Goal: Task Accomplishment & Management: Manage account settings

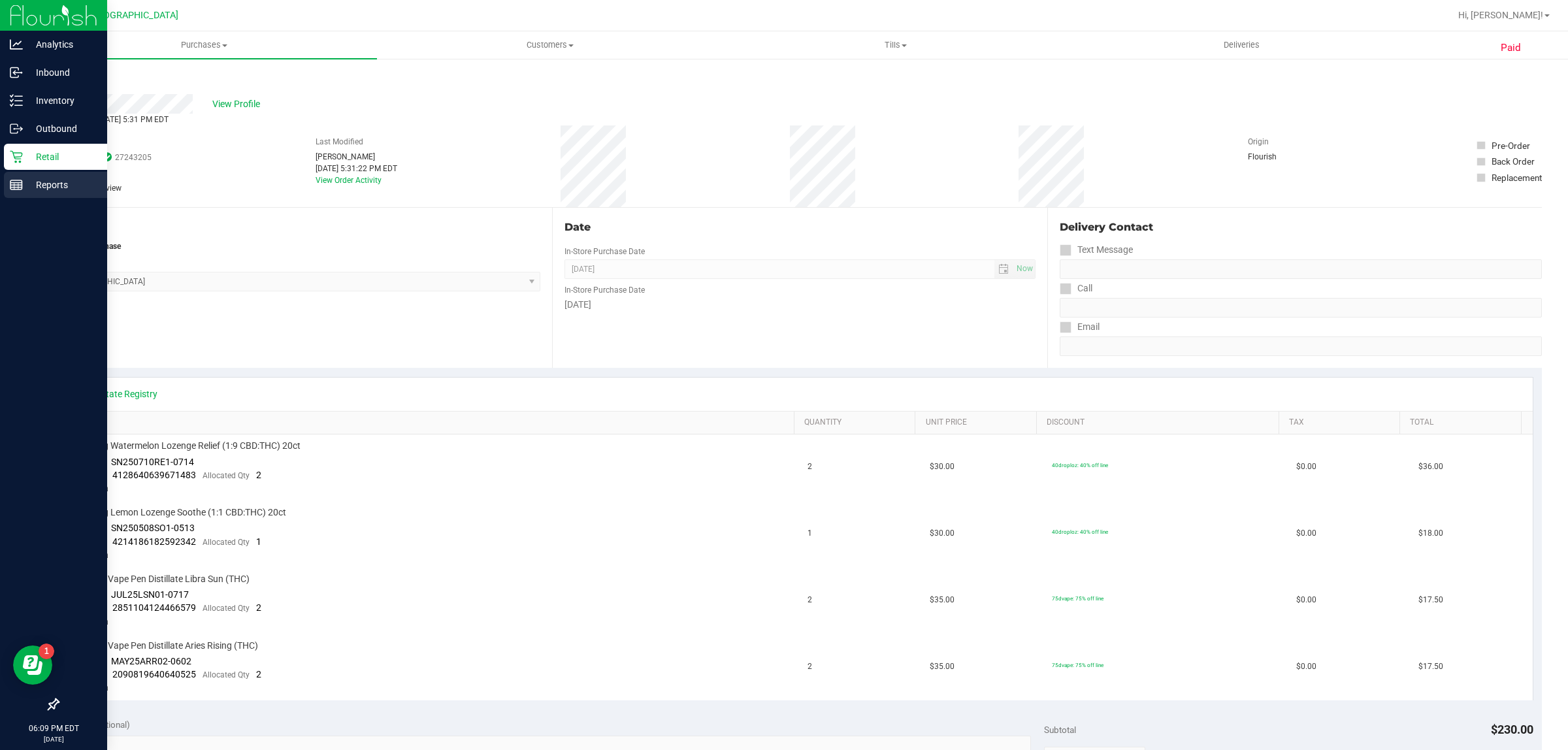
click at [13, 193] on div "Reports" at bounding box center [55, 185] width 103 height 26
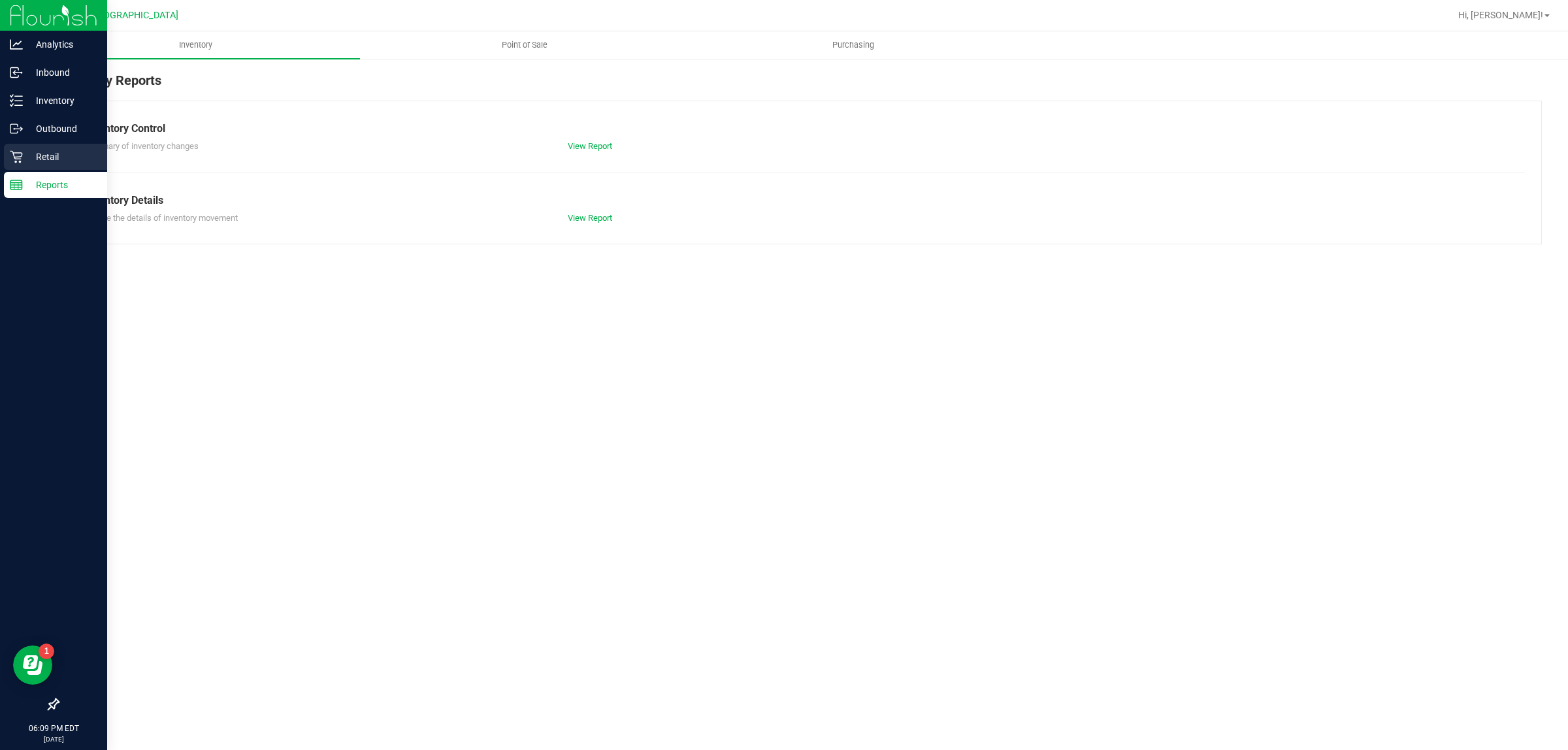
click at [61, 154] on p "Retail" at bounding box center [61, 157] width 79 height 16
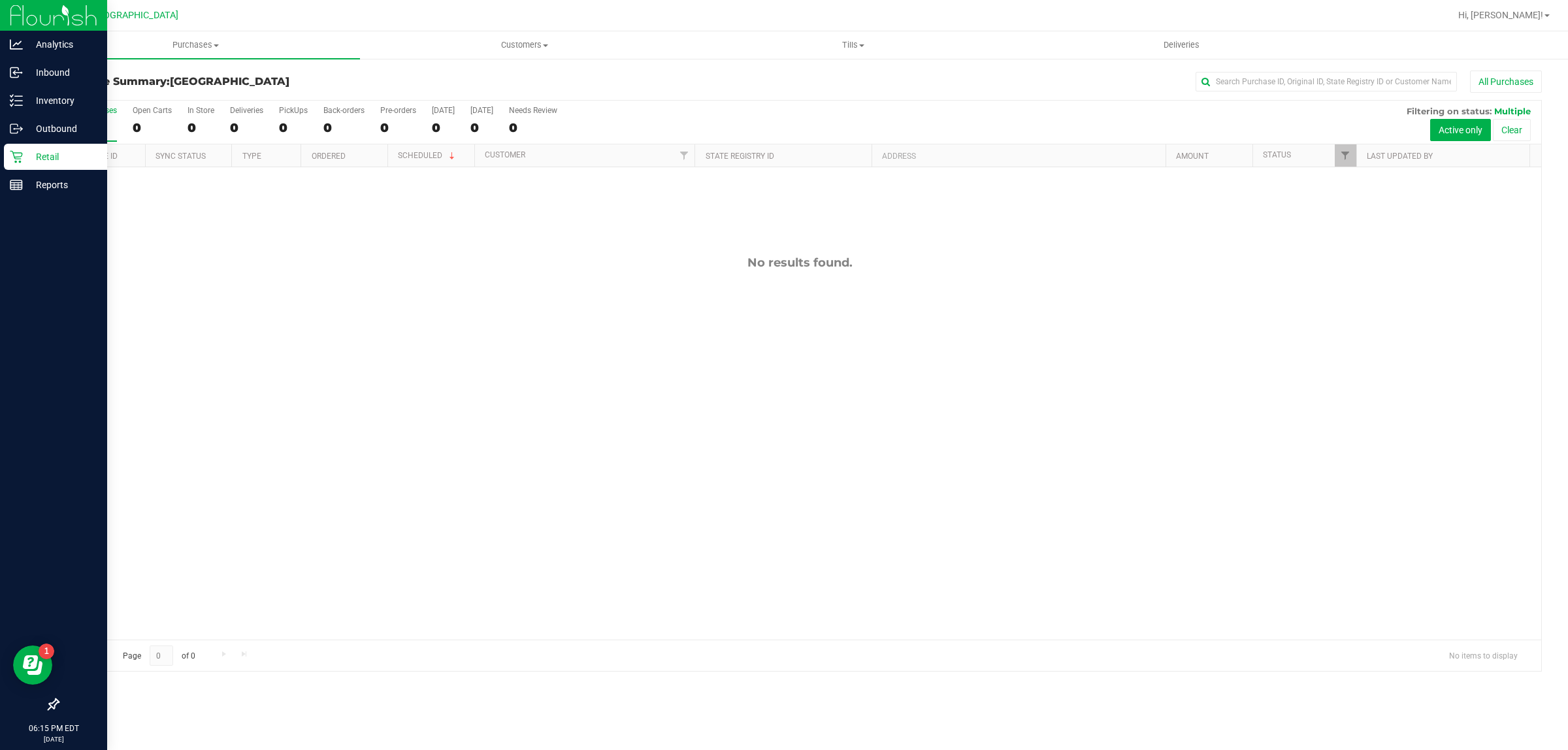
click at [69, 155] on p "Retail" at bounding box center [61, 157] width 79 height 16
click at [93, 193] on div "Reports" at bounding box center [55, 185] width 103 height 26
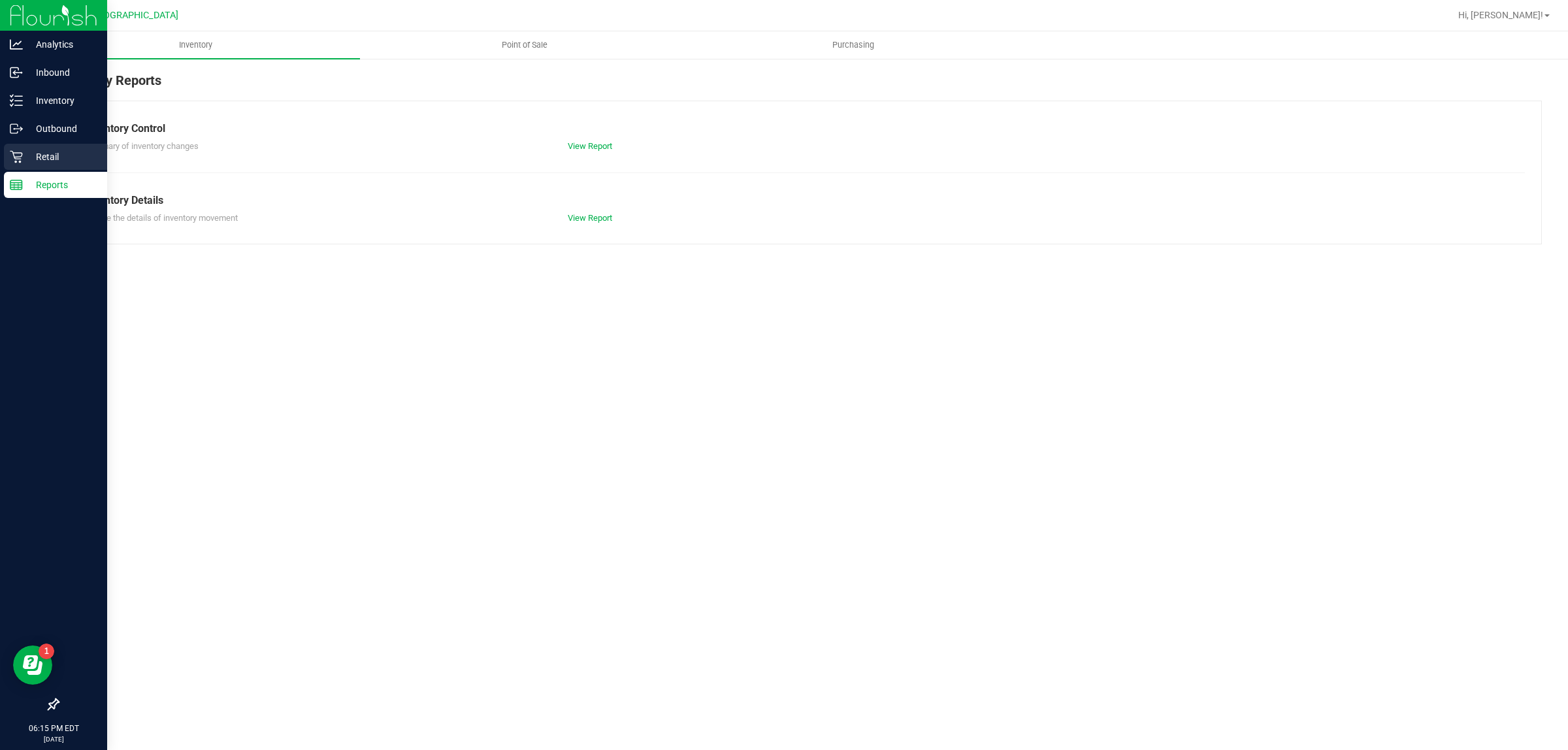
click at [75, 160] on p "Retail" at bounding box center [61, 157] width 79 height 16
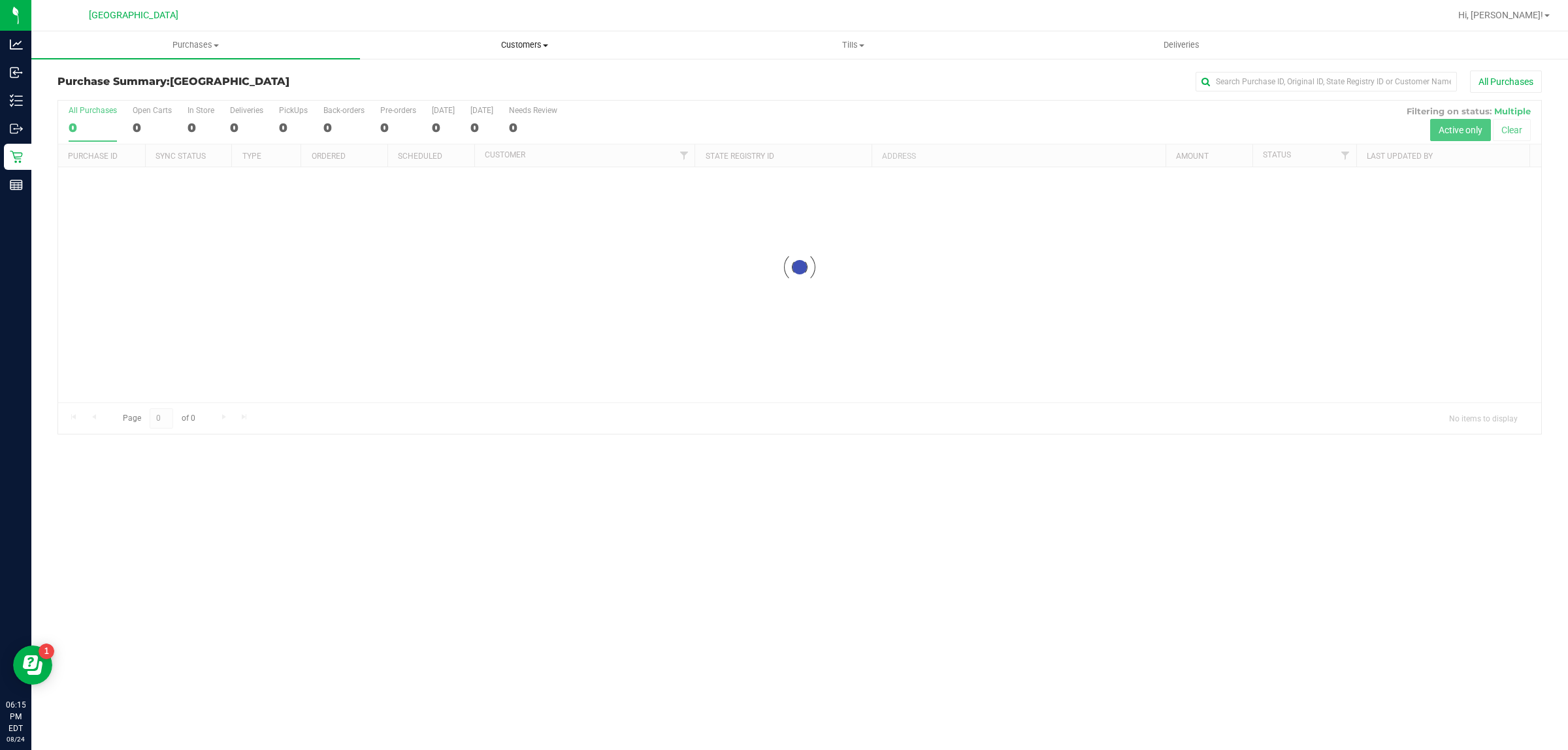
click at [531, 57] on uib-tab-heading "Customers All customers Add a new customer All physicians" at bounding box center [524, 45] width 327 height 26
click at [246, 41] on span "Purchases" at bounding box center [195, 44] width 327 height 12
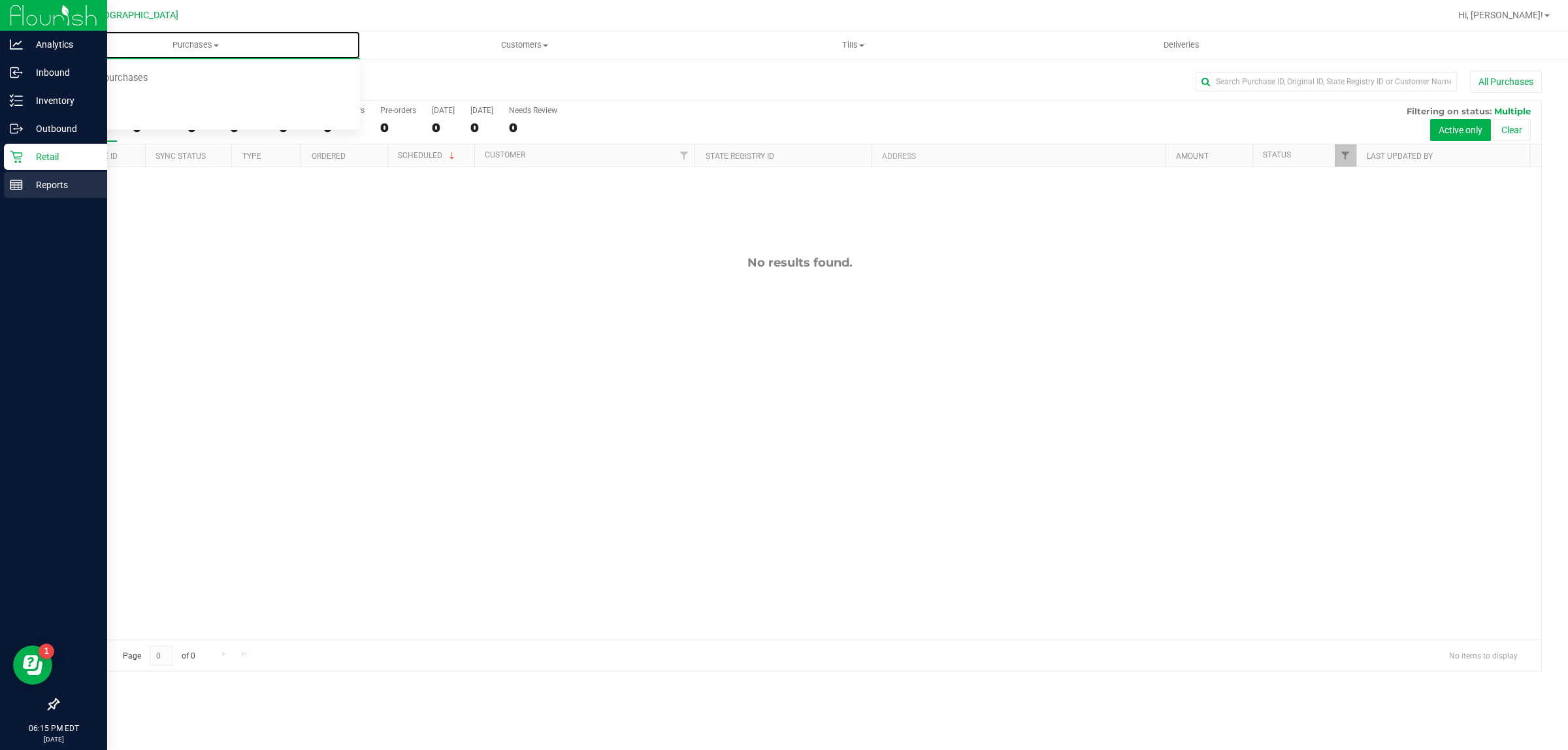
click at [14, 187] on line at bounding box center [14, 186] width 0 height 6
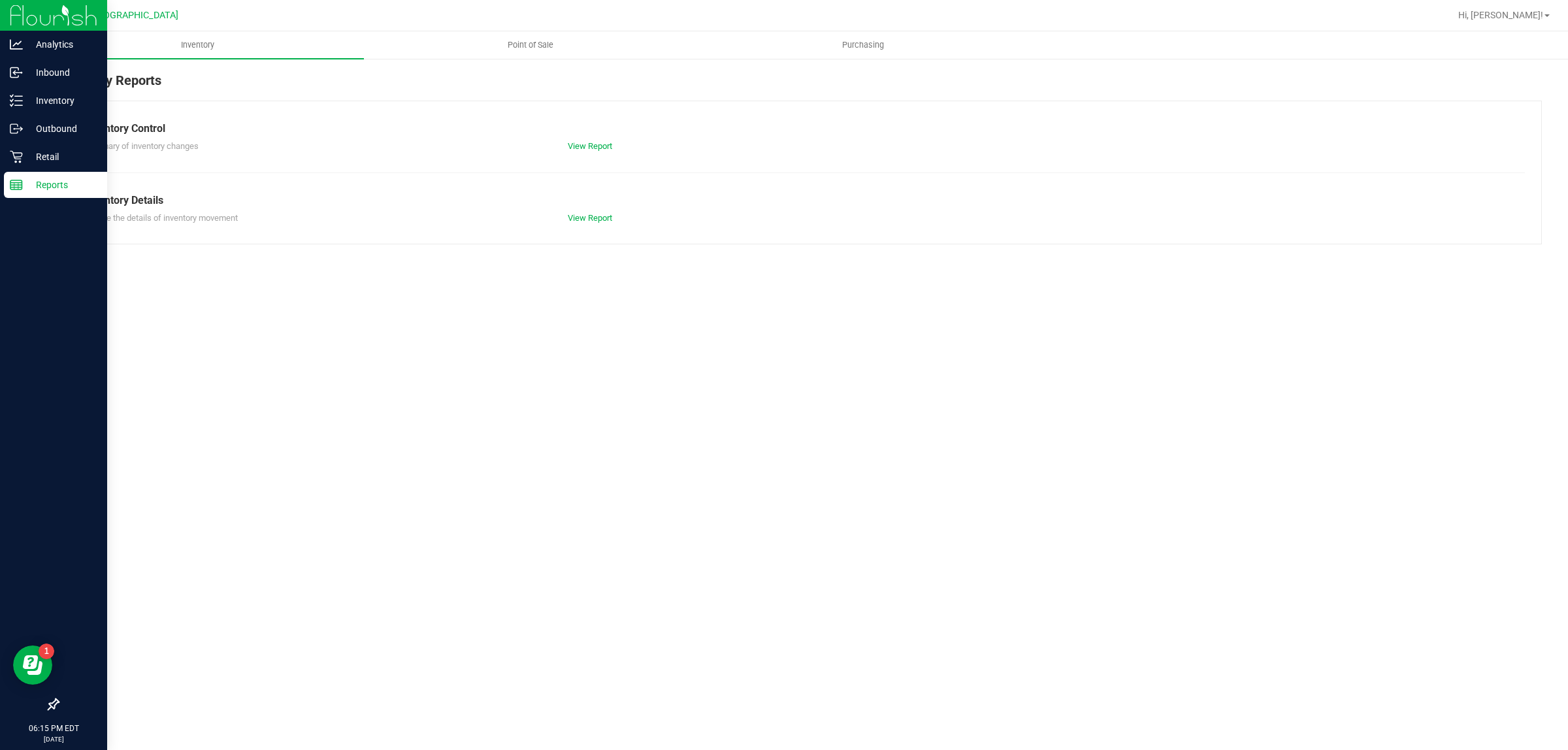
click at [554, 46] on span "Point of Sale" at bounding box center [530, 44] width 81 height 12
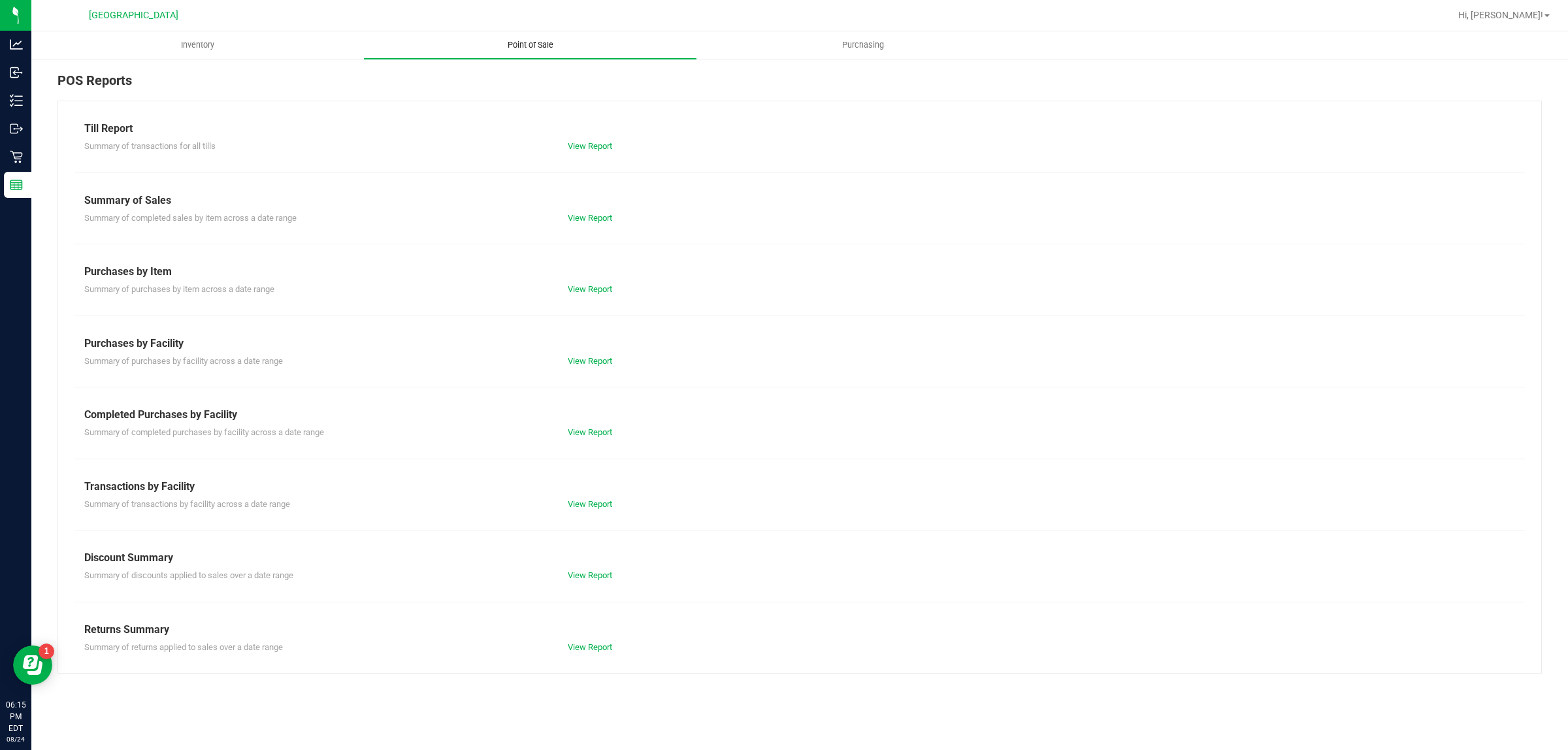
click at [603, 428] on link "View Report" at bounding box center [590, 432] width 44 height 10
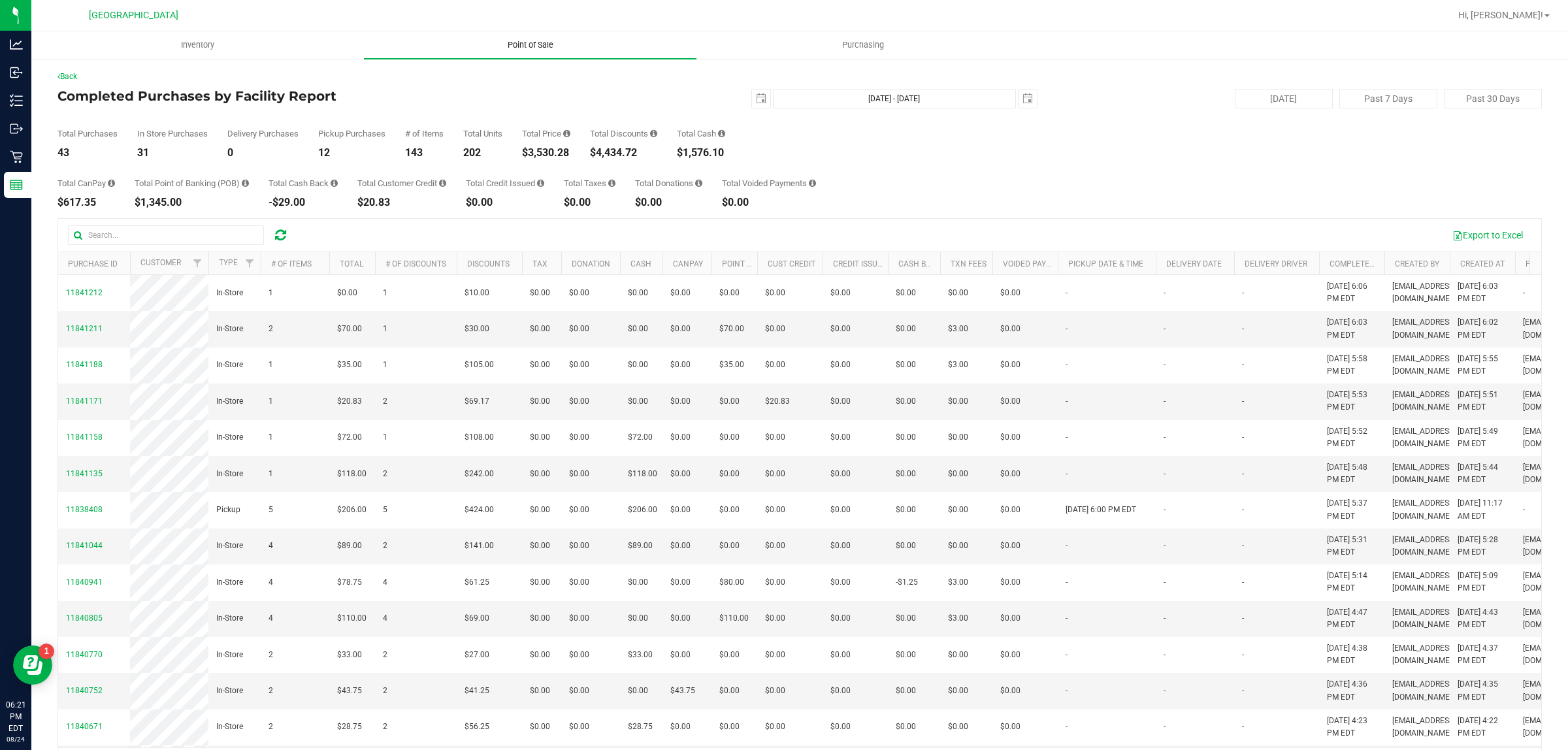
click at [523, 40] on span "Point of Sale" at bounding box center [530, 44] width 81 height 12
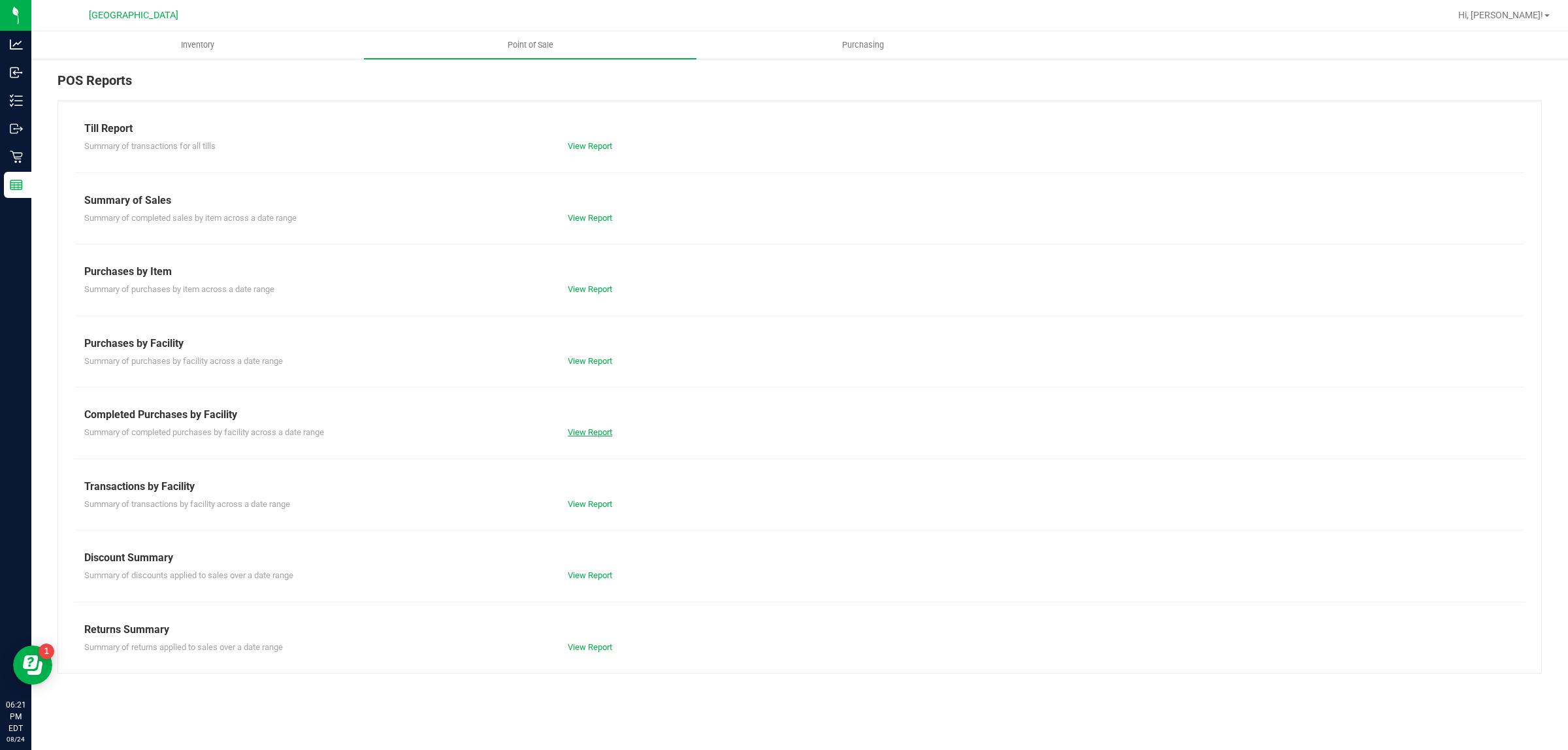
click at [599, 429] on link "View Report" at bounding box center [590, 432] width 44 height 10
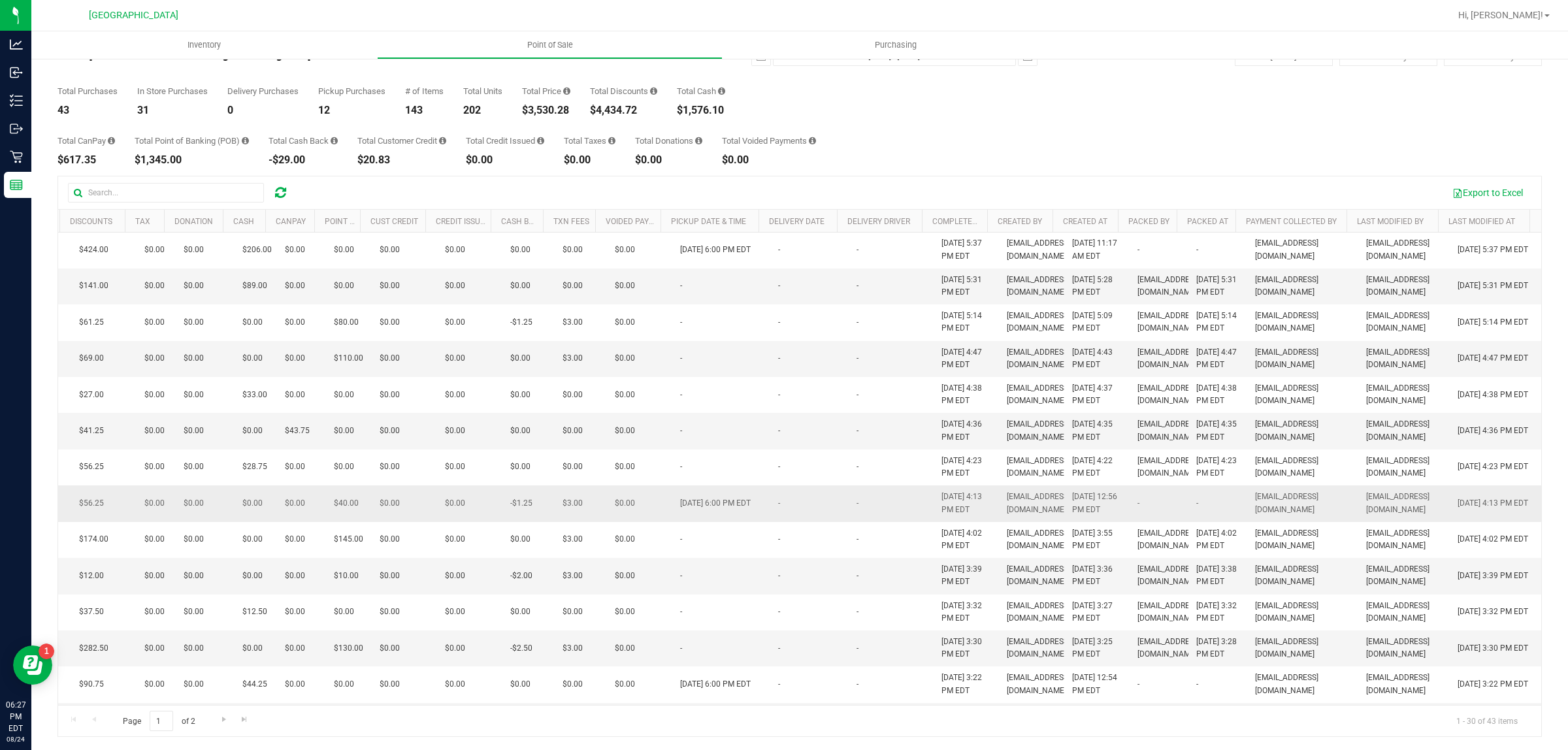
scroll to position [326, 410]
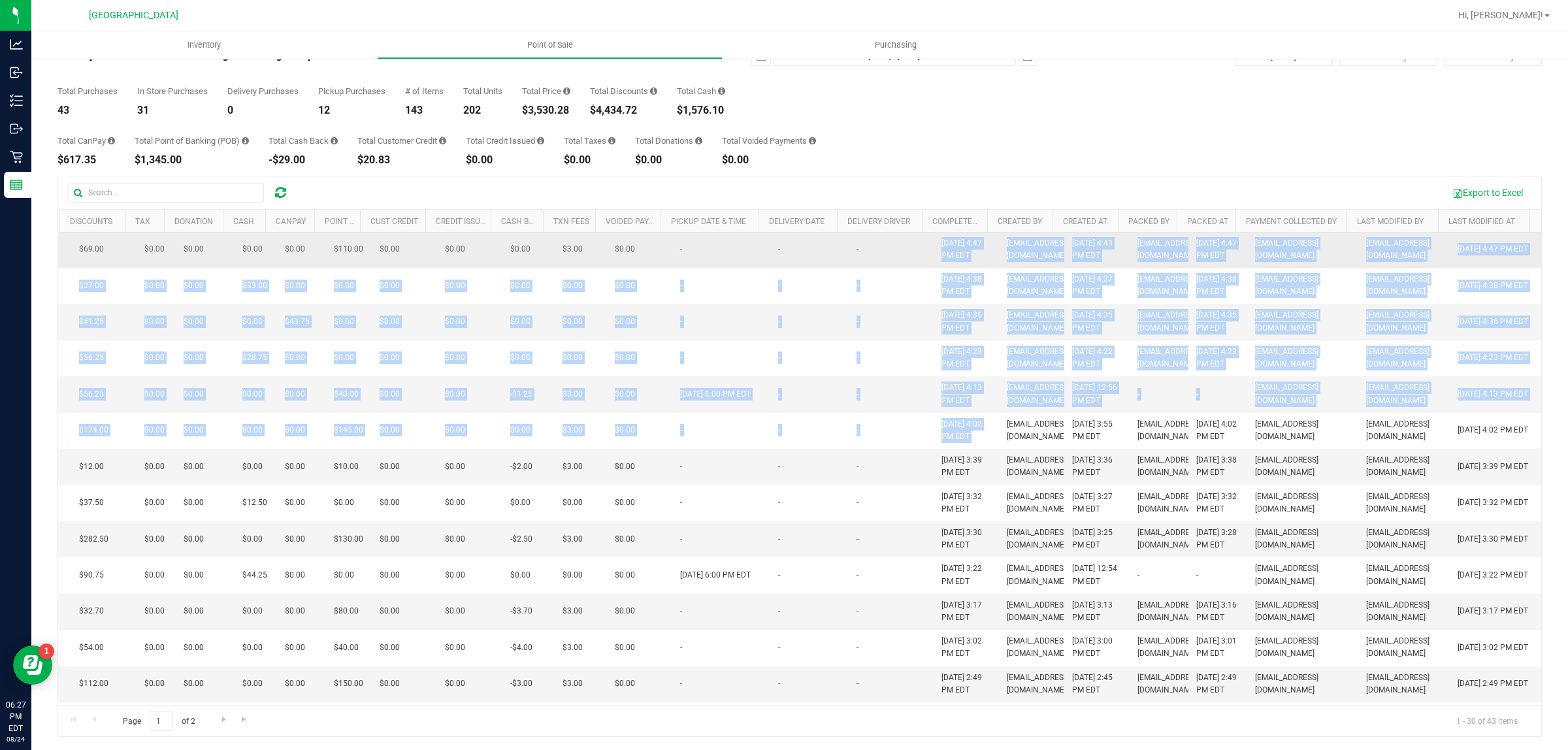
drag, startPoint x: 988, startPoint y: 585, endPoint x: 854, endPoint y: 345, distance: 274.9
click at [854, 345] on tbody "11841212 In-Store 1 $0.00 1 $10.00 $0.00 $0.00 $0.00 $0.00 $0.00 $0.00 $0.00 $0…" at bounding box center [607, 448] width 1869 height 1085
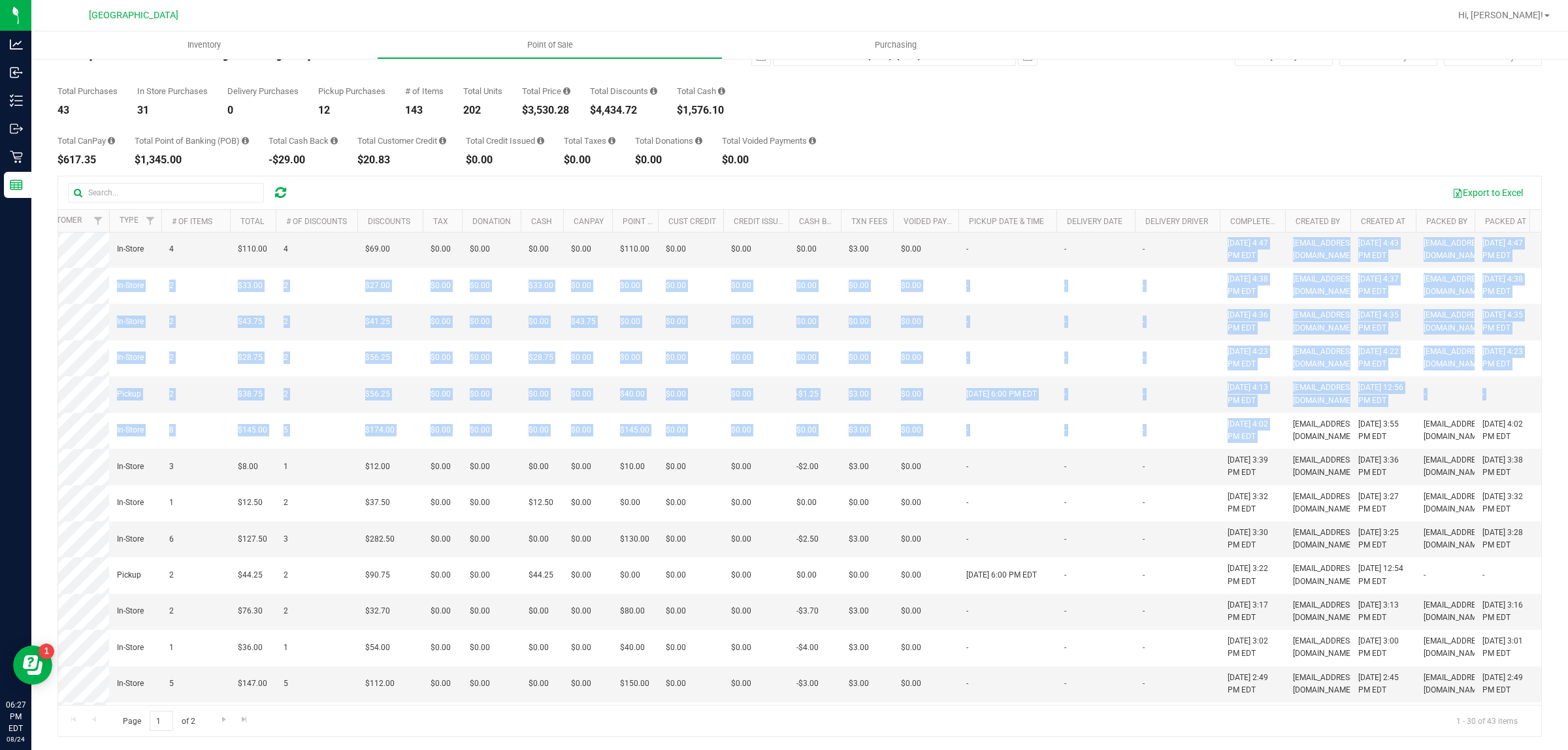
scroll to position [0, 0]
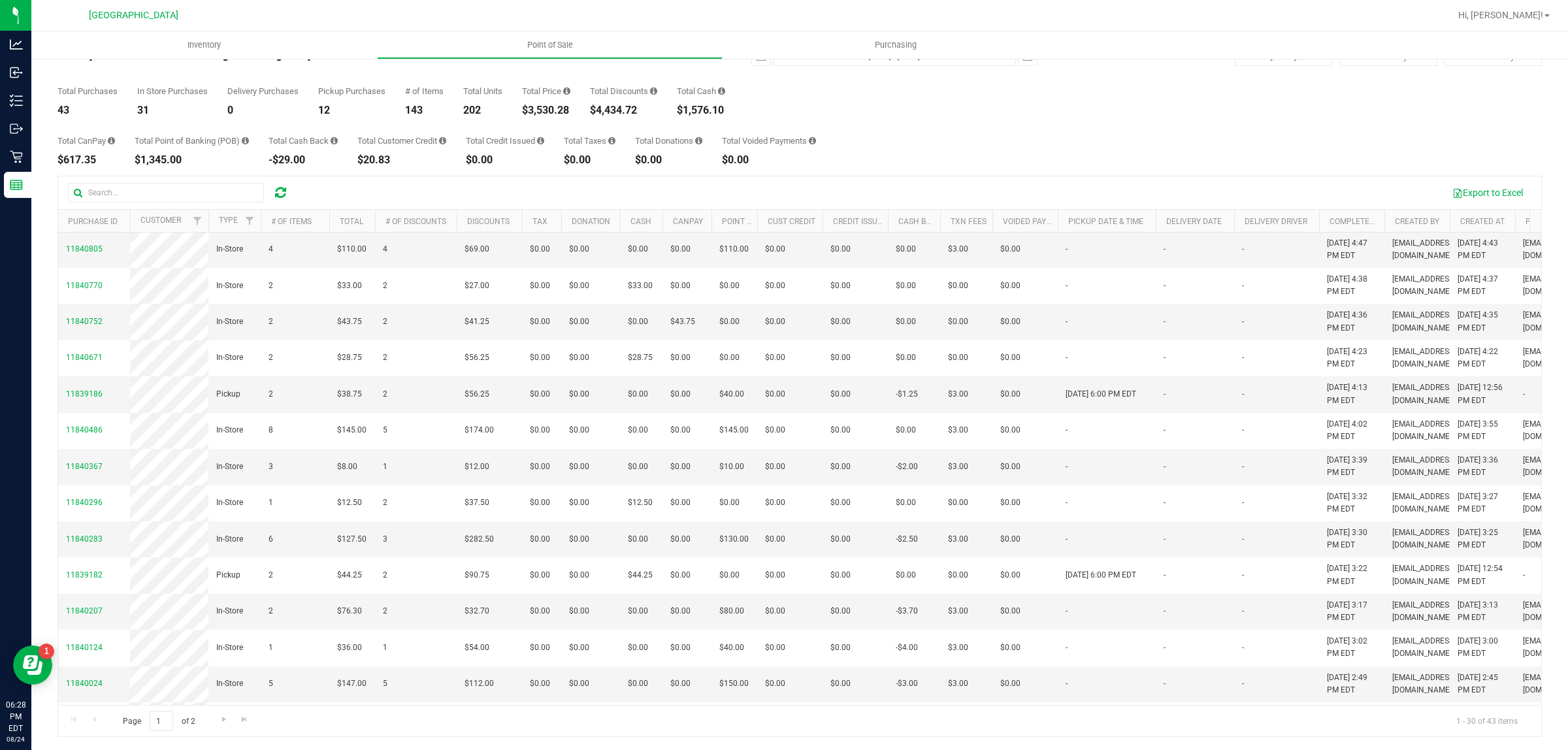
click at [433, 727] on div "Page 1 of 2 1 - 30 of 43 items" at bounding box center [800, 720] width 1483 height 31
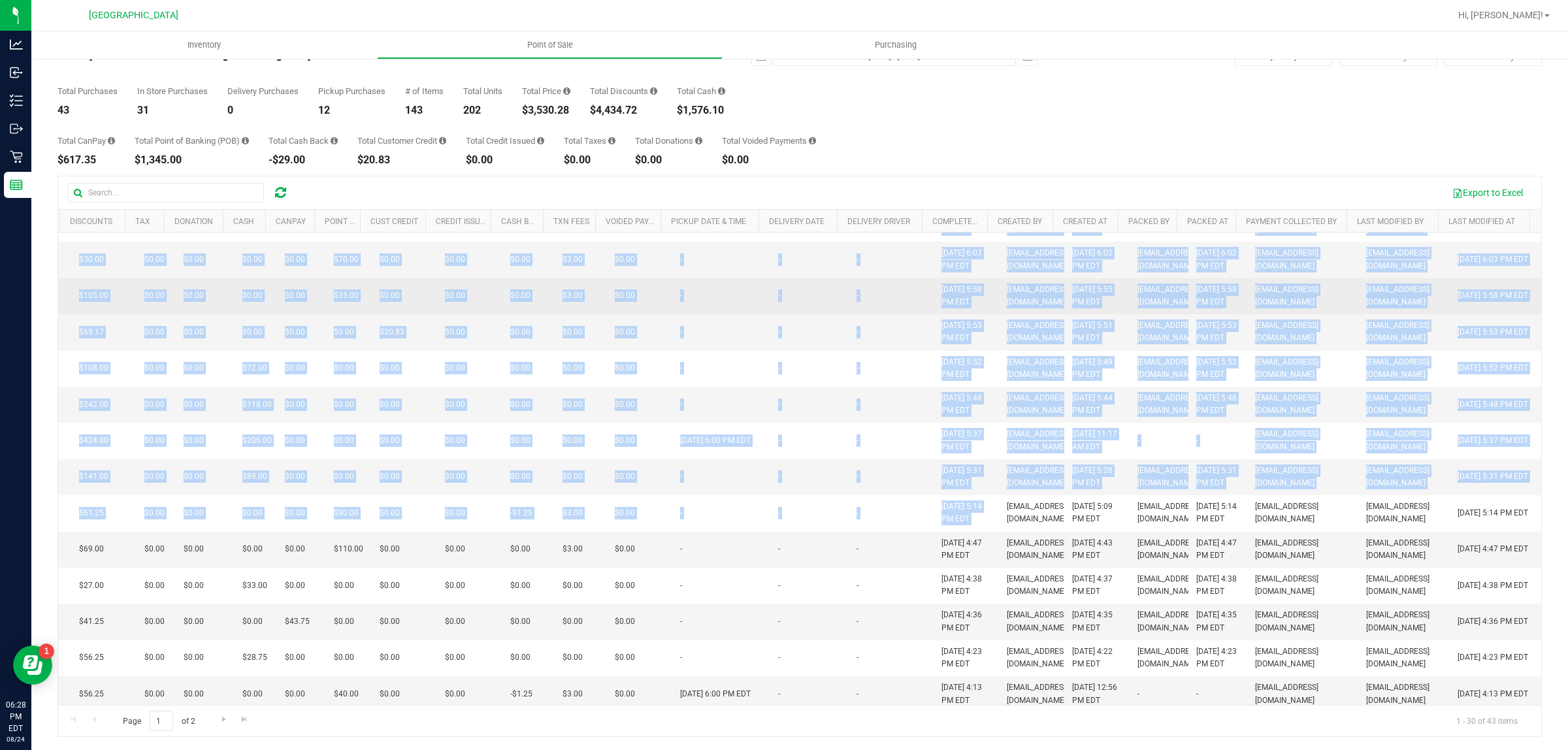
scroll to position [0, 410]
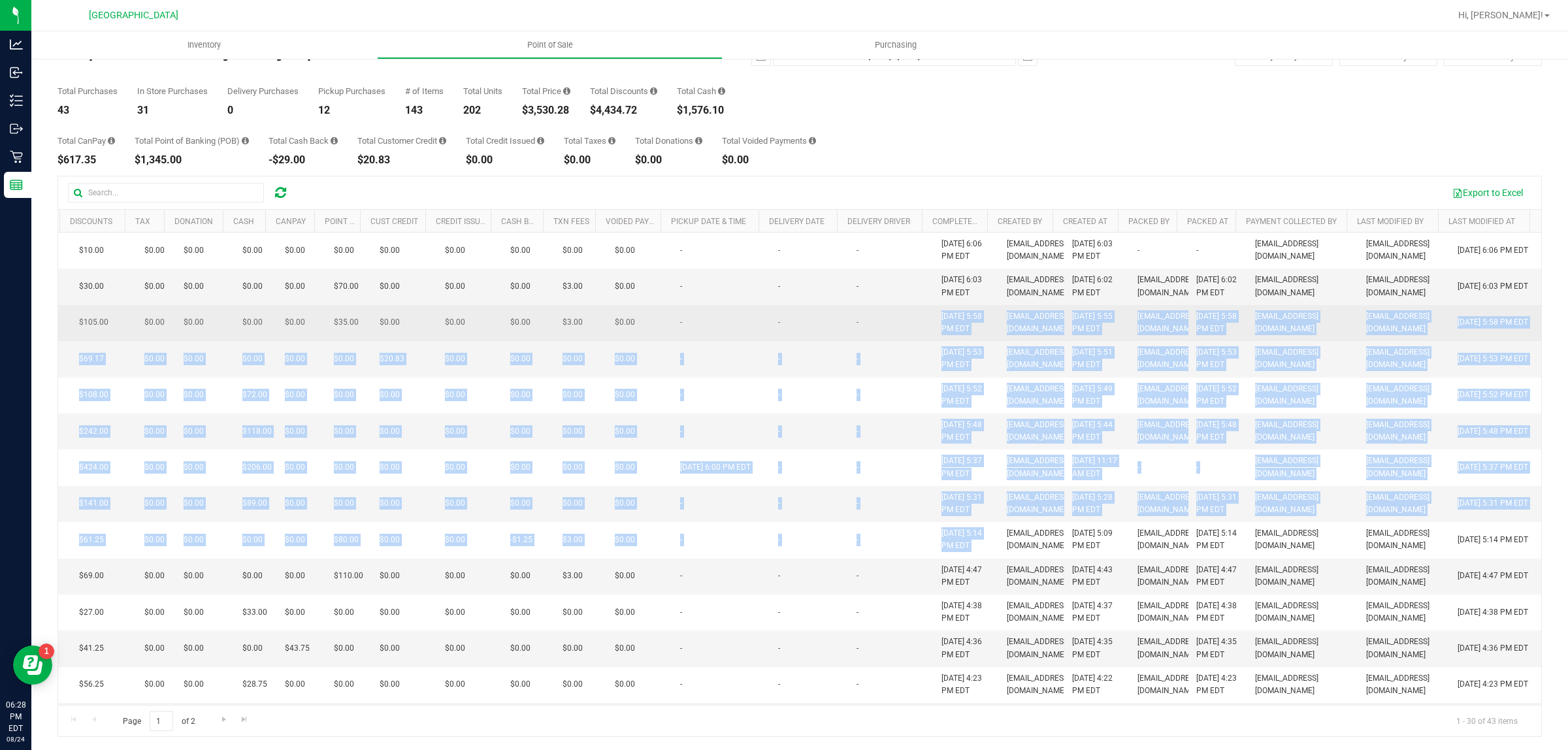
drag, startPoint x: 982, startPoint y: 466, endPoint x: 890, endPoint y: 356, distance: 143.4
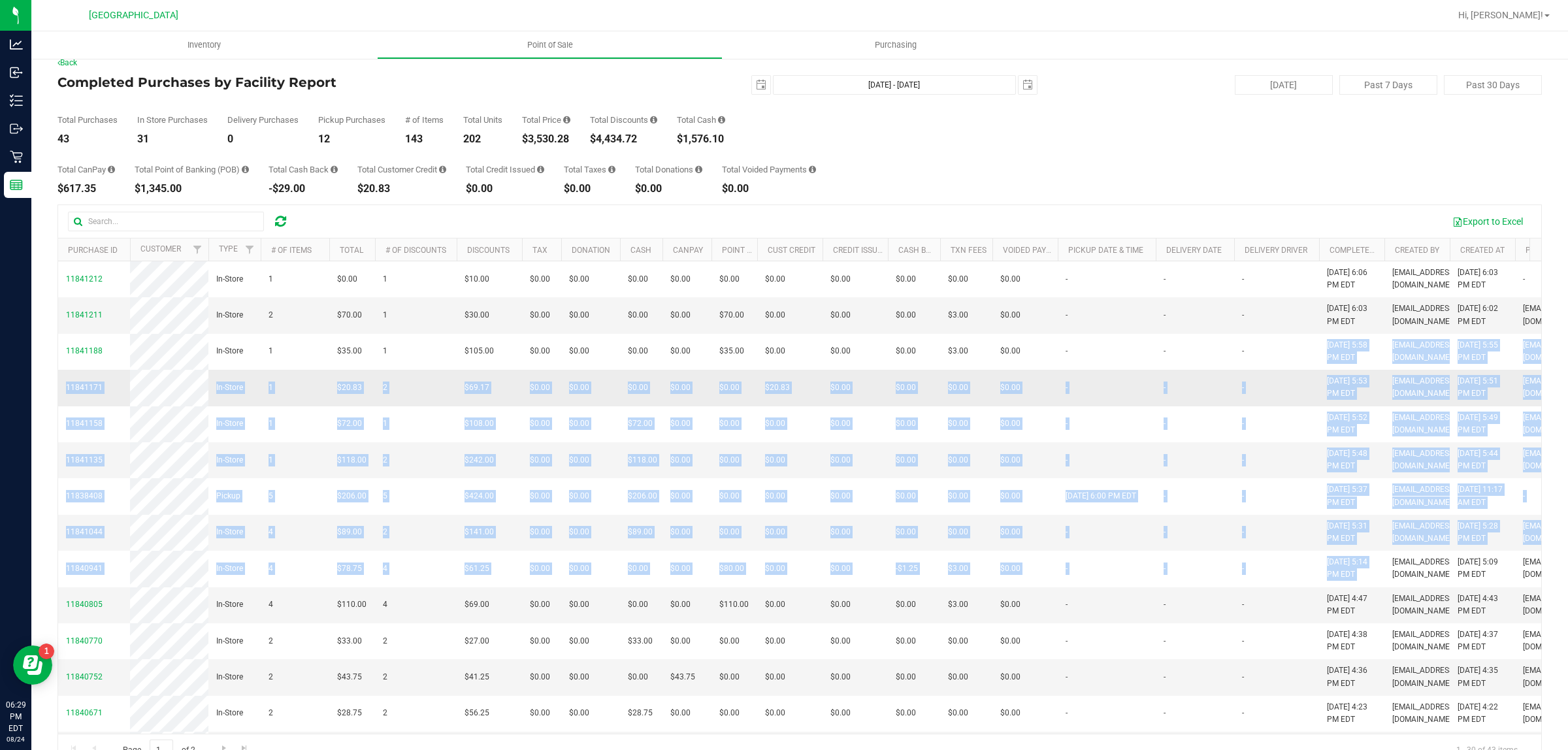
scroll to position [0, 0]
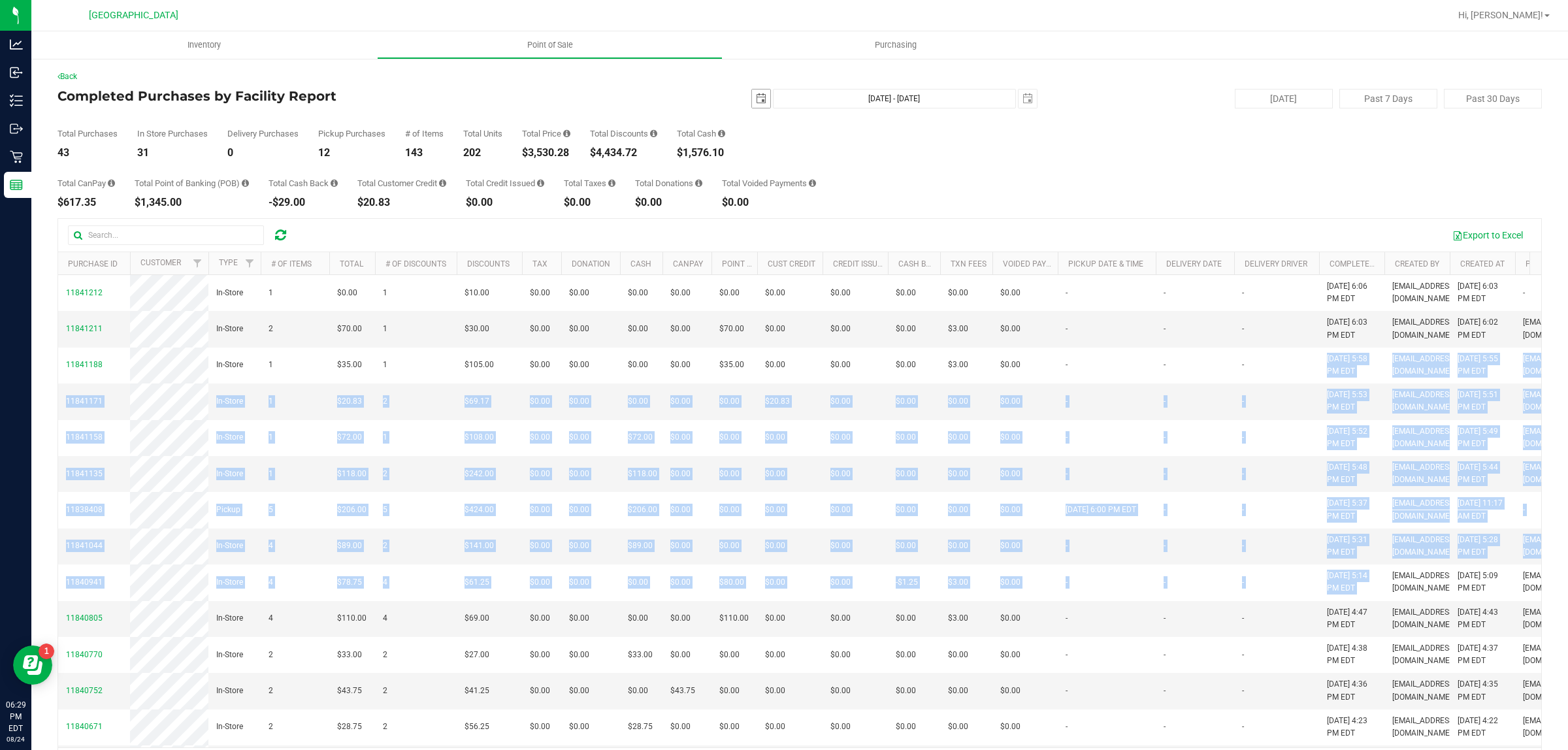
click at [756, 96] on span "select" at bounding box center [761, 98] width 10 height 10
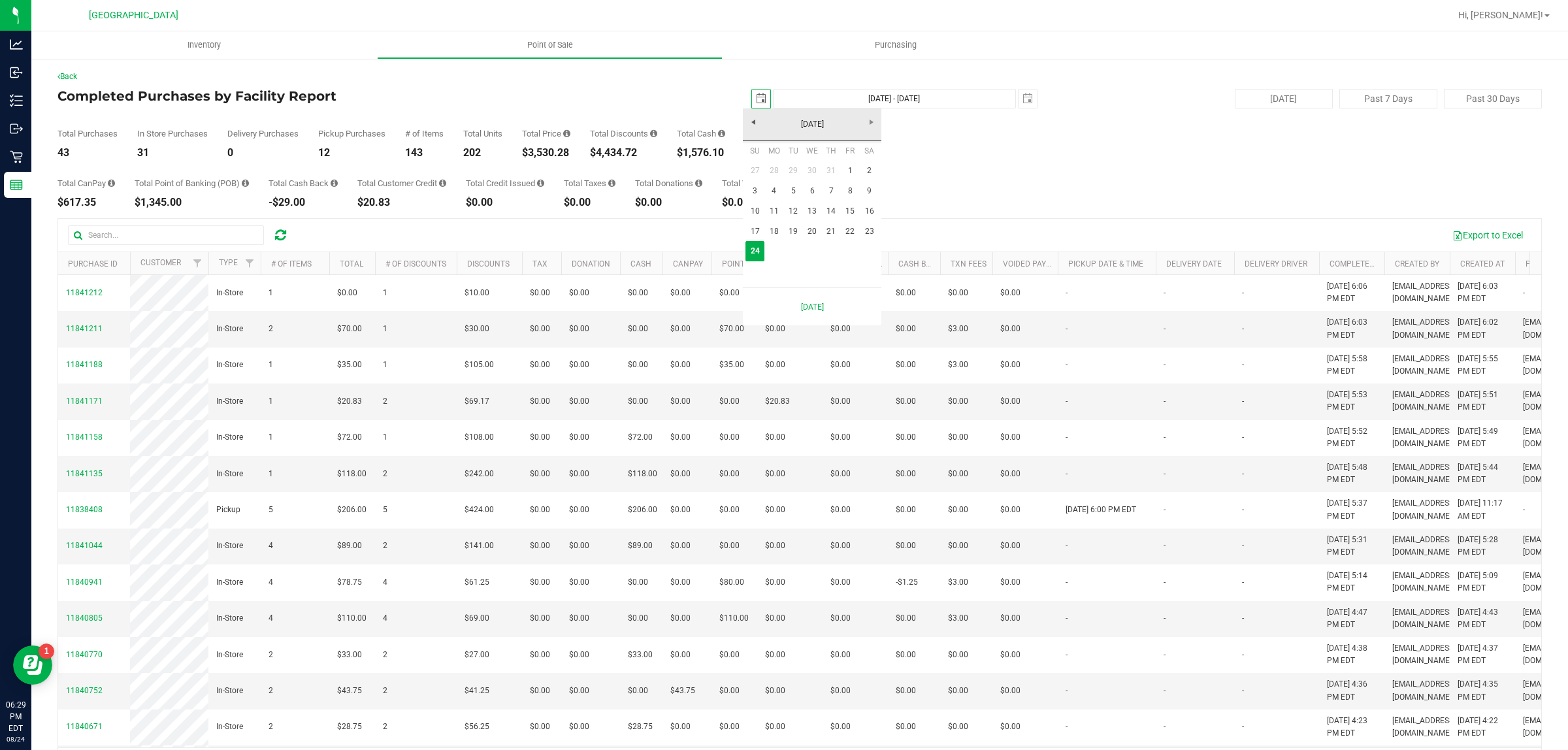
scroll to position [0, 33]
click at [850, 169] on link "1" at bounding box center [850, 171] width 19 height 20
type input "[DATE]"
type input "[DATE] - [DATE]"
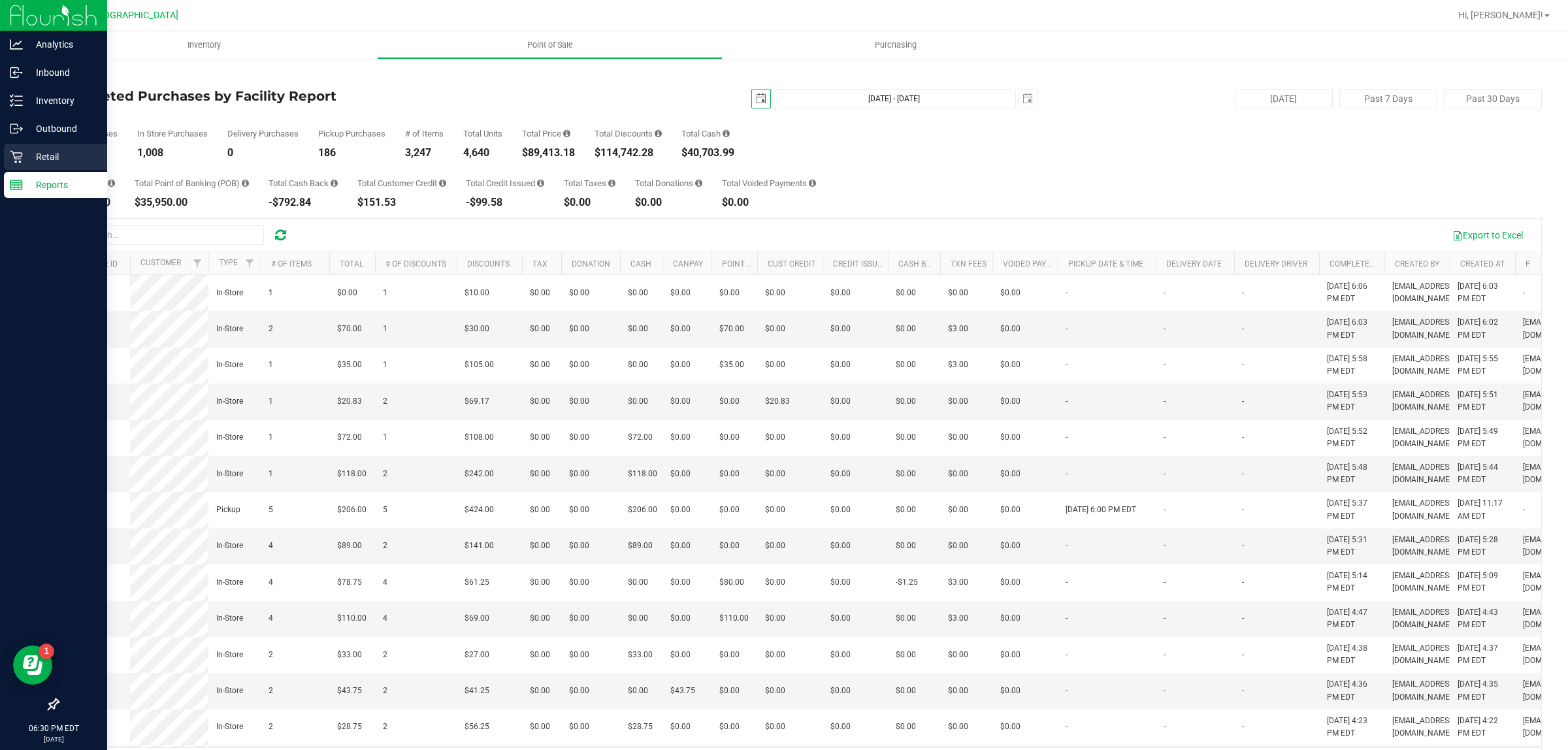
click at [47, 145] on div "Retail" at bounding box center [55, 157] width 103 height 26
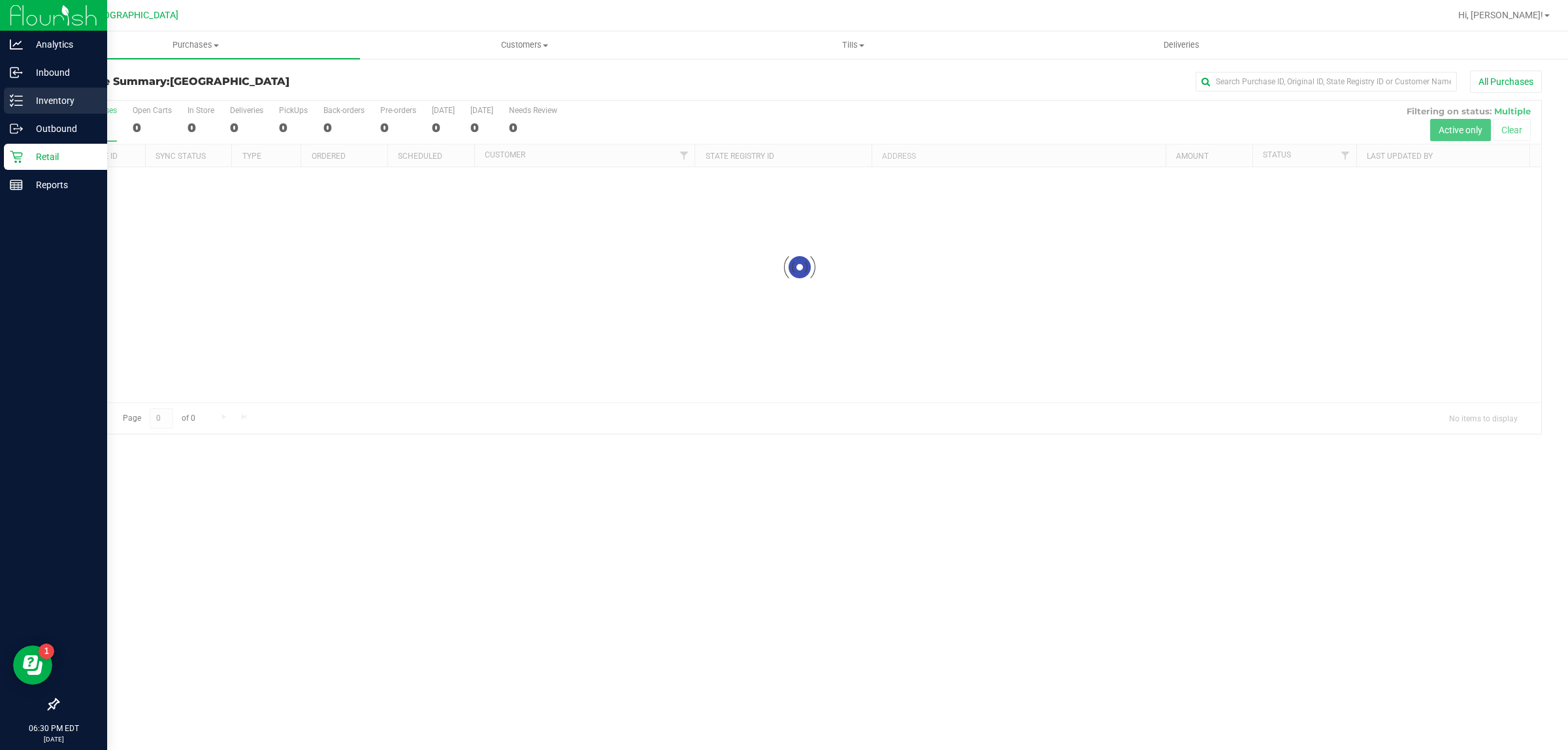
click at [73, 100] on p "Inventory" at bounding box center [61, 100] width 79 height 16
click at [72, 100] on p "Inventory" at bounding box center [61, 100] width 79 height 16
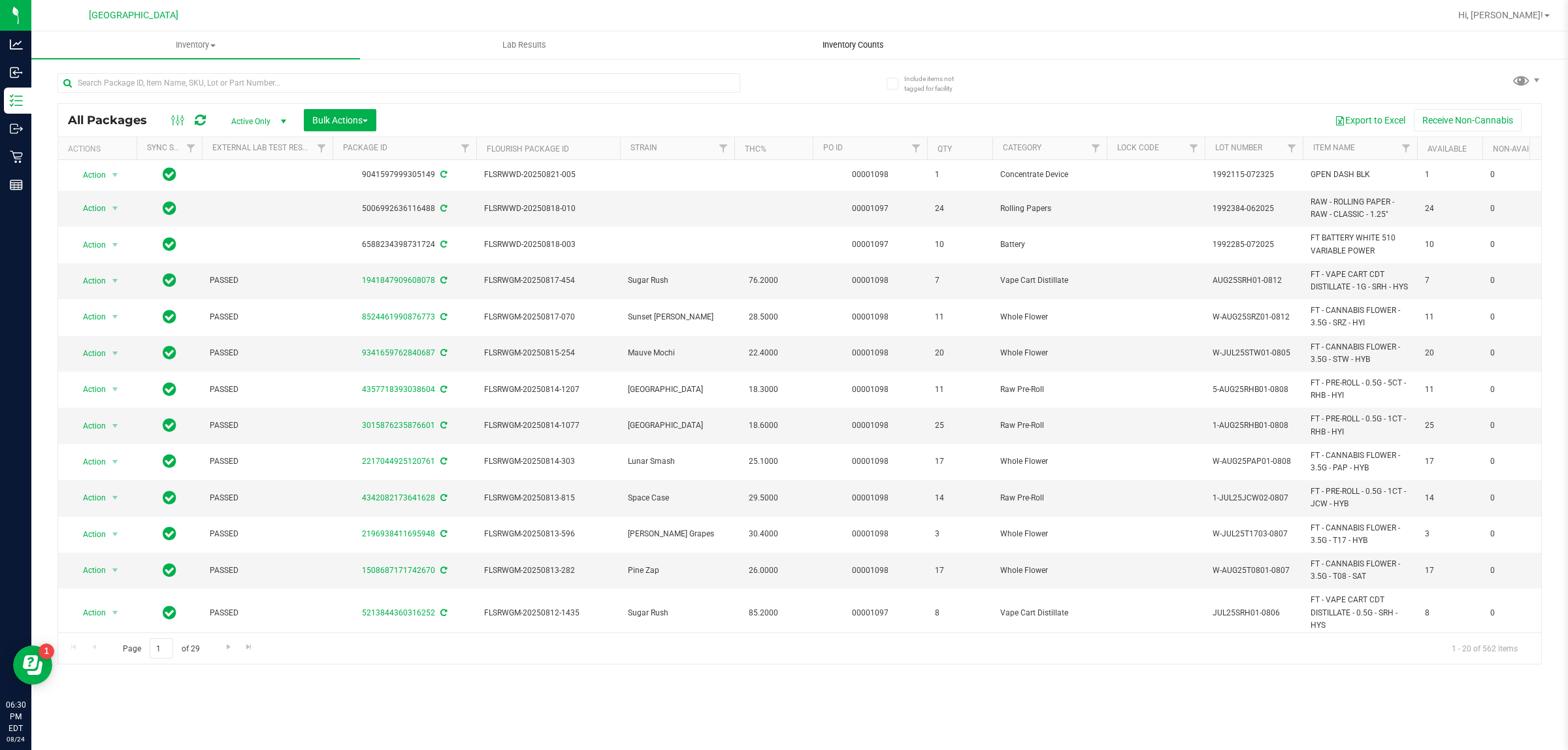
click at [869, 47] on span "Inventory Counts" at bounding box center [854, 44] width 96 height 12
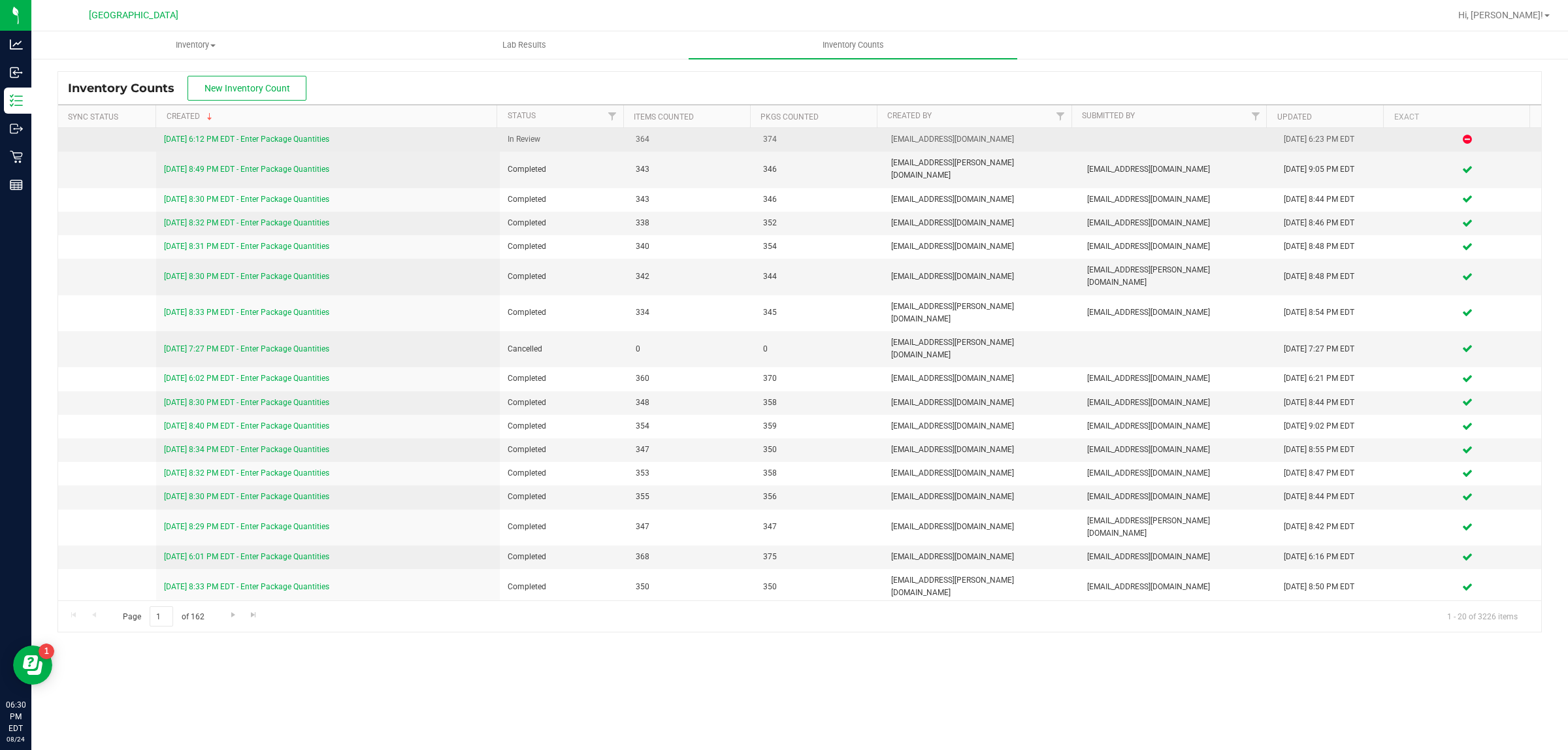
click at [266, 138] on link "[DATE] 6:12 PM EDT - Enter Package Quantities" at bounding box center [246, 139] width 166 height 9
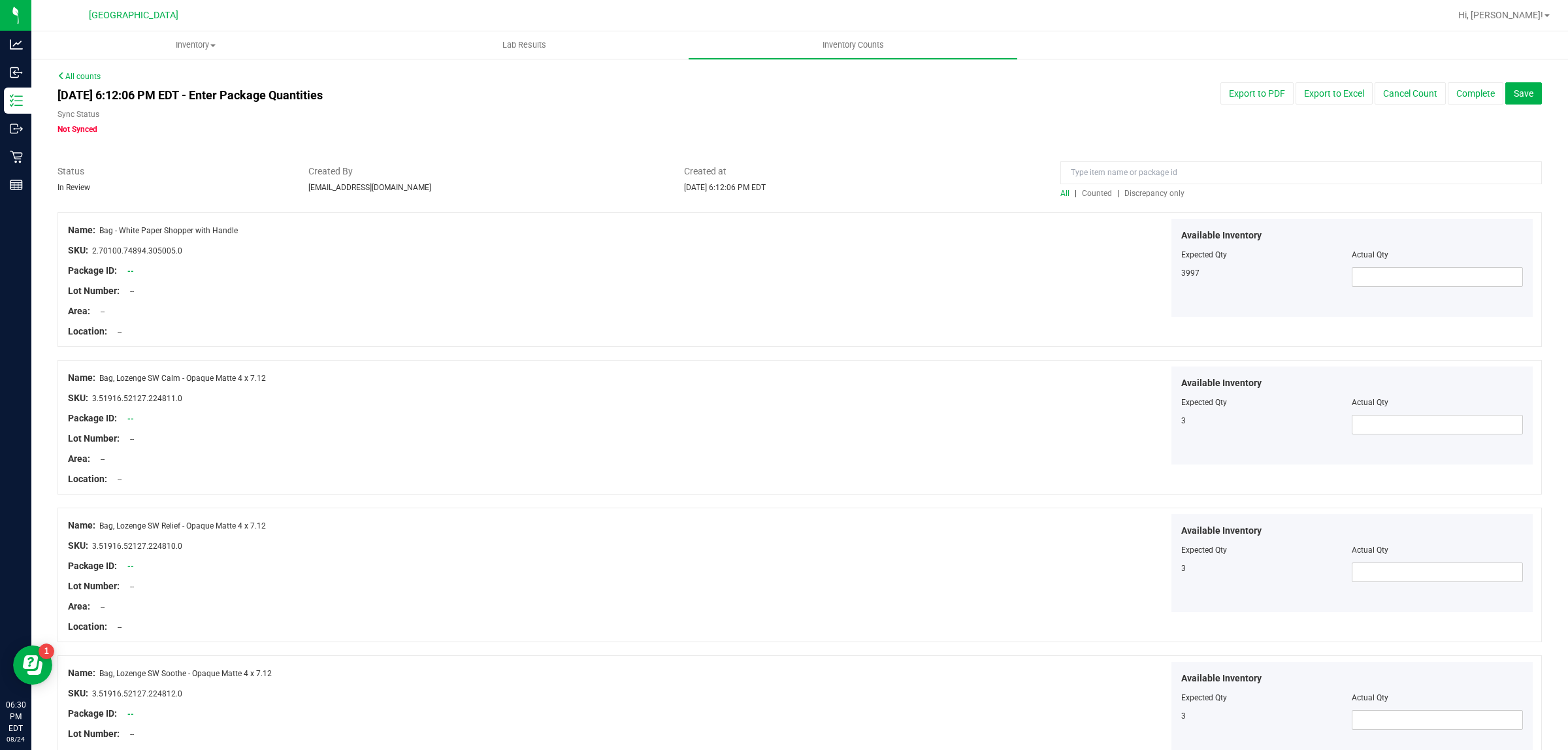
click at [1138, 194] on span "Discrepancy only" at bounding box center [1154, 194] width 60 height 9
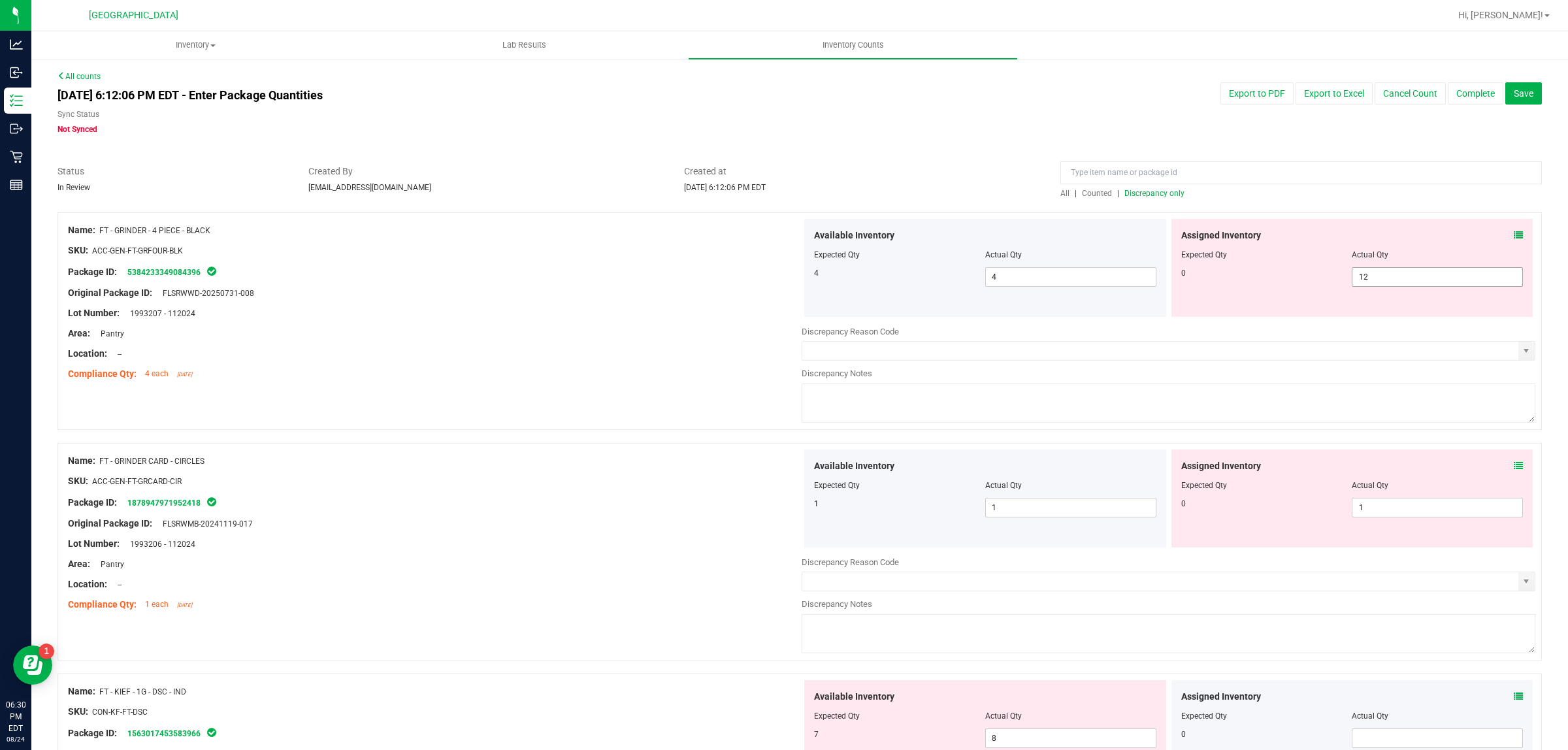
click at [1438, 276] on span "12 12" at bounding box center [1437, 277] width 171 height 19
type input "1"
type input "0"
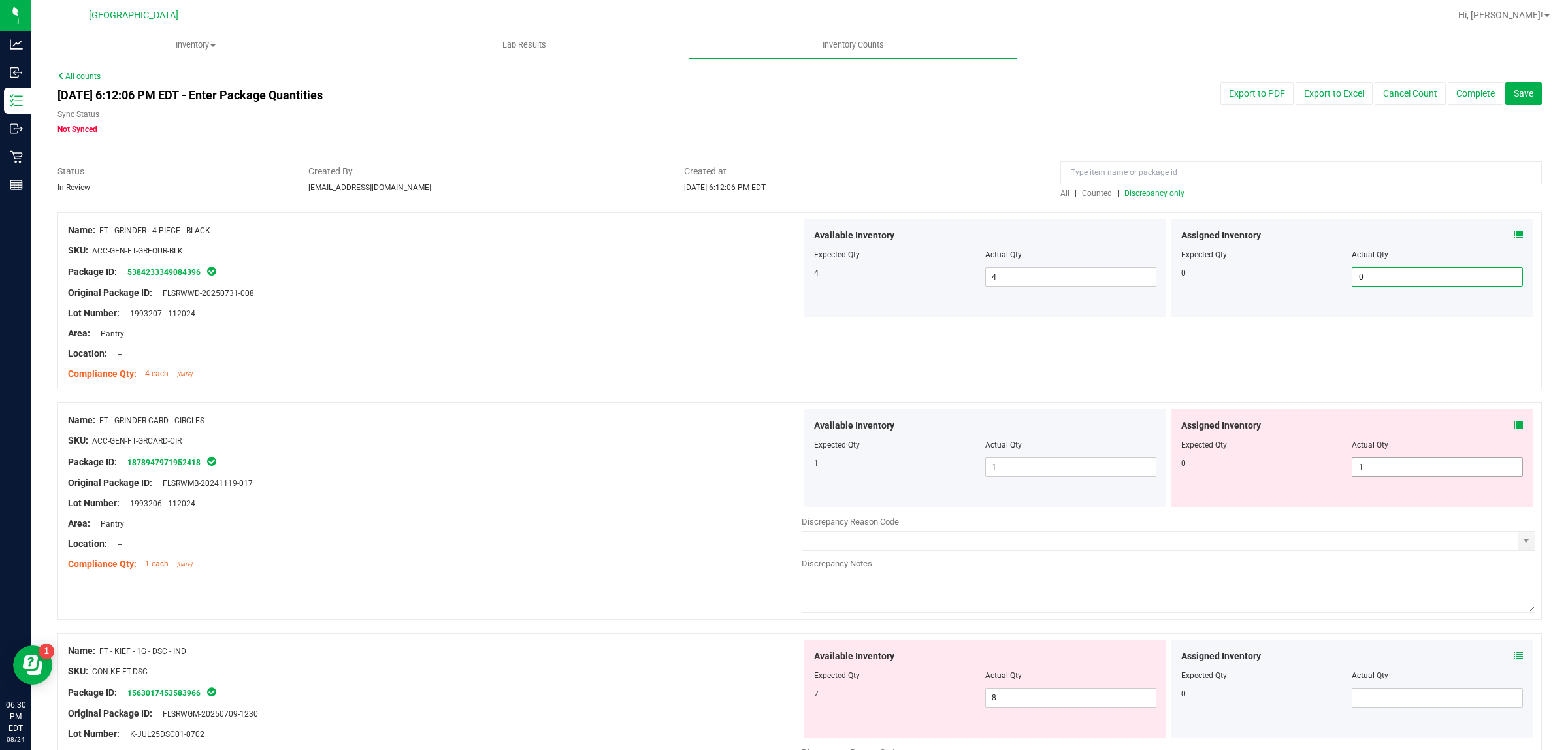
click at [1418, 466] on span "1 1" at bounding box center [1437, 466] width 171 height 19
type input "0"
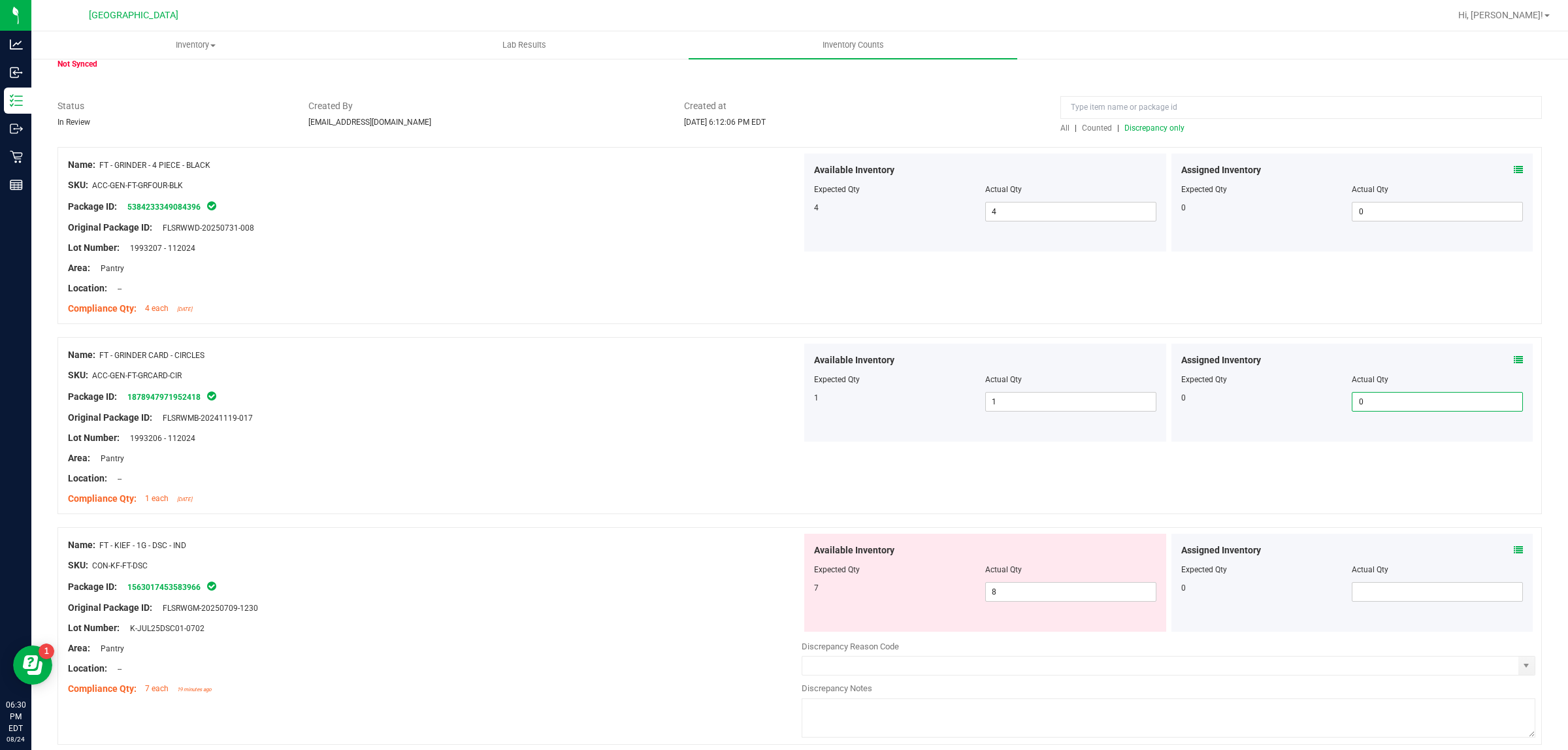
scroll to position [245, 0]
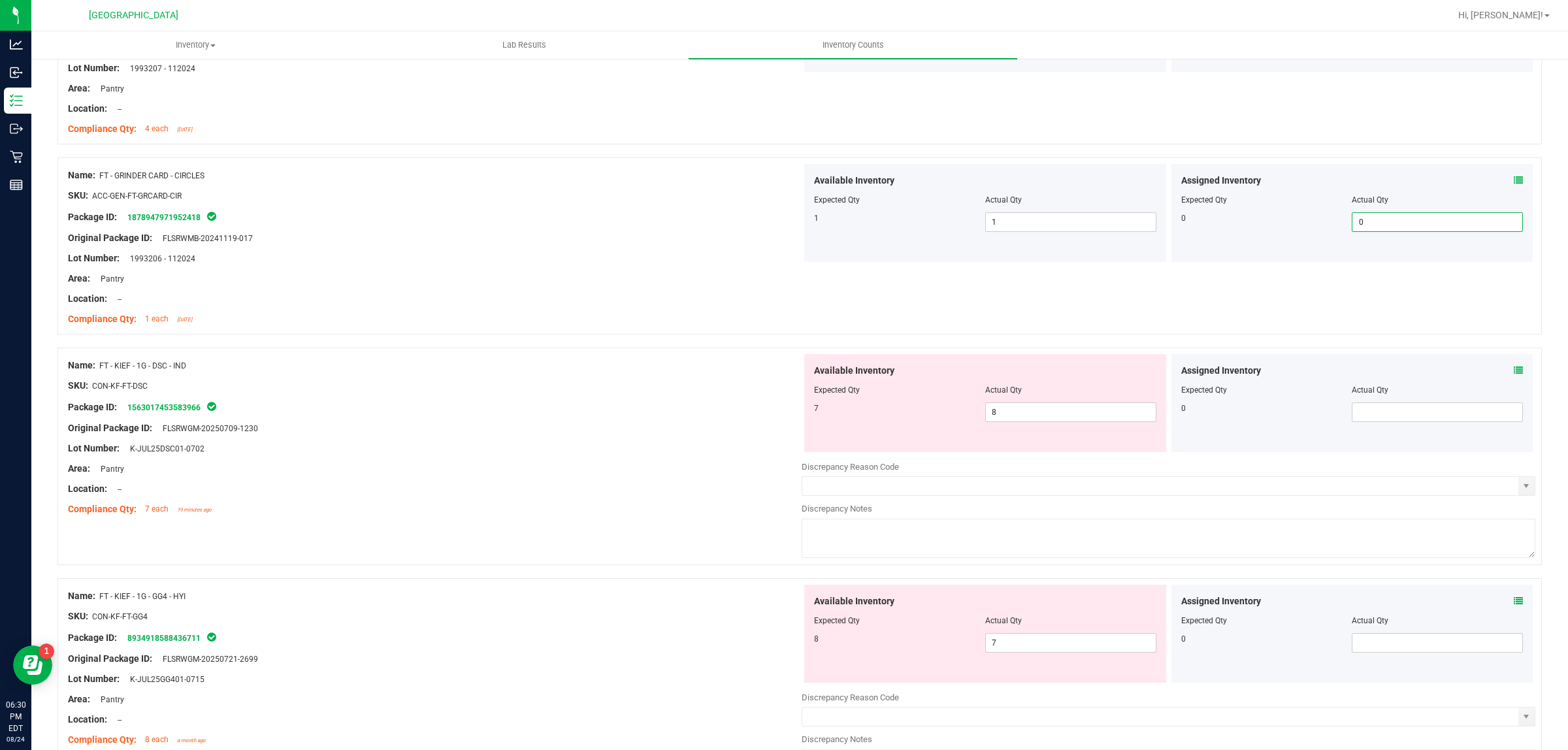
click at [1038, 400] on div at bounding box center [985, 399] width 342 height 6
click at [1020, 413] on span "8 8" at bounding box center [1071, 412] width 171 height 19
type input "7"
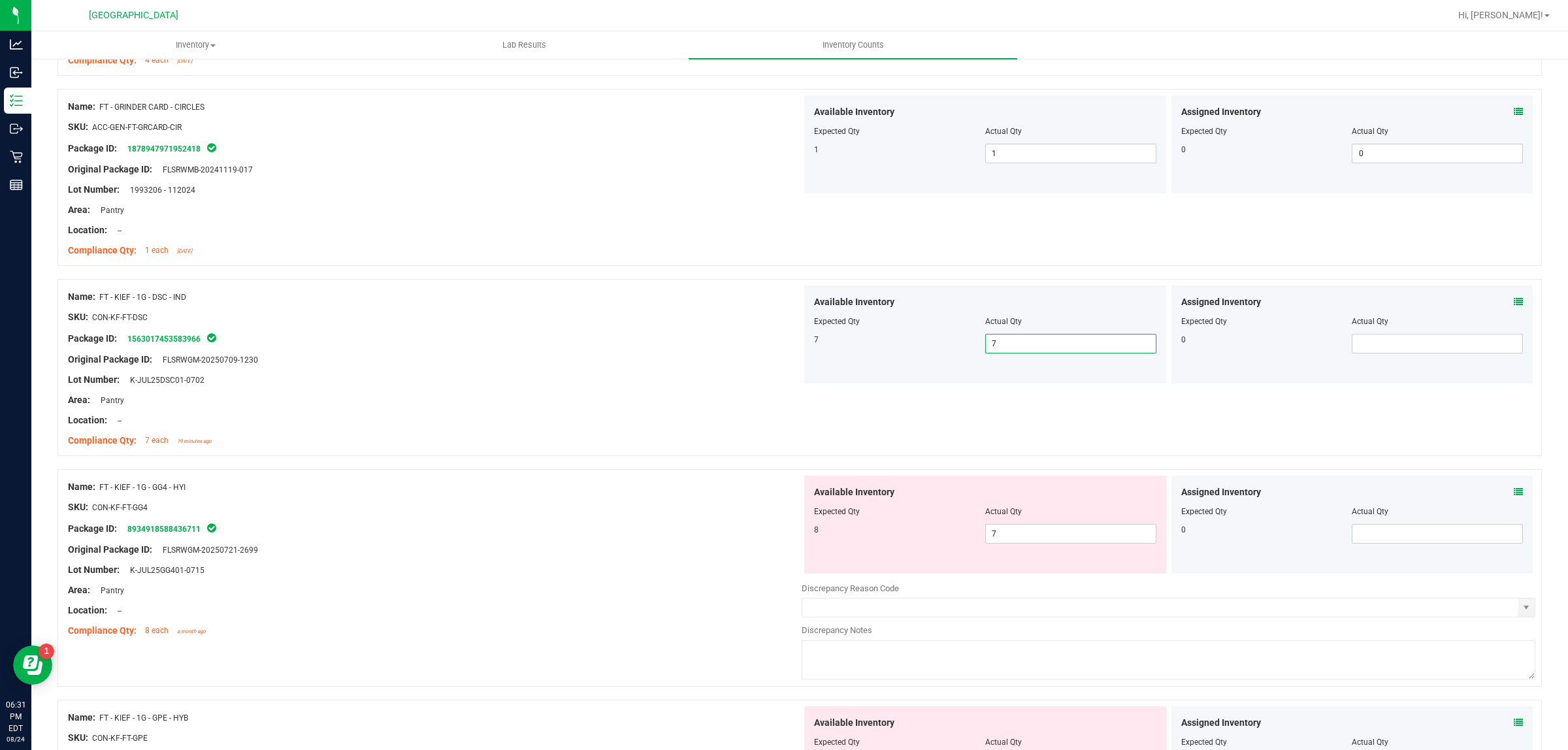
scroll to position [408, 0]
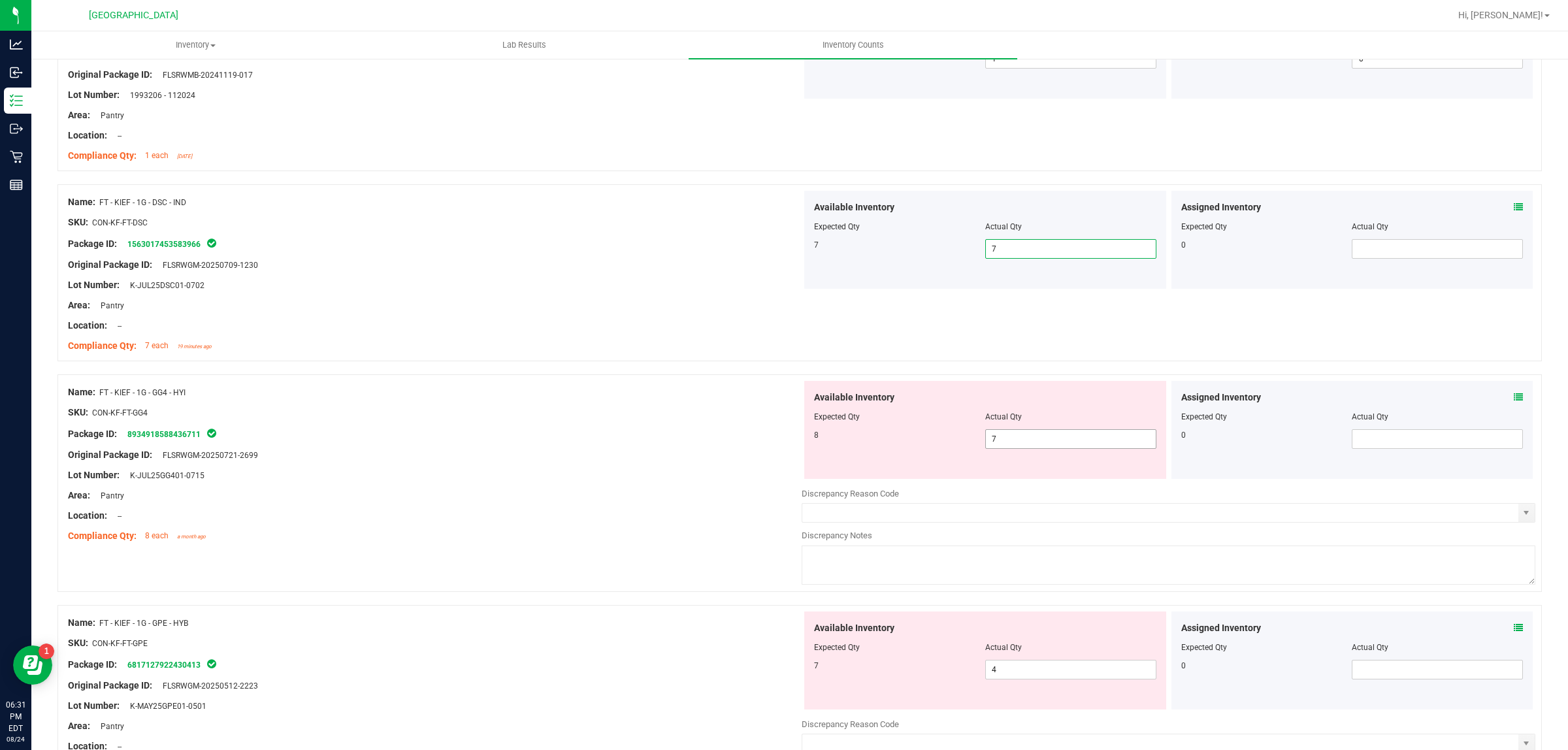
click at [1075, 430] on span "7 7" at bounding box center [1071, 438] width 171 height 19
type input "8"
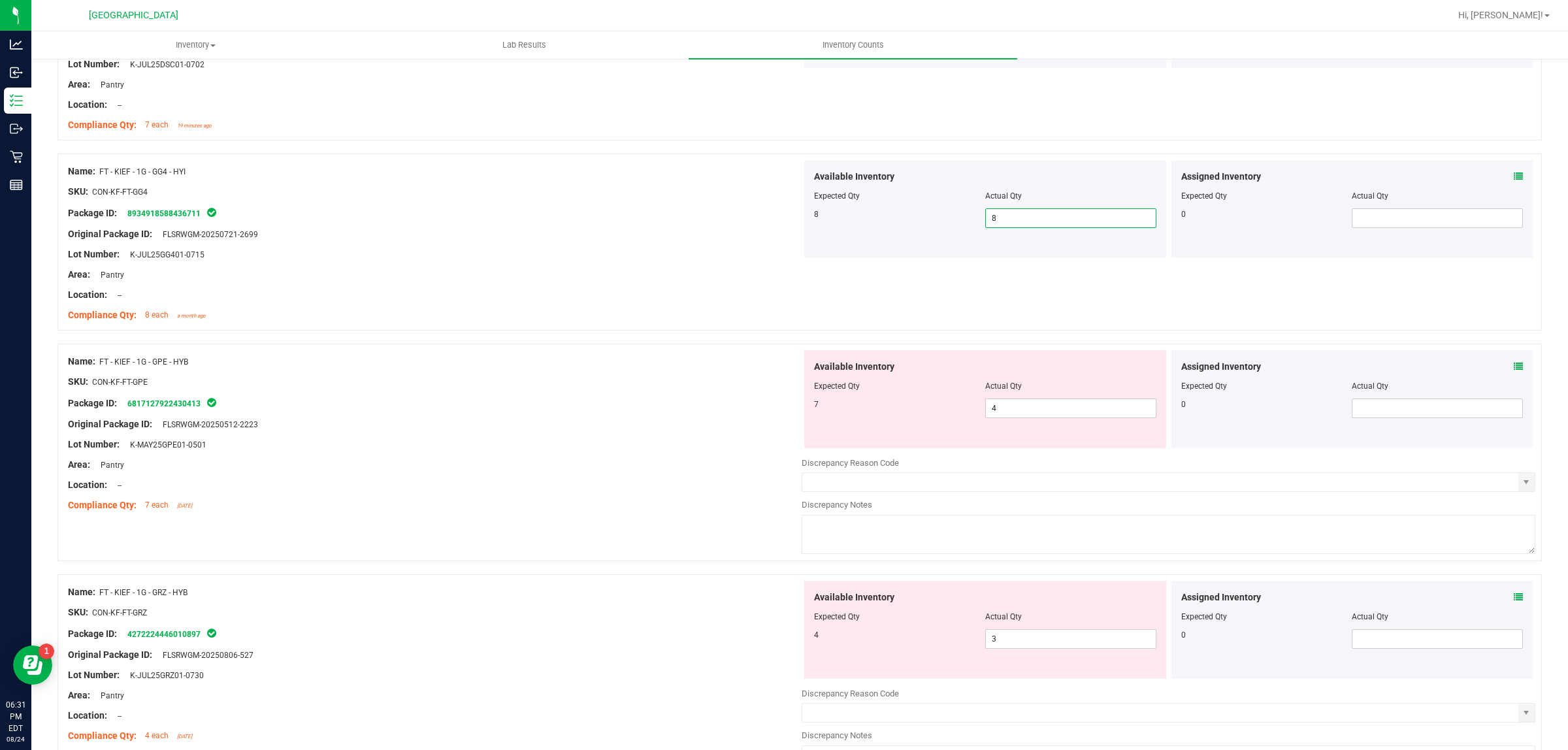
scroll to position [654, 0]
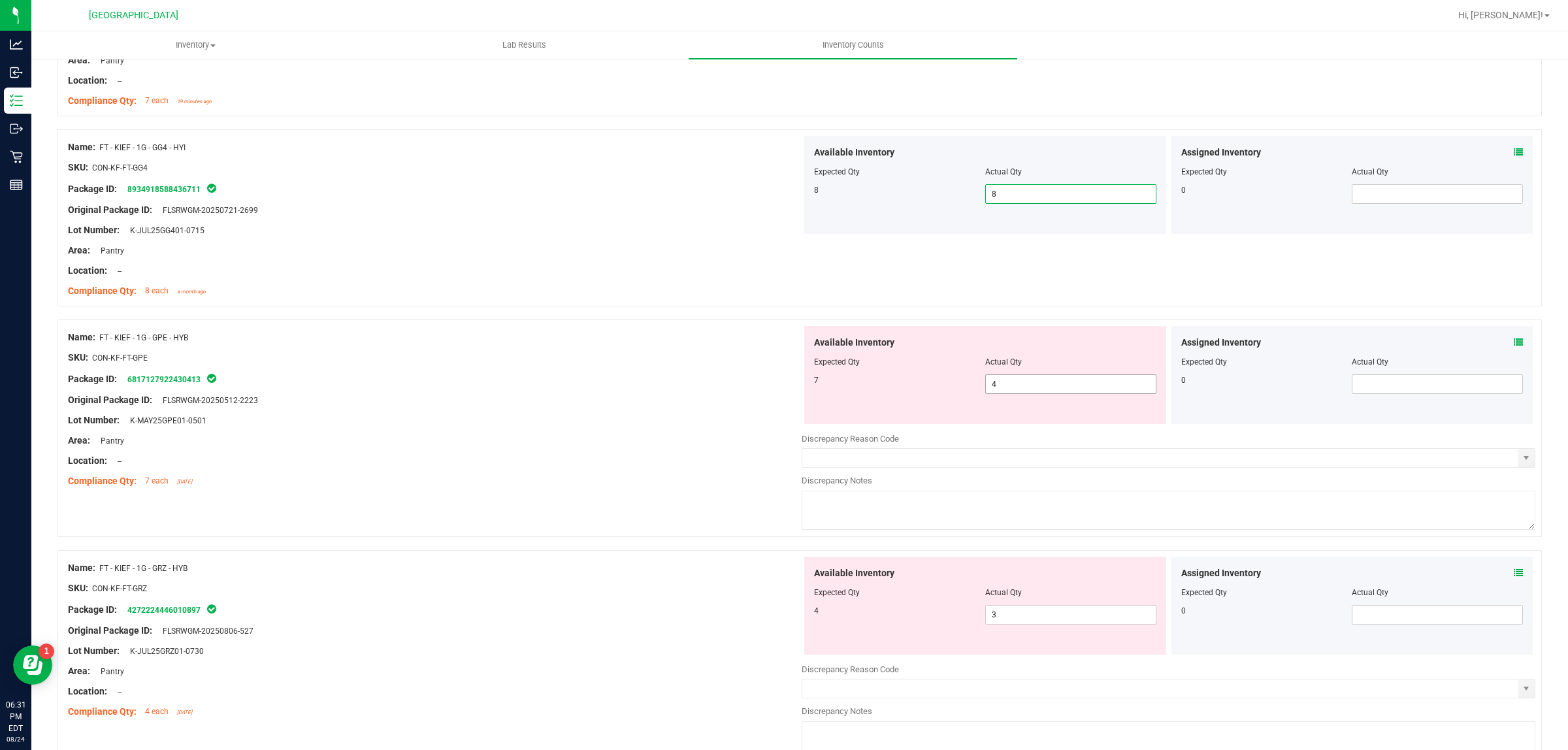
click at [1041, 383] on span "4 4" at bounding box center [1071, 384] width 171 height 19
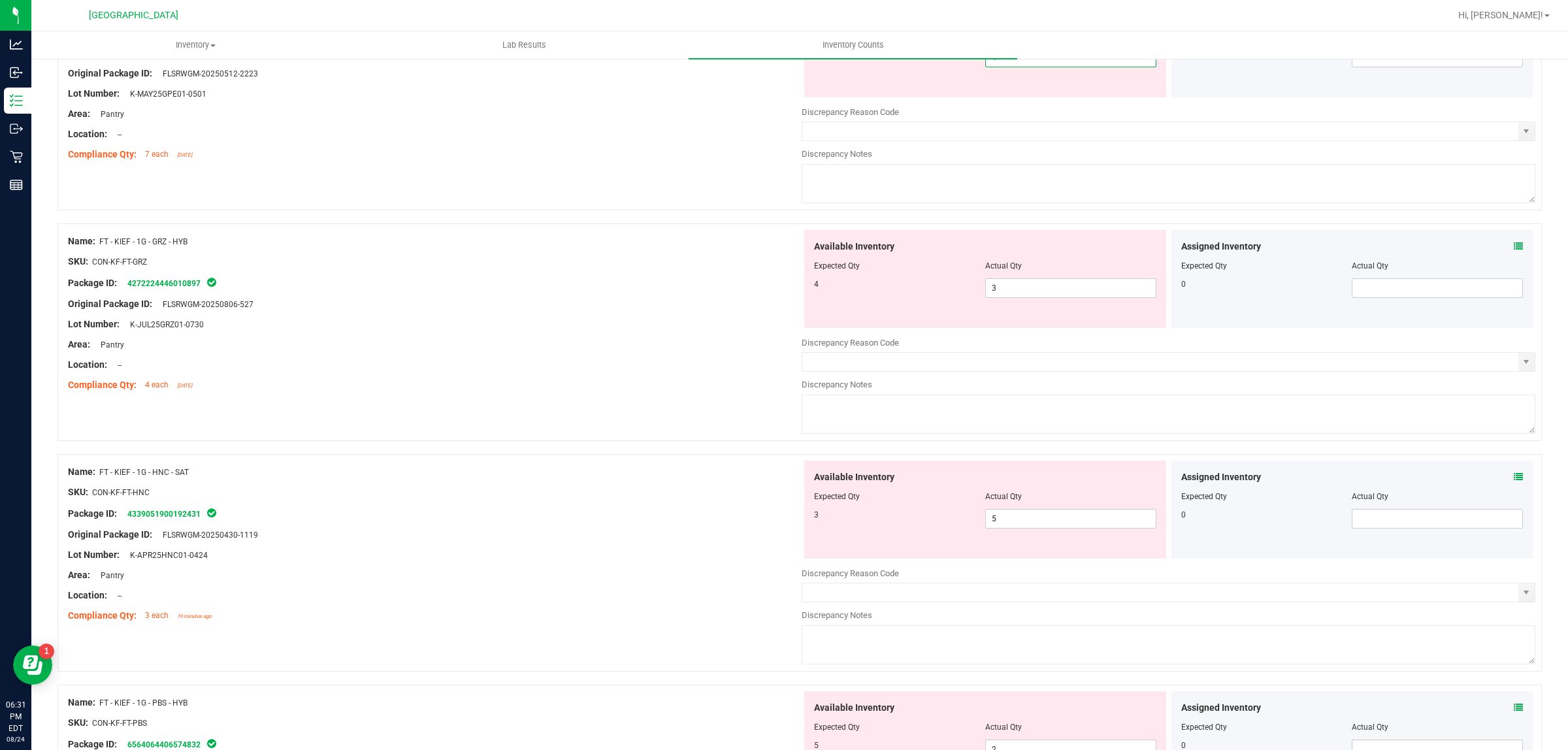
scroll to position [735, 0]
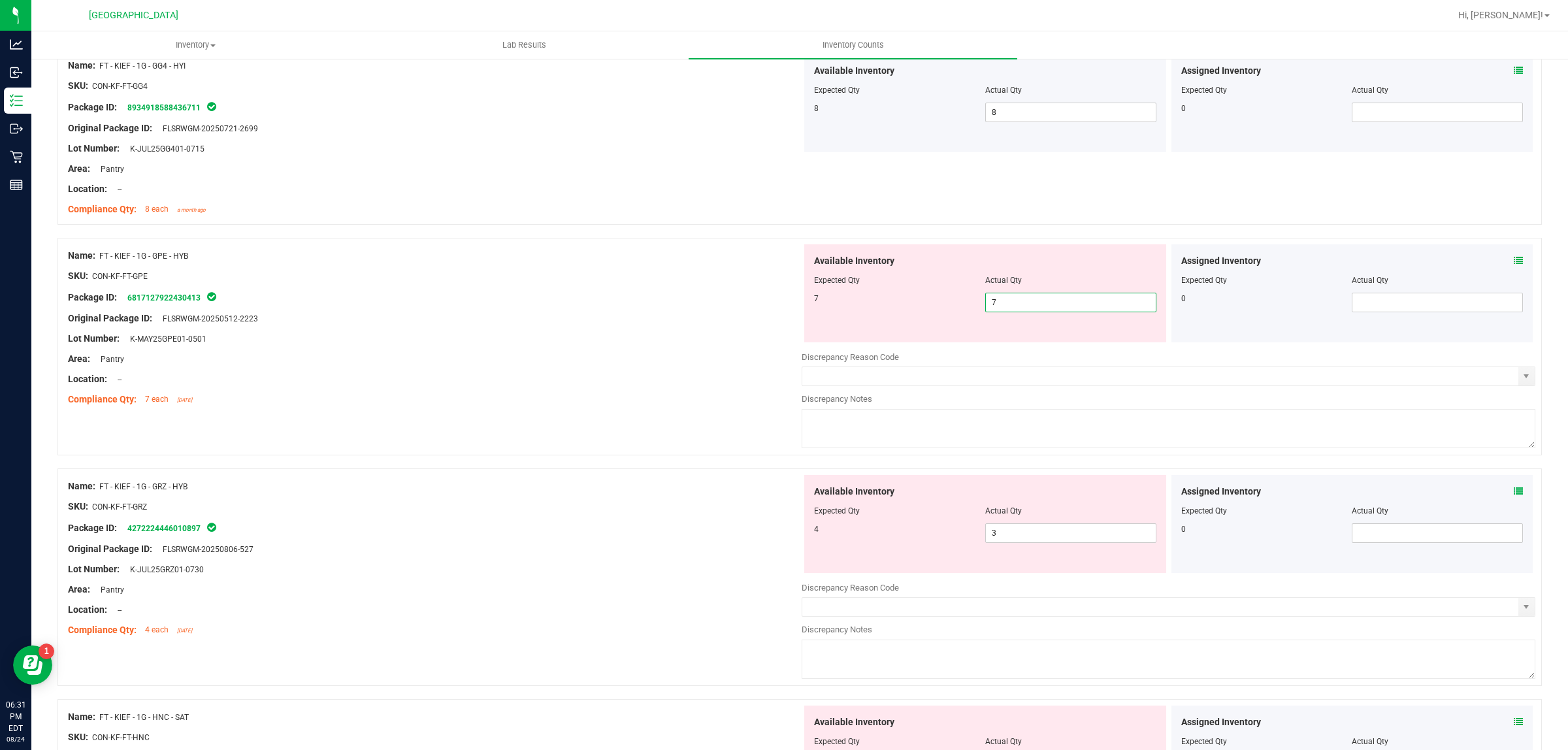
type input "7"
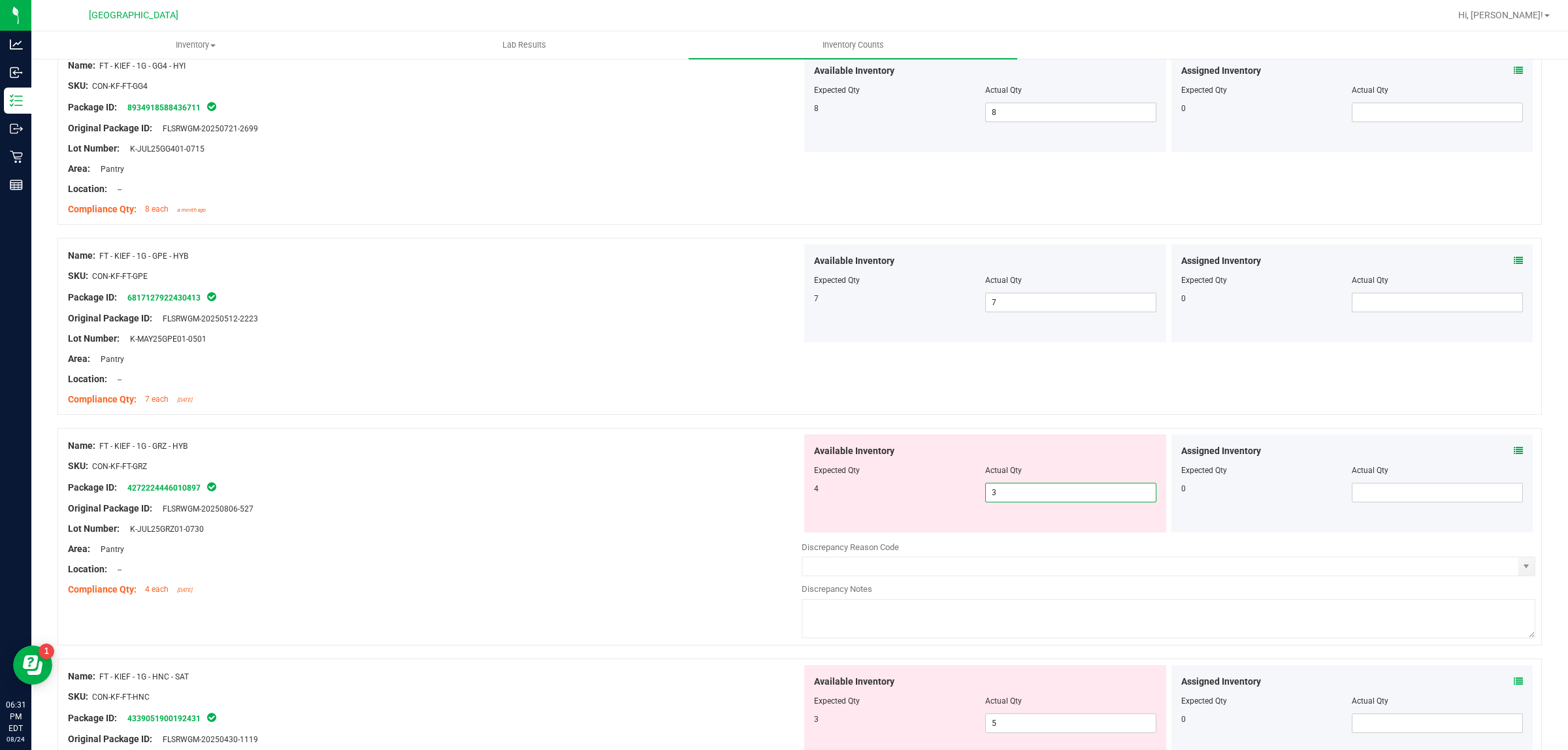
click at [1036, 486] on span "3 3" at bounding box center [1071, 492] width 171 height 19
type input "4"
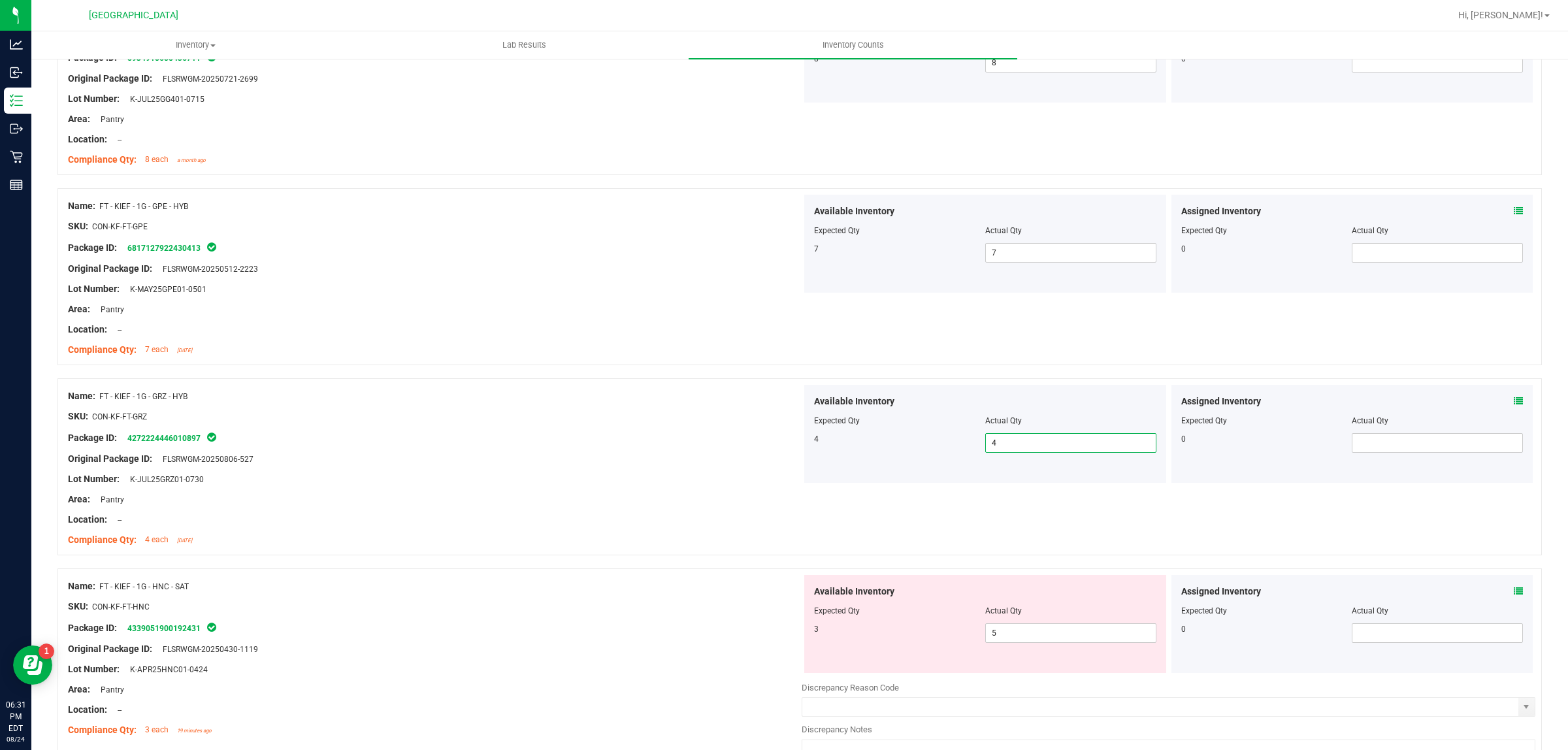
scroll to position [980, 0]
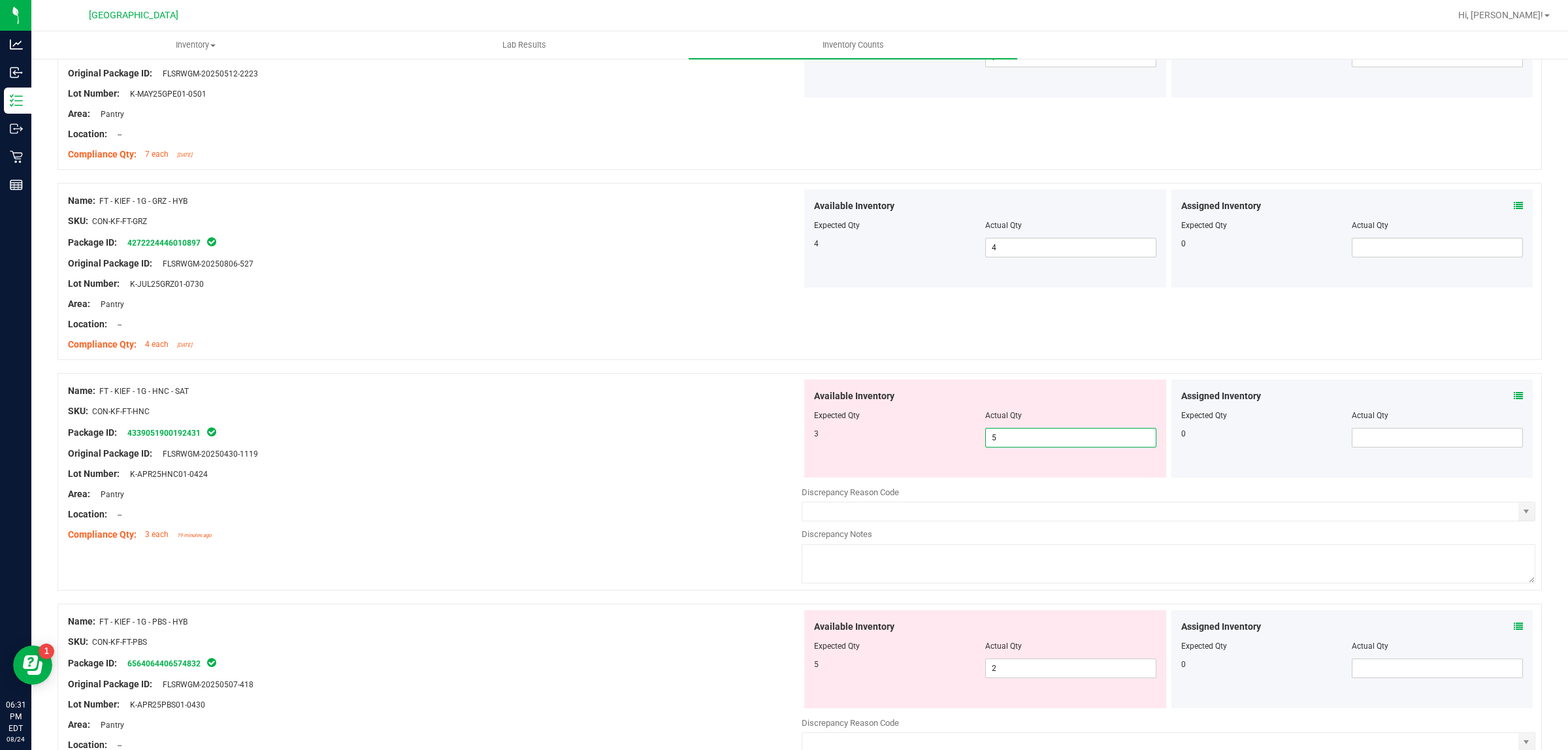
click at [1060, 438] on span "5 5" at bounding box center [1071, 438] width 171 height 19
type input "3"
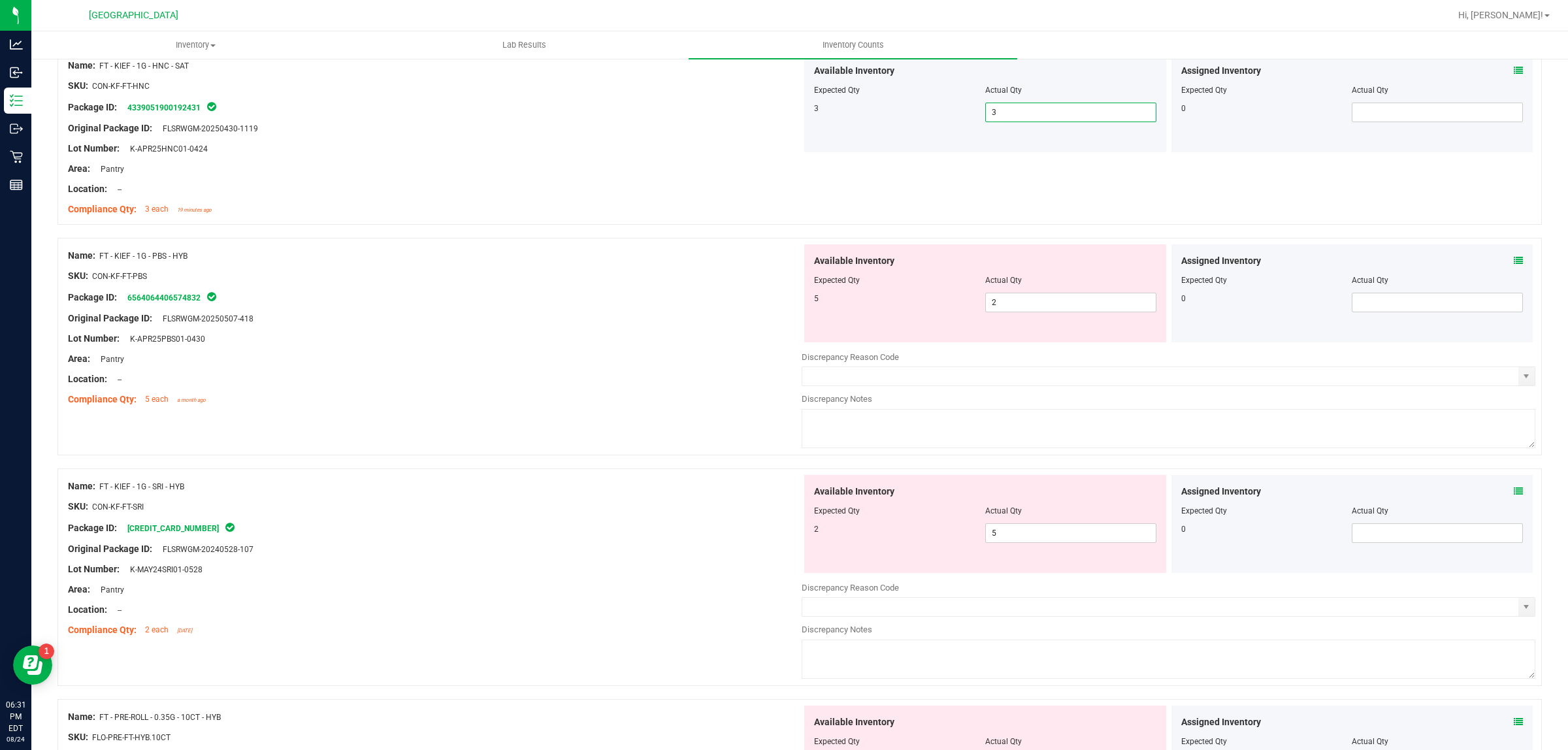
scroll to position [1306, 0]
click at [1070, 298] on span "2 2" at bounding box center [1071, 301] width 171 height 19
type input "5"
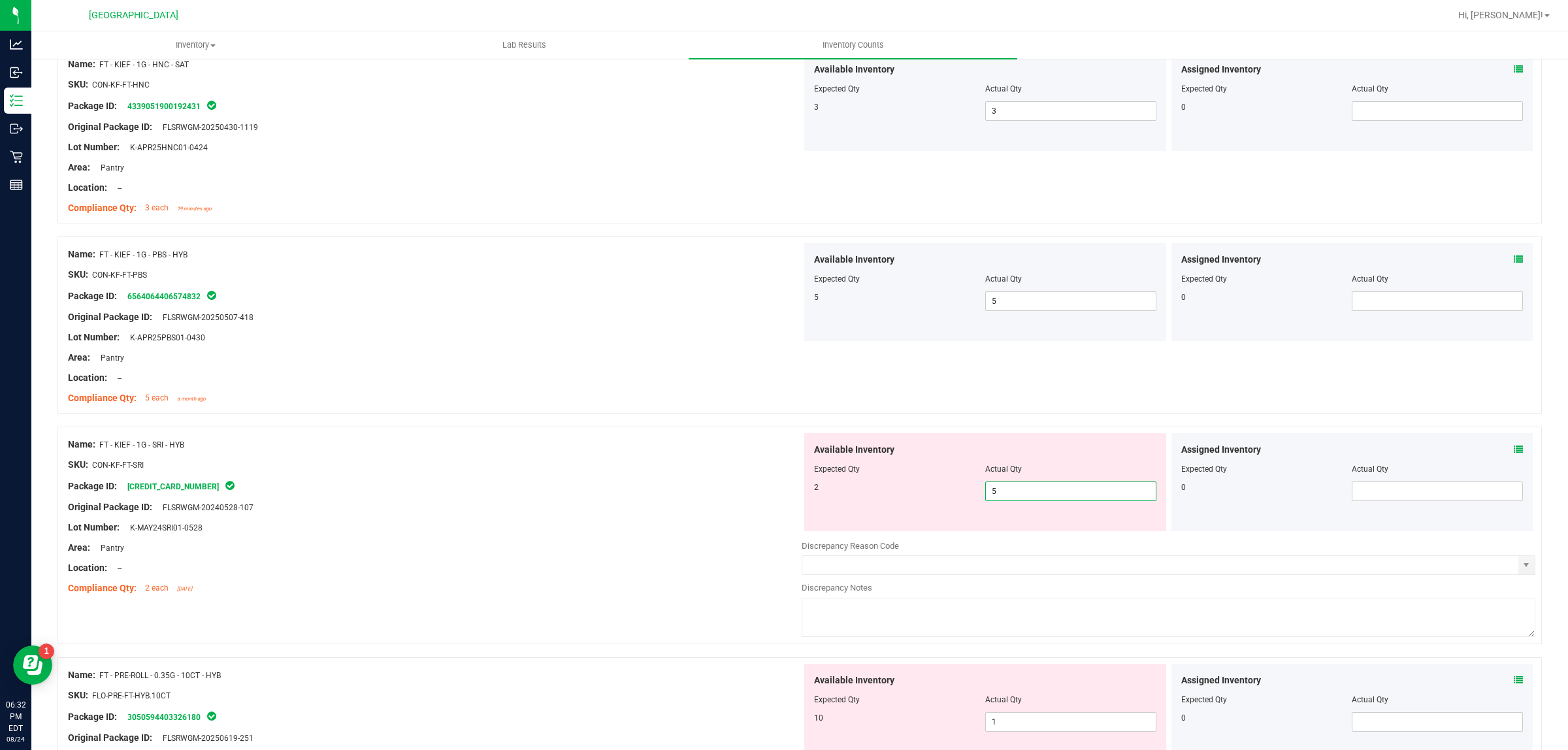
click at [1026, 489] on span "5 5" at bounding box center [1071, 491] width 171 height 19
type input "2"
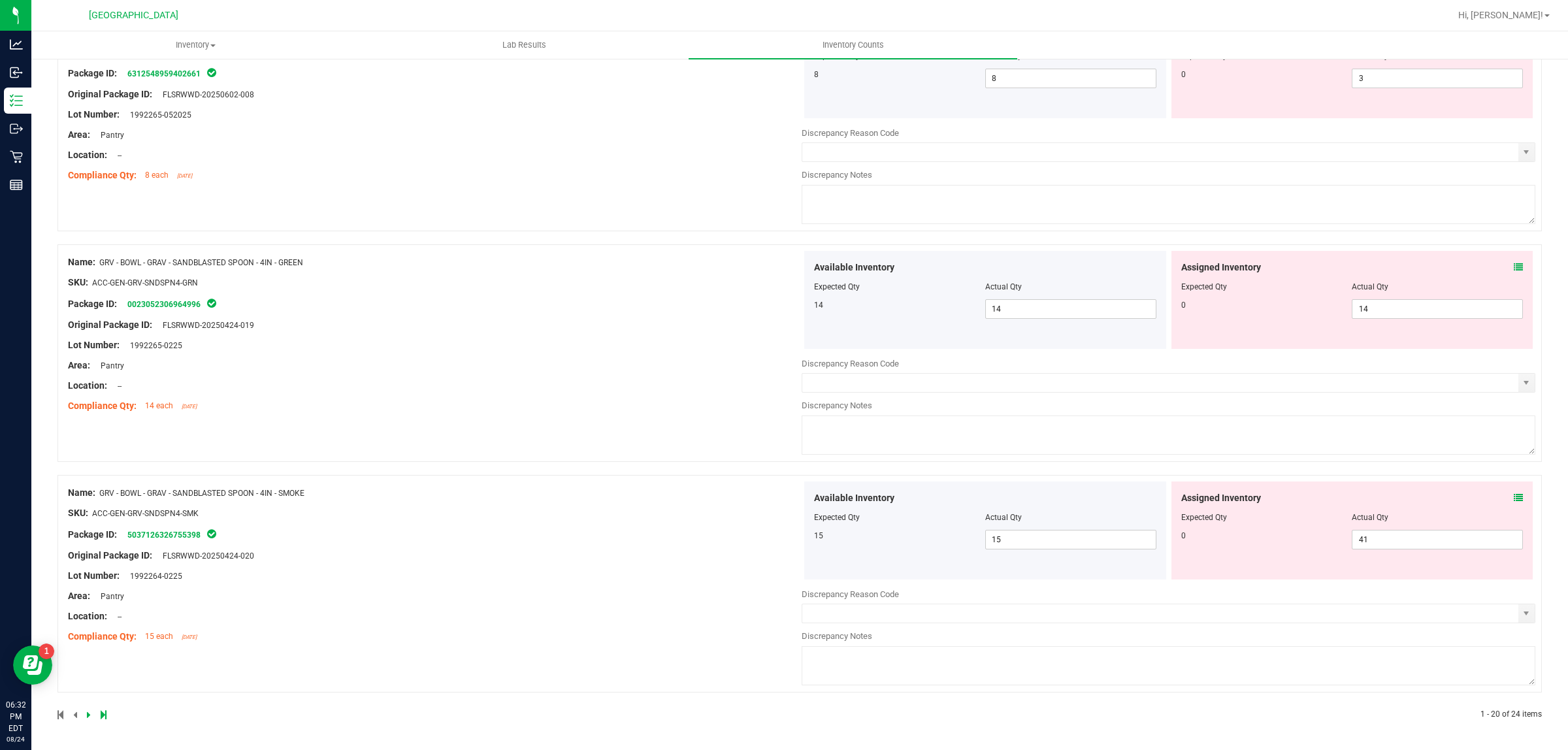
scroll to position [3766, 0]
click at [1429, 539] on span "41 41" at bounding box center [1437, 539] width 171 height 19
type input "4"
type input "0"
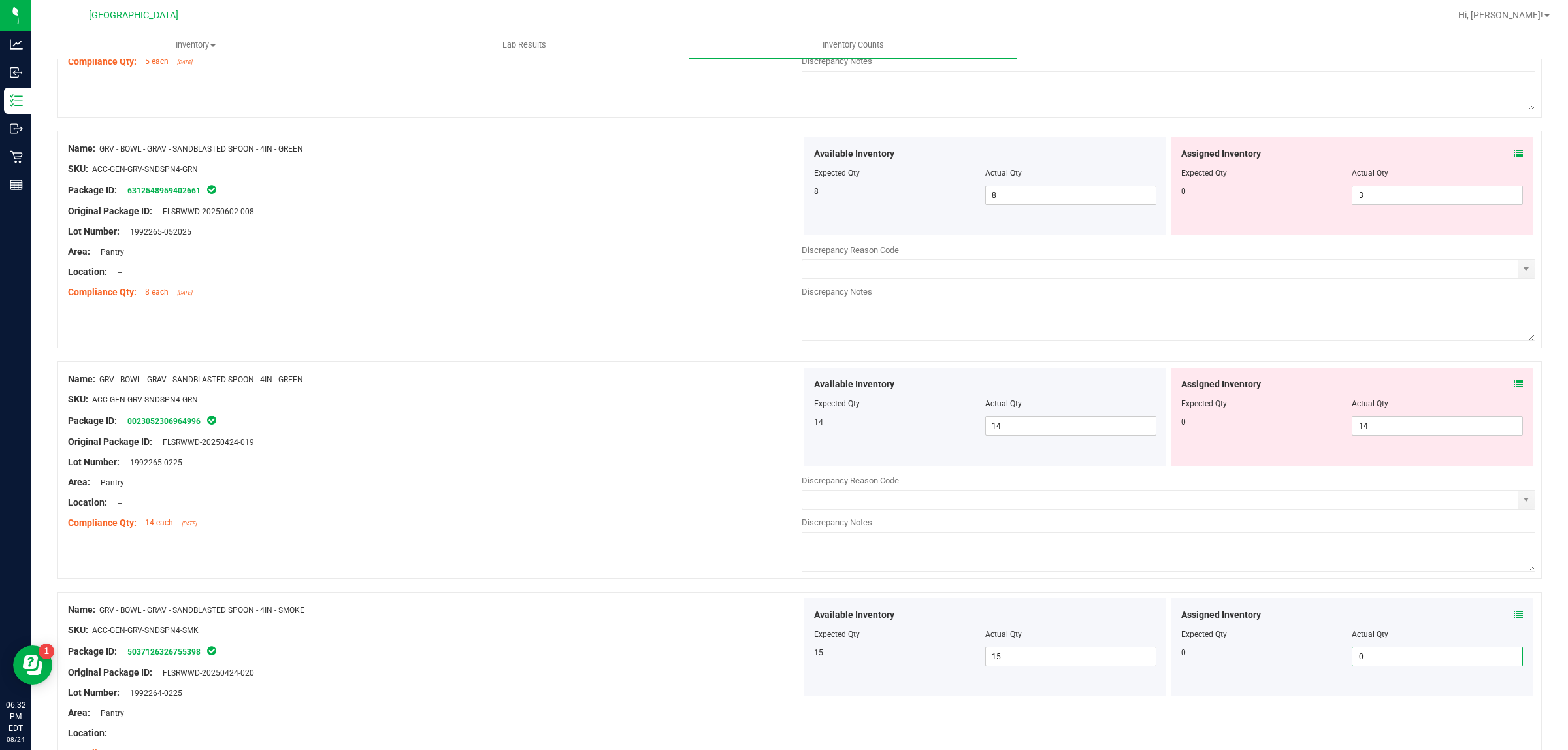
scroll to position [3480, 0]
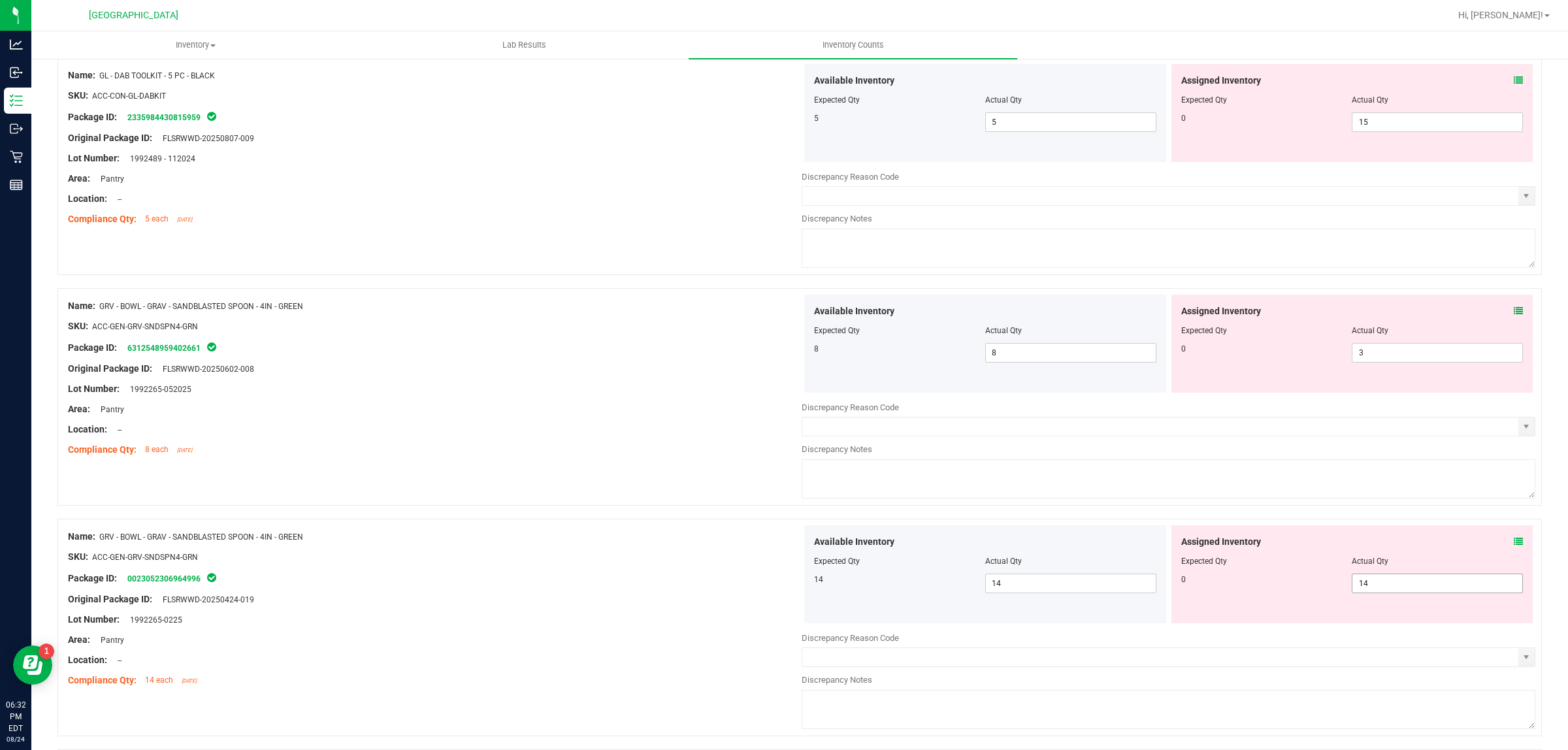
click at [1376, 593] on span "14 14" at bounding box center [1437, 583] width 171 height 19
type input "1"
type input "0"
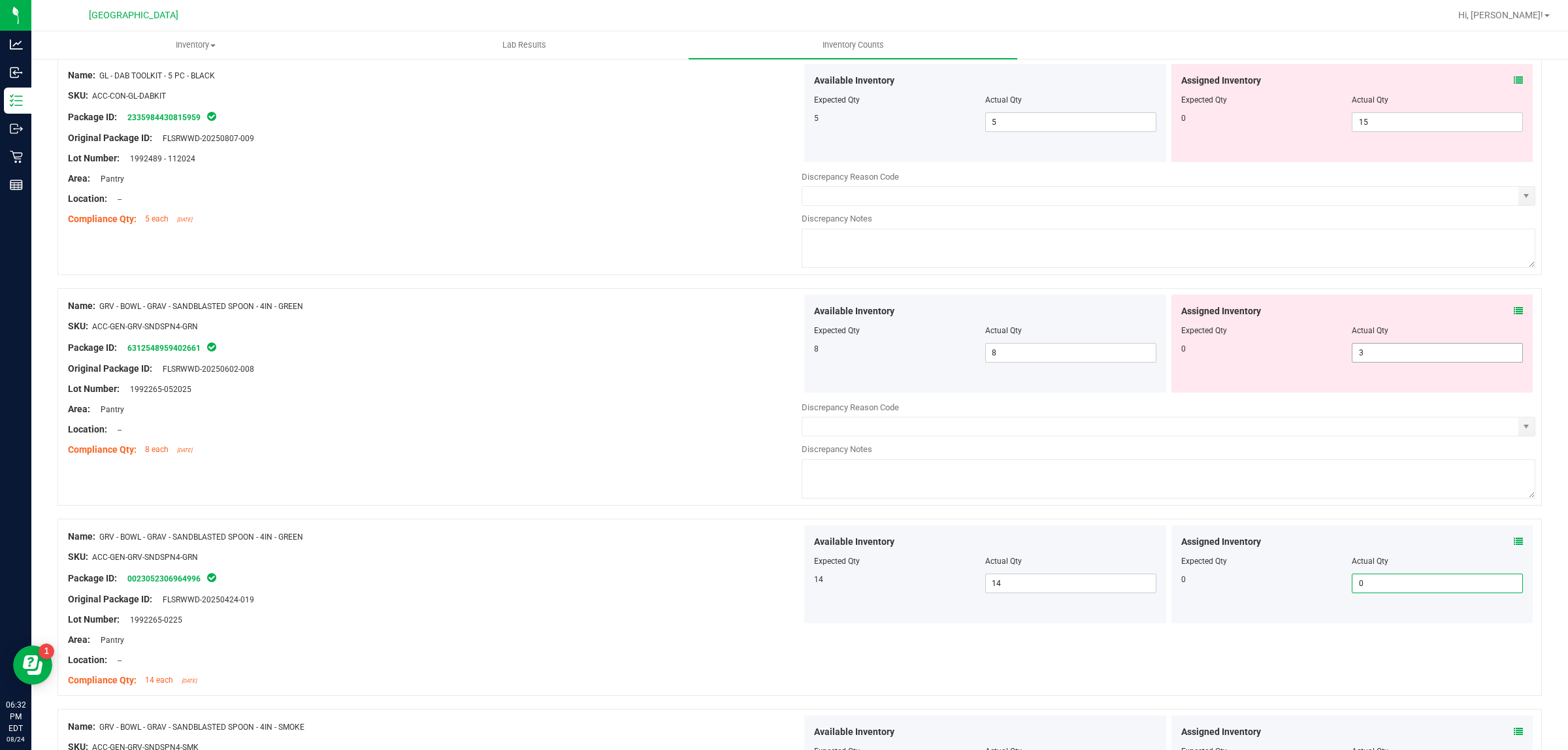
click at [1395, 359] on span "3 3" at bounding box center [1437, 352] width 171 height 19
type input "0"
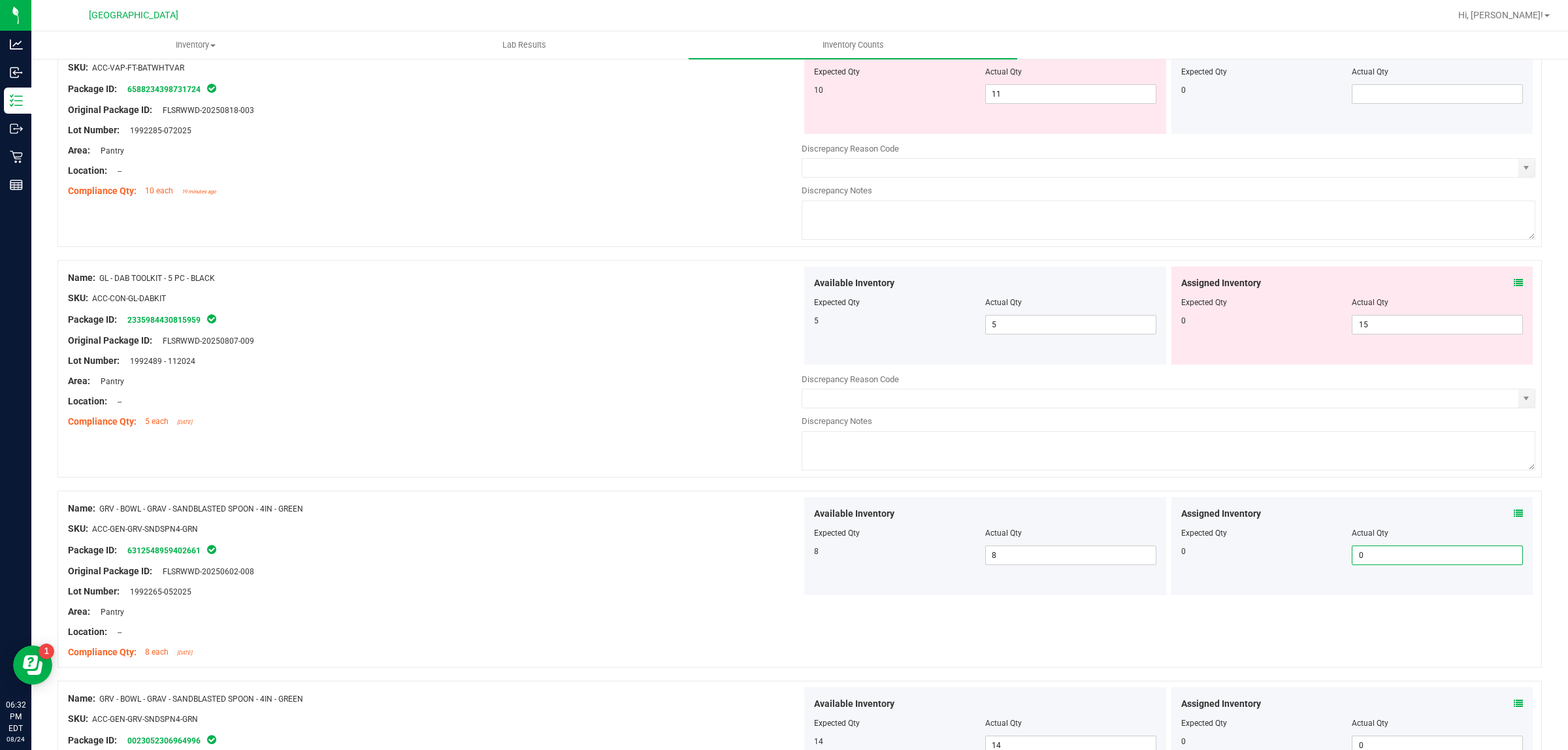
scroll to position [3235, 0]
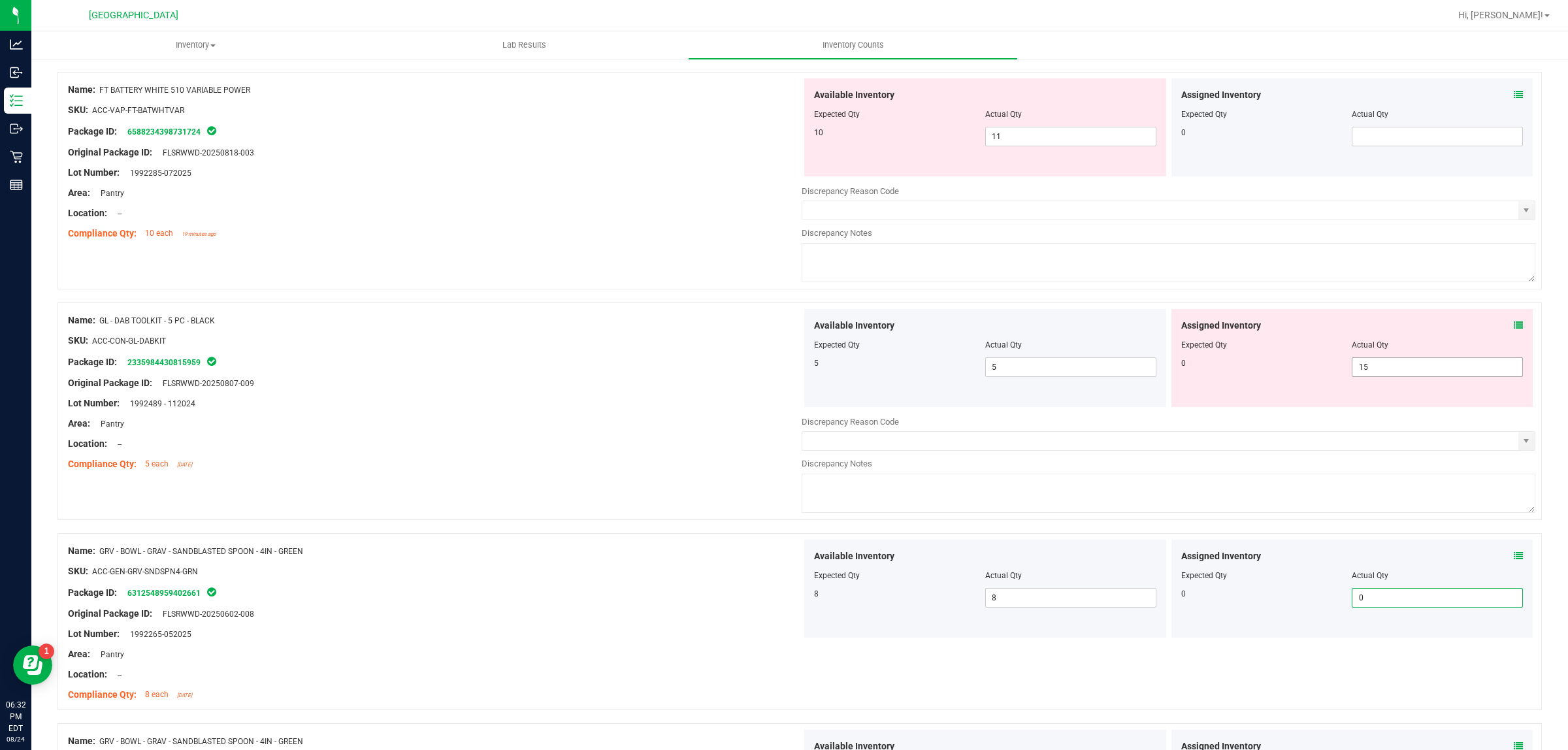
click at [1374, 377] on span "15 15" at bounding box center [1437, 367] width 171 height 19
type input "1"
type input "0"
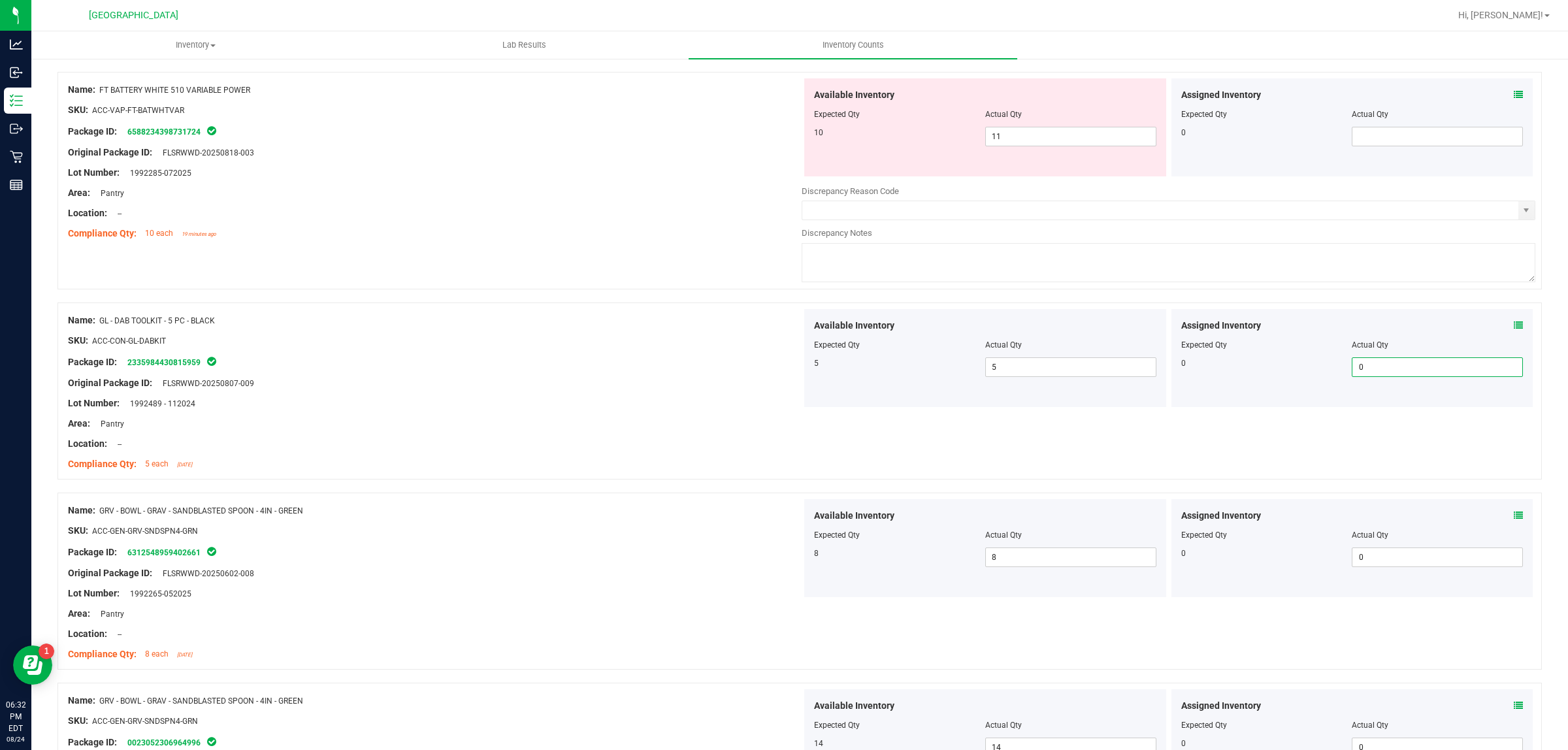
scroll to position [3072, 0]
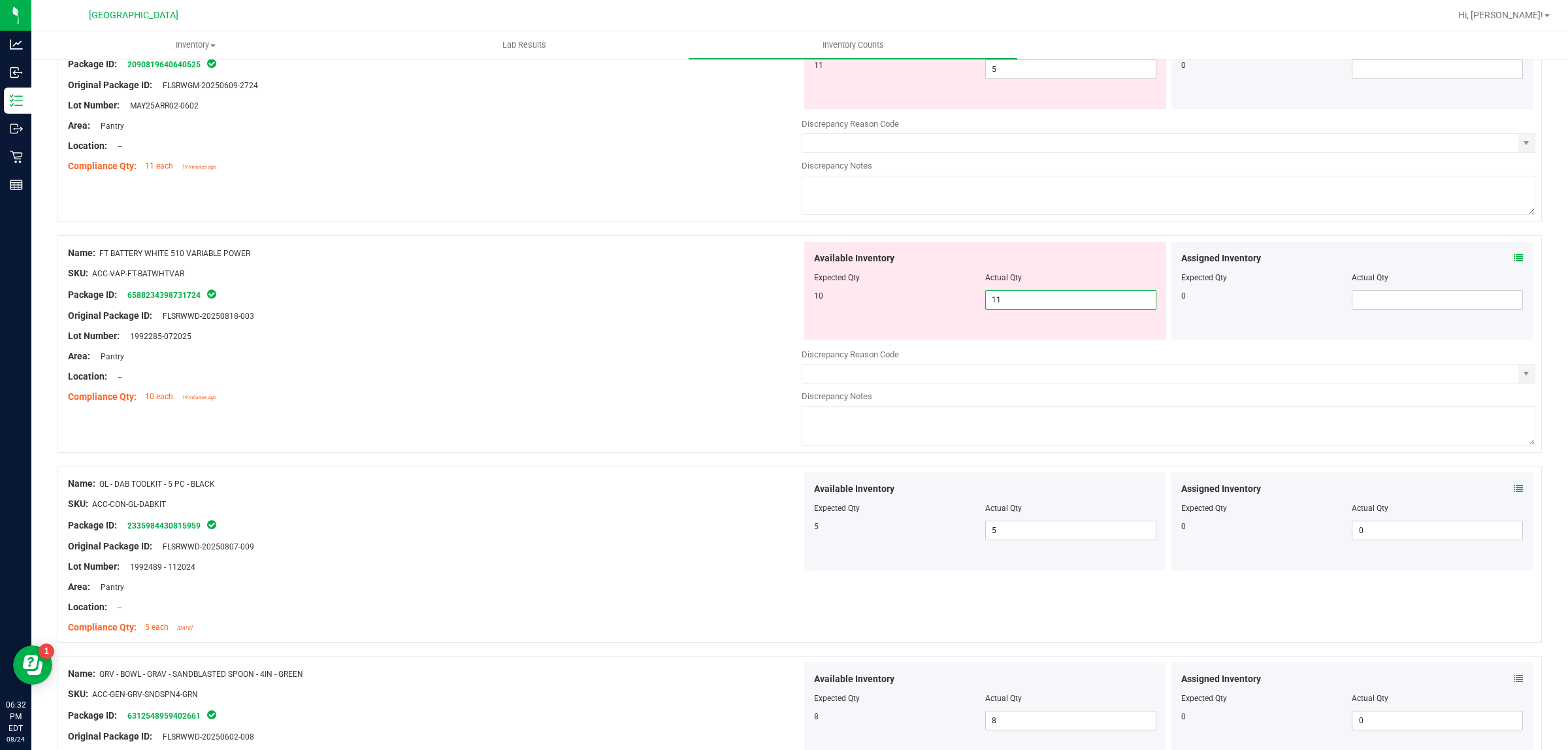
click at [1014, 309] on span "11 11" at bounding box center [1071, 299] width 171 height 19
type input "1"
type input "10"
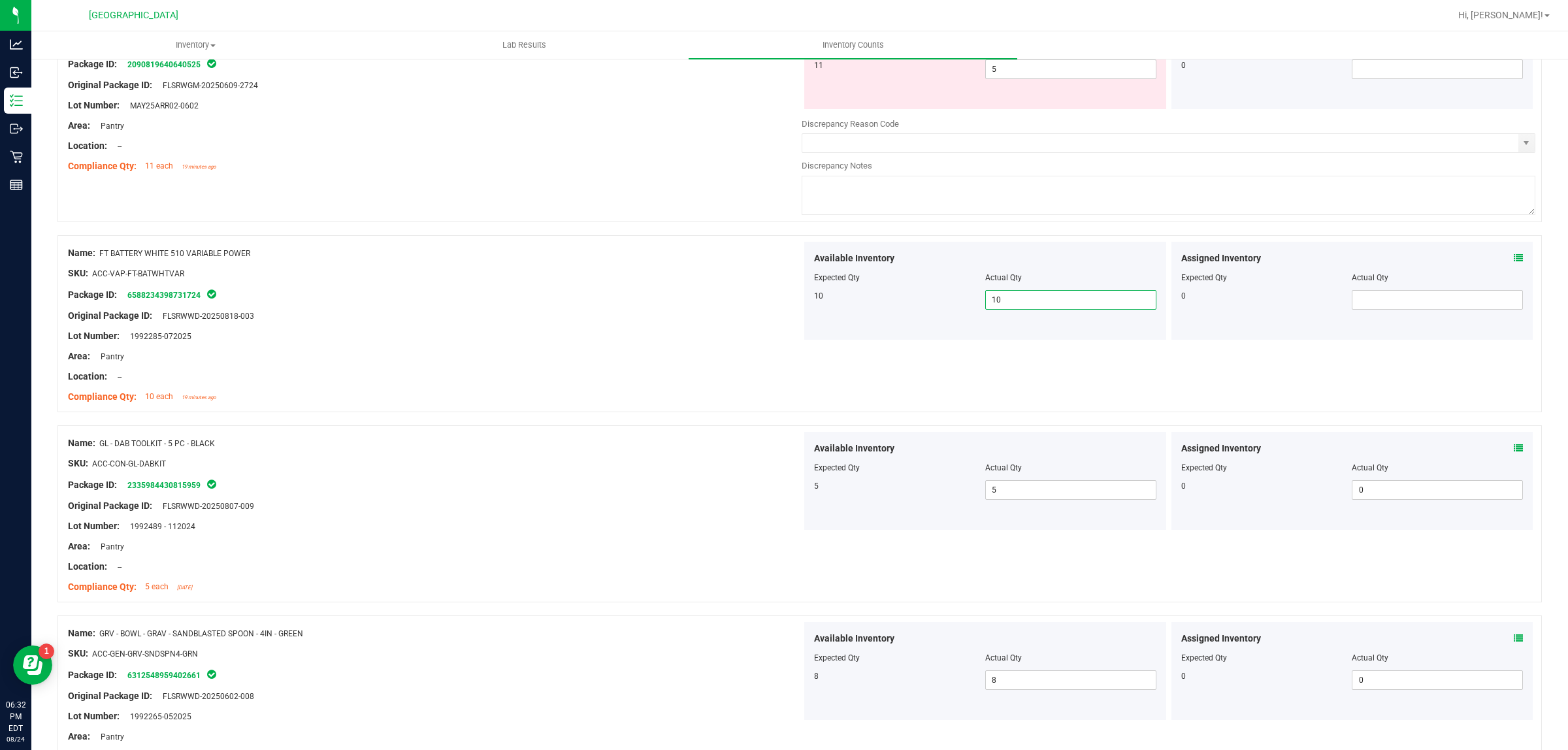
scroll to position [2745, 0]
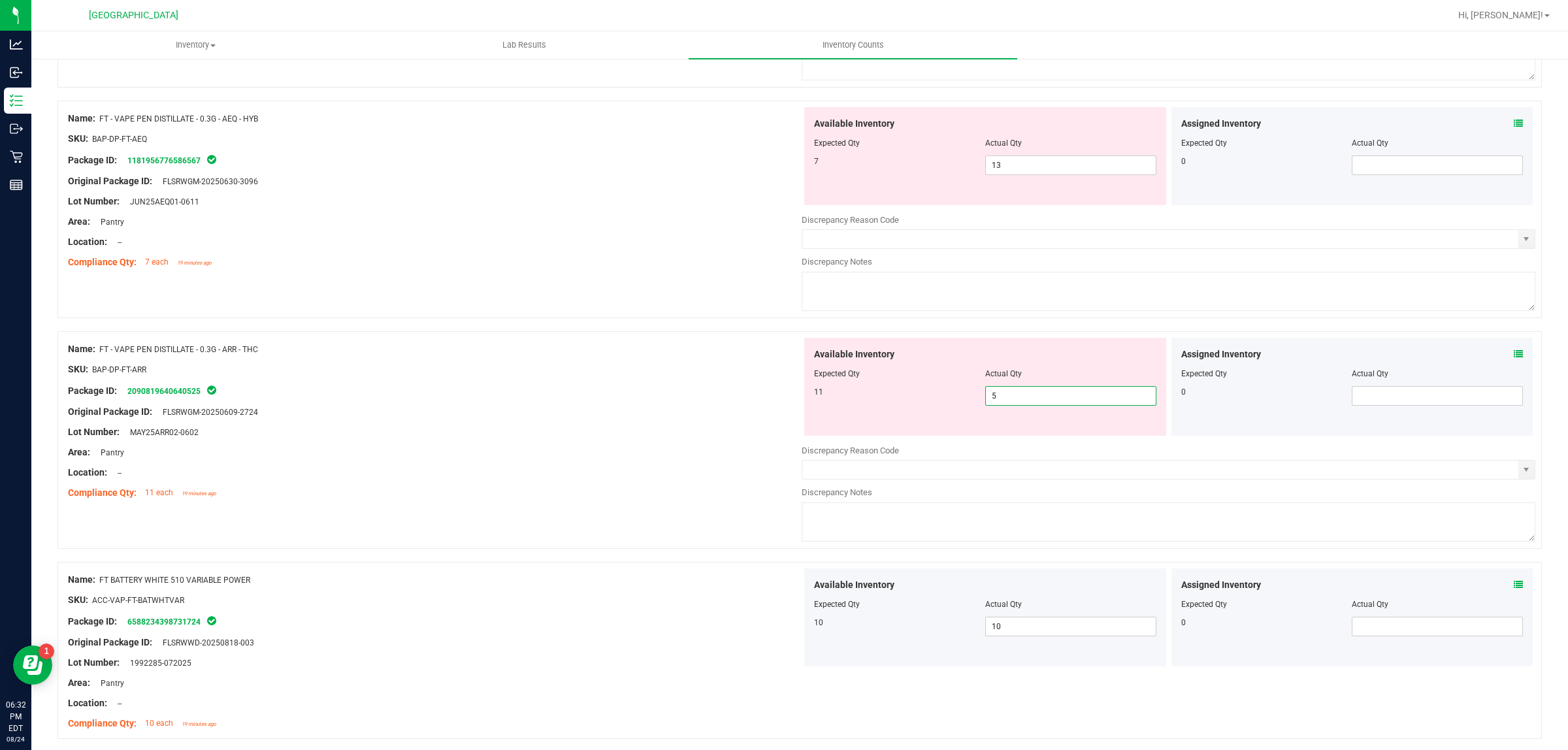
click at [1041, 402] on span "5 5" at bounding box center [1071, 396] width 171 height 19
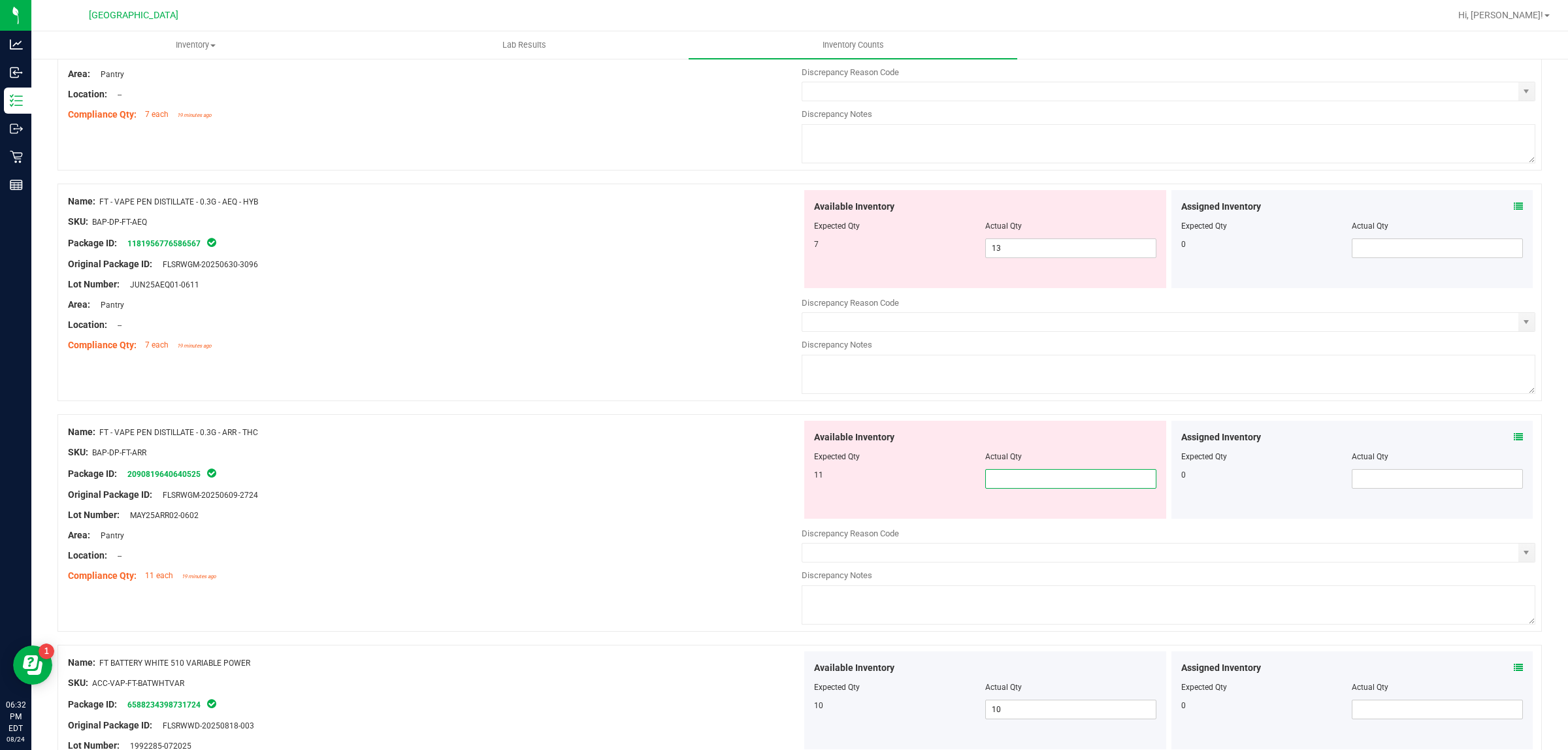
scroll to position [2663, 0]
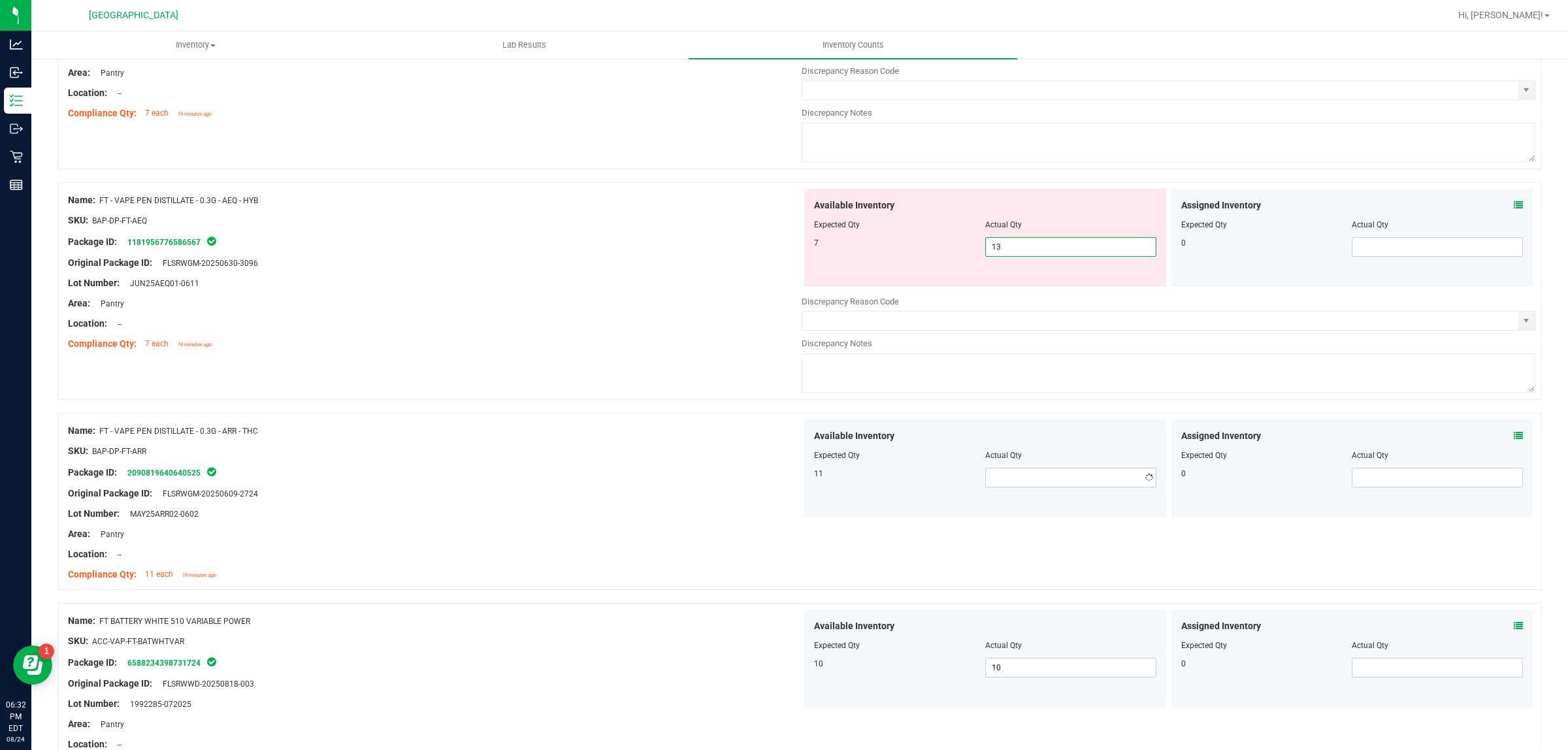
click at [1086, 244] on span "13 13" at bounding box center [1071, 246] width 171 height 19
click at [1025, 487] on span at bounding box center [1071, 477] width 171 height 19
type input "11"
click at [1029, 252] on span "13 13" at bounding box center [1071, 246] width 171 height 19
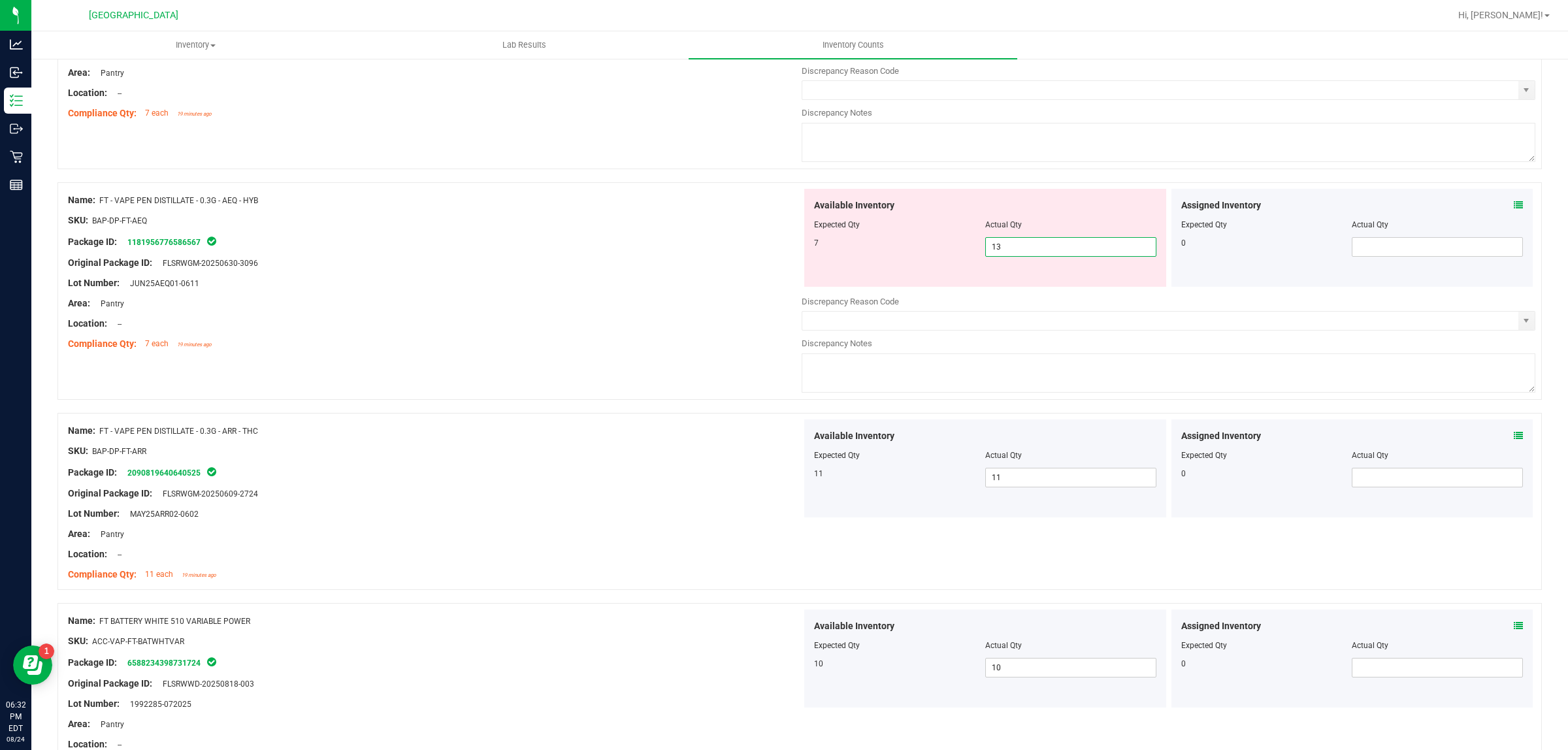
type input "1"
type input "7"
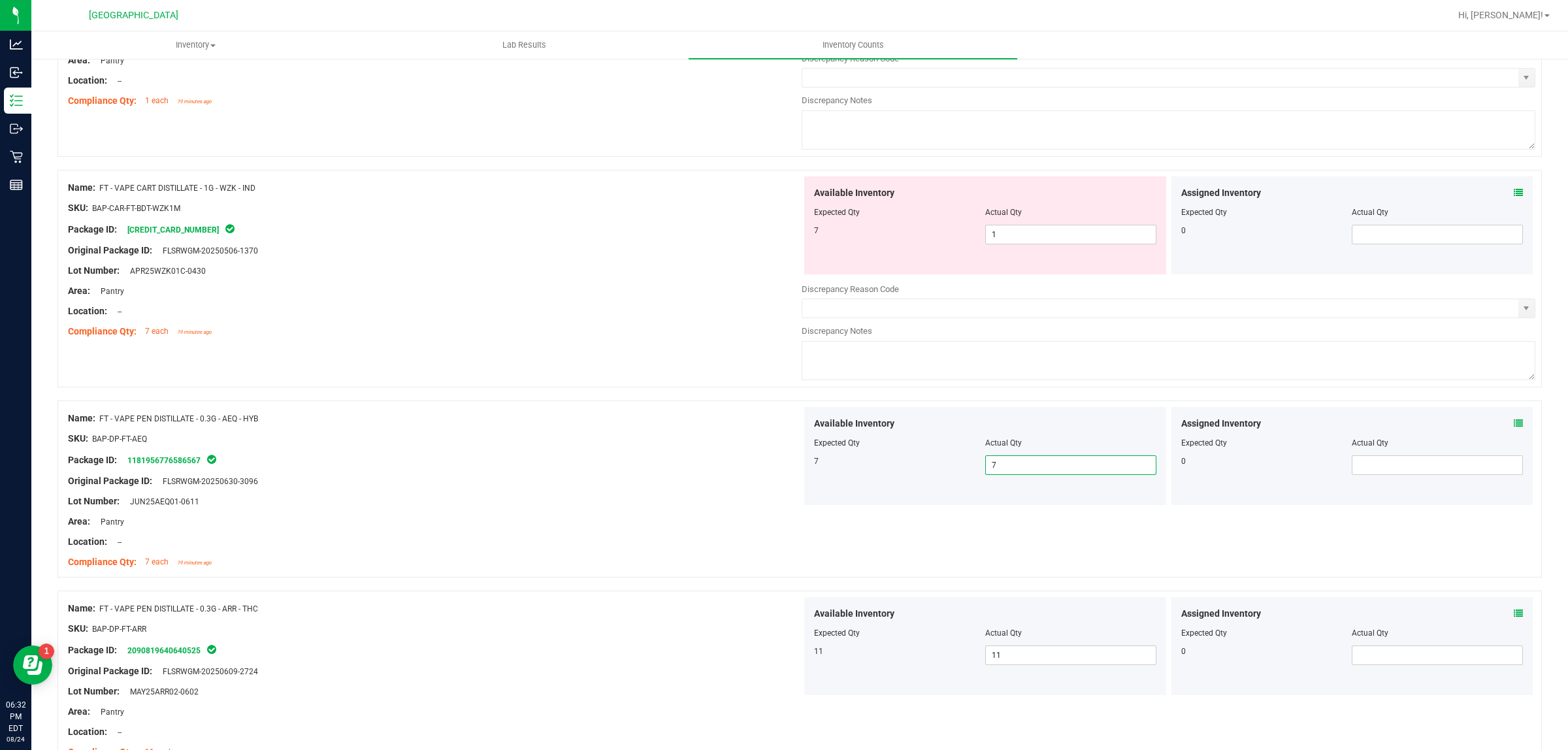
scroll to position [2419, 0]
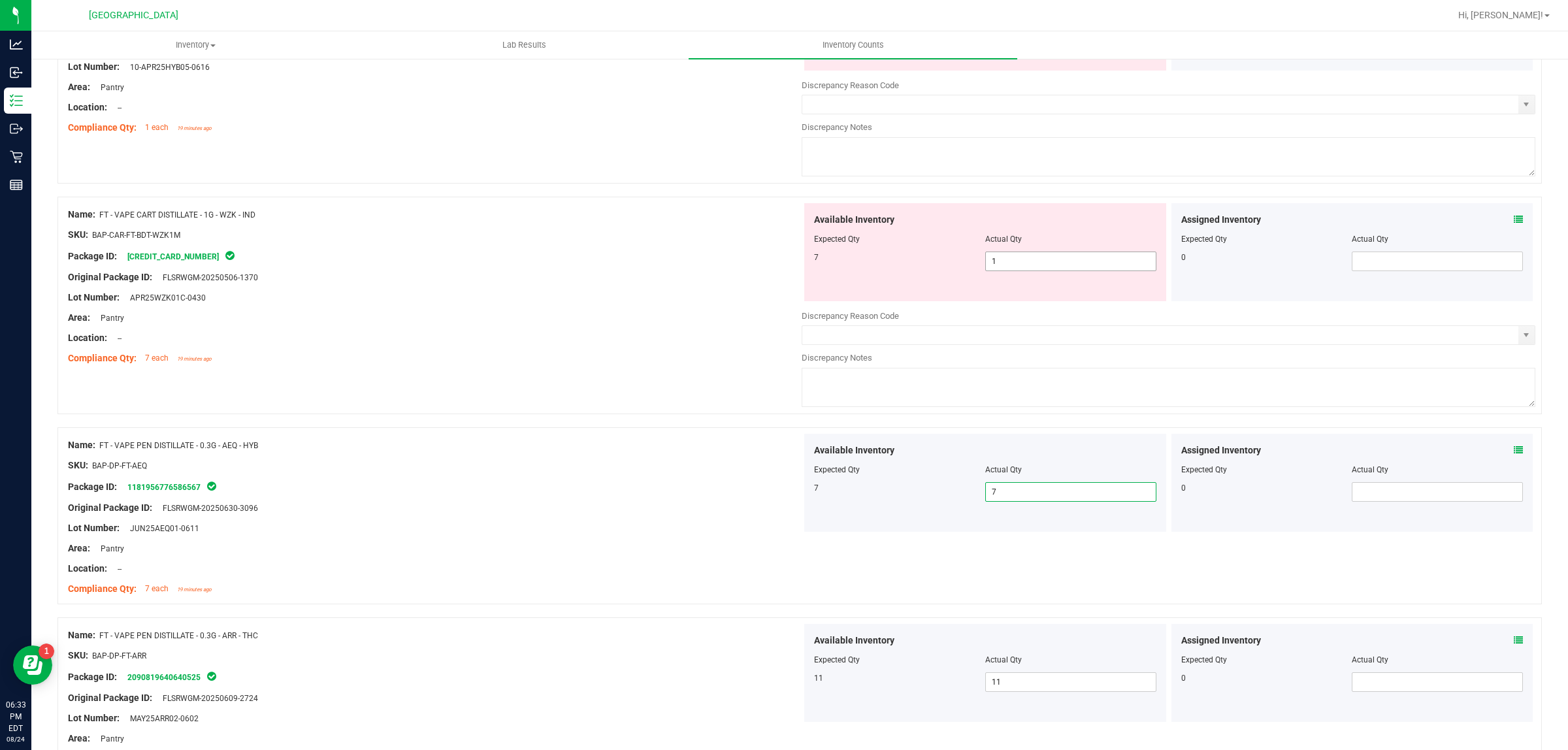
click at [1038, 260] on span "1 1" at bounding box center [1071, 261] width 171 height 19
type input "7"
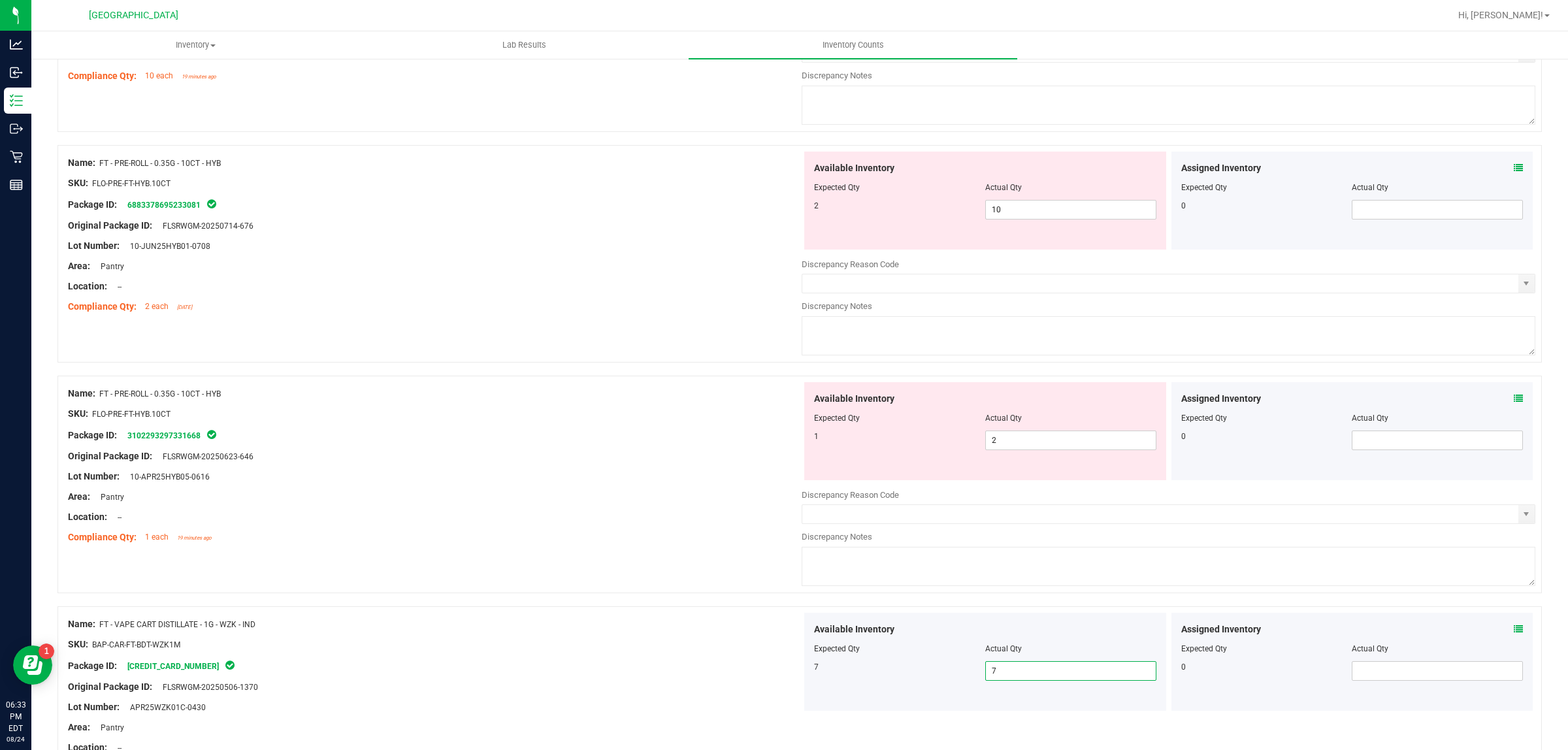
scroll to position [1929, 0]
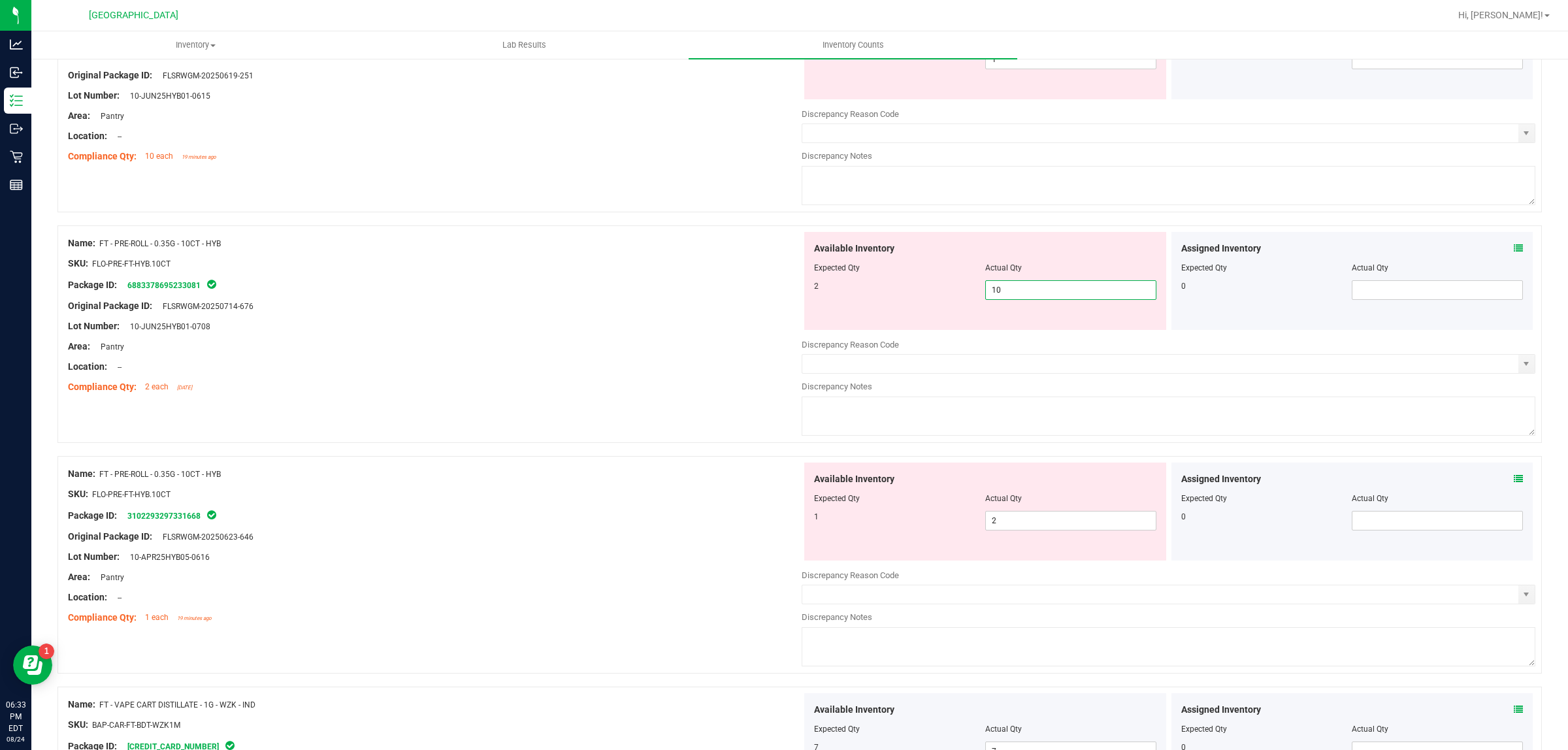
click at [1037, 296] on span "10 10" at bounding box center [1071, 290] width 171 height 19
type input "1"
type input "2"
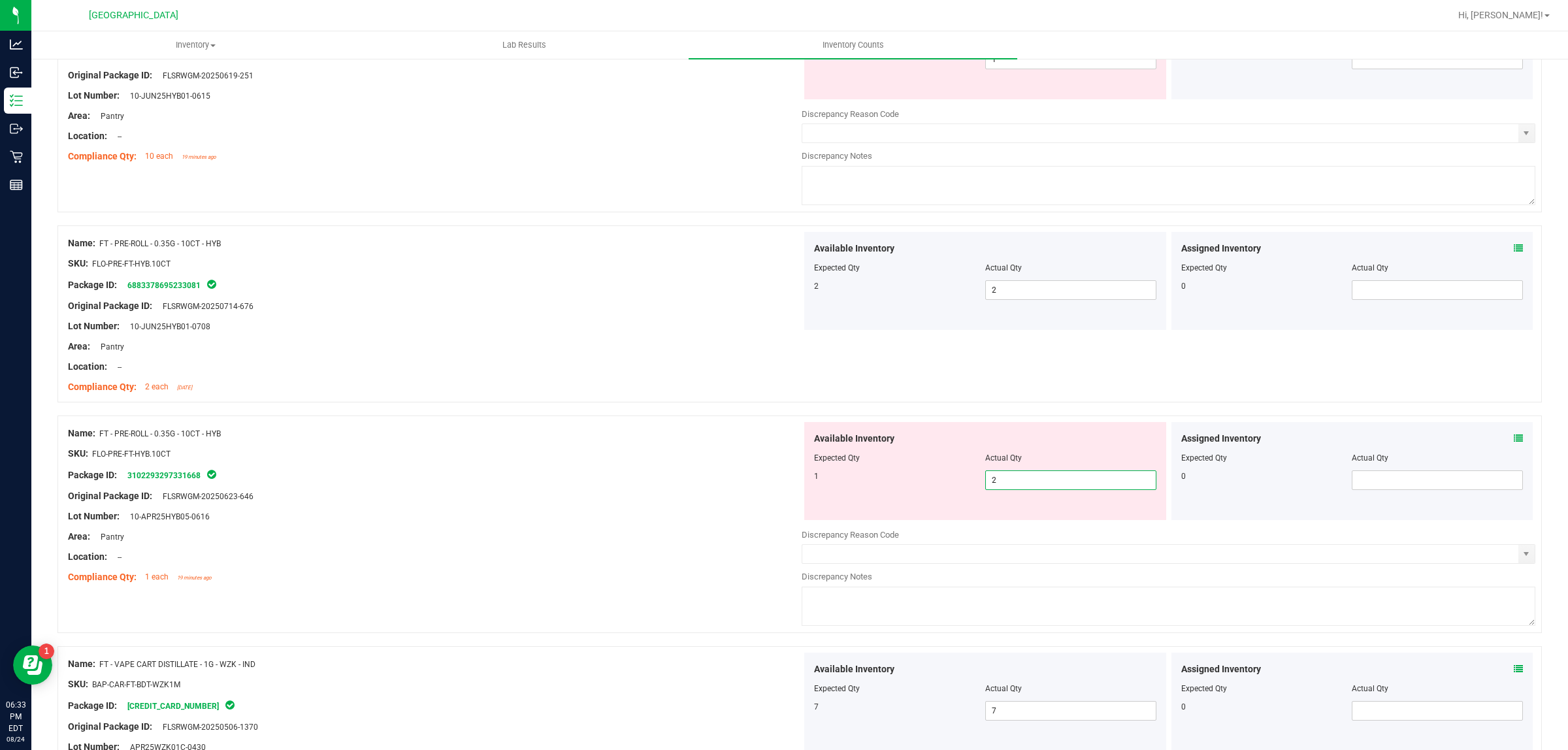
click at [1098, 485] on span "2 2" at bounding box center [1071, 480] width 171 height 19
type input "1"
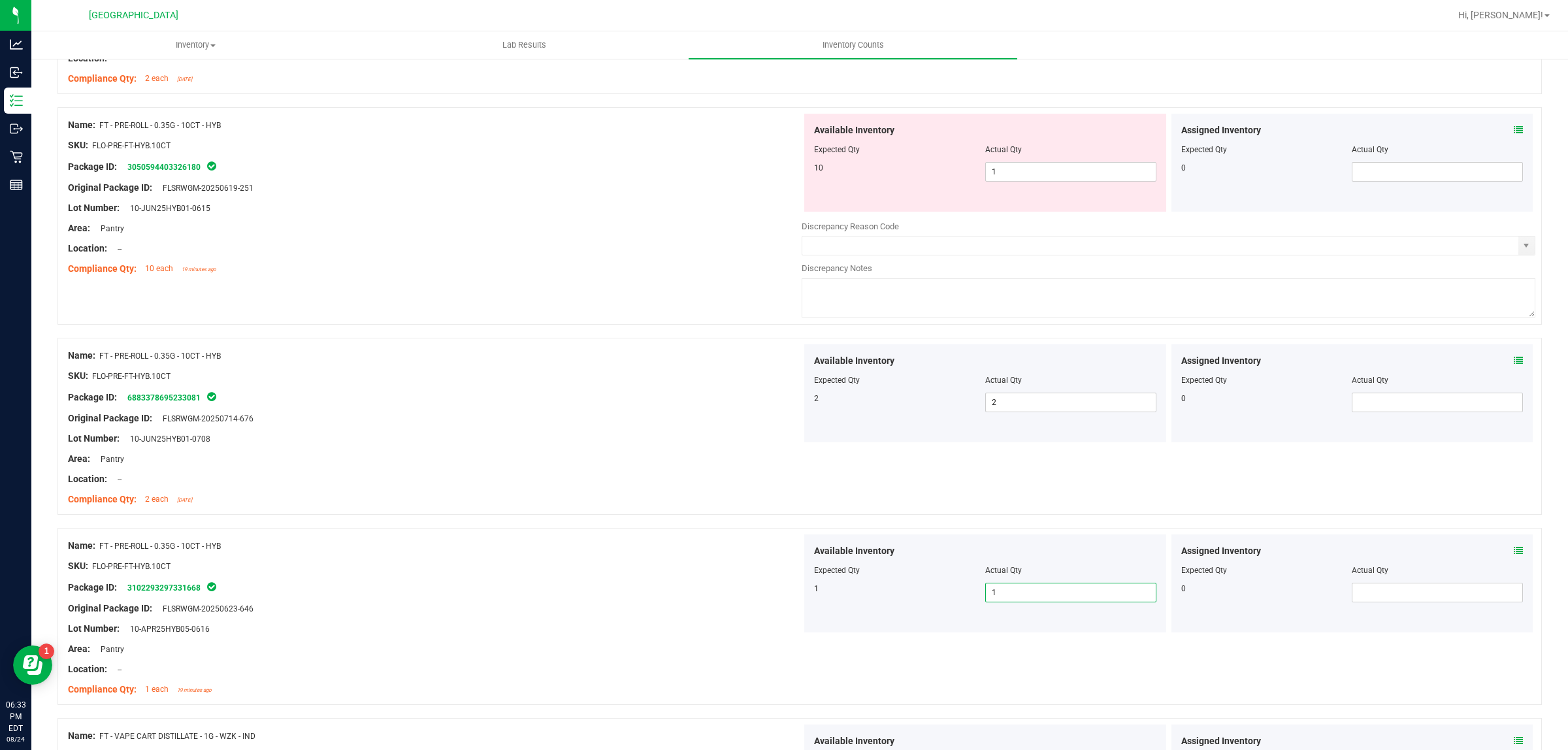
scroll to position [1683, 0]
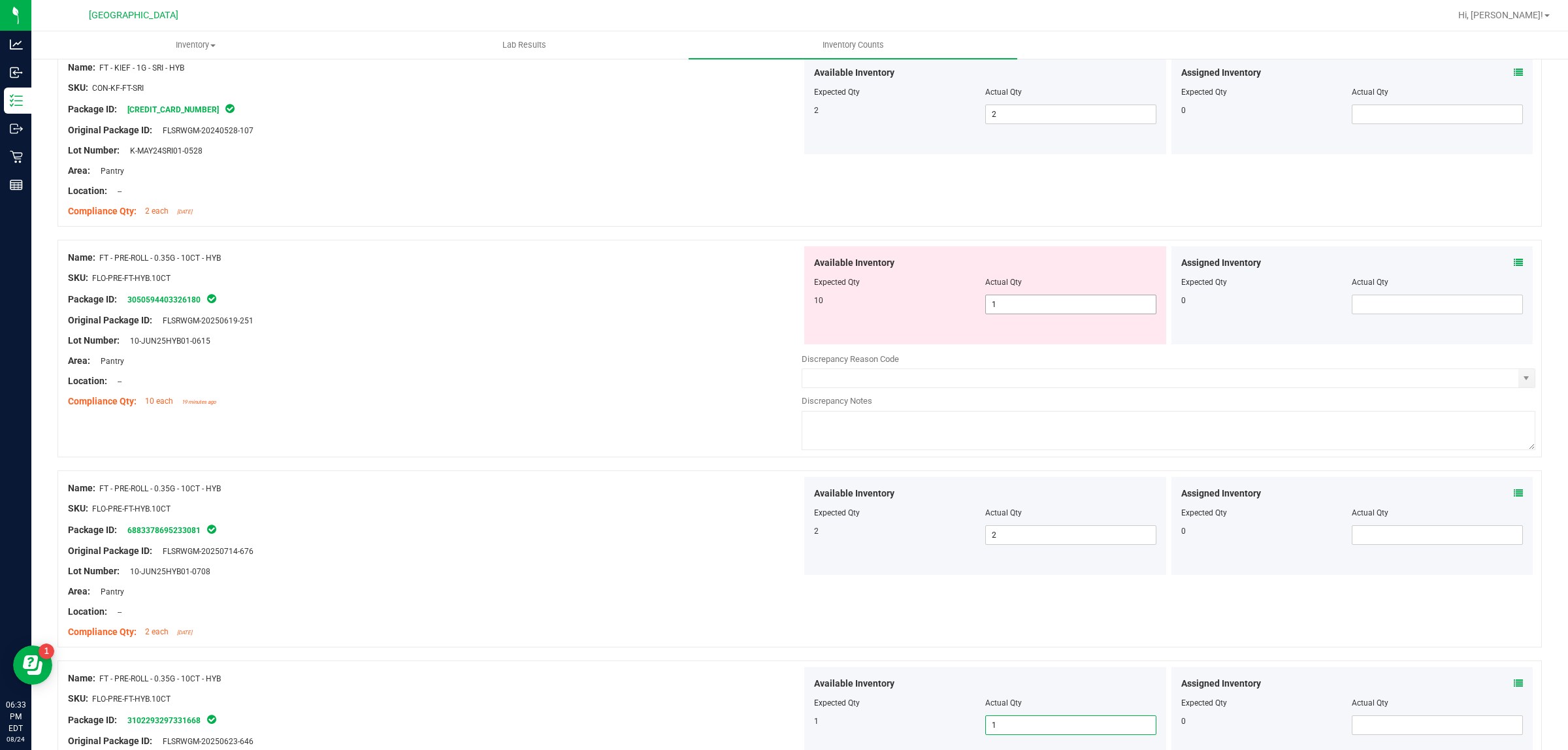
click at [1060, 301] on span "1 1" at bounding box center [1071, 304] width 171 height 19
type input "10"
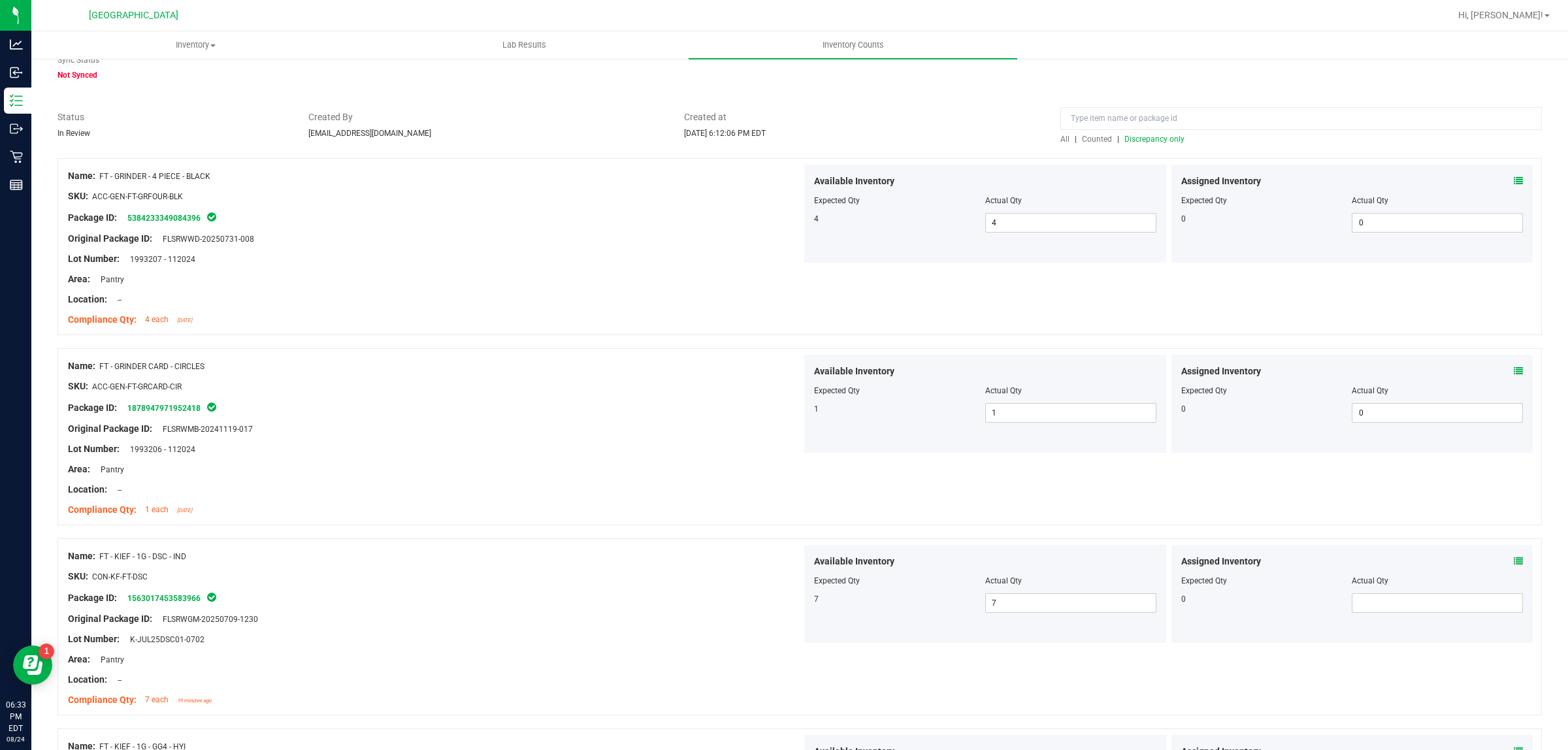
scroll to position [0, 0]
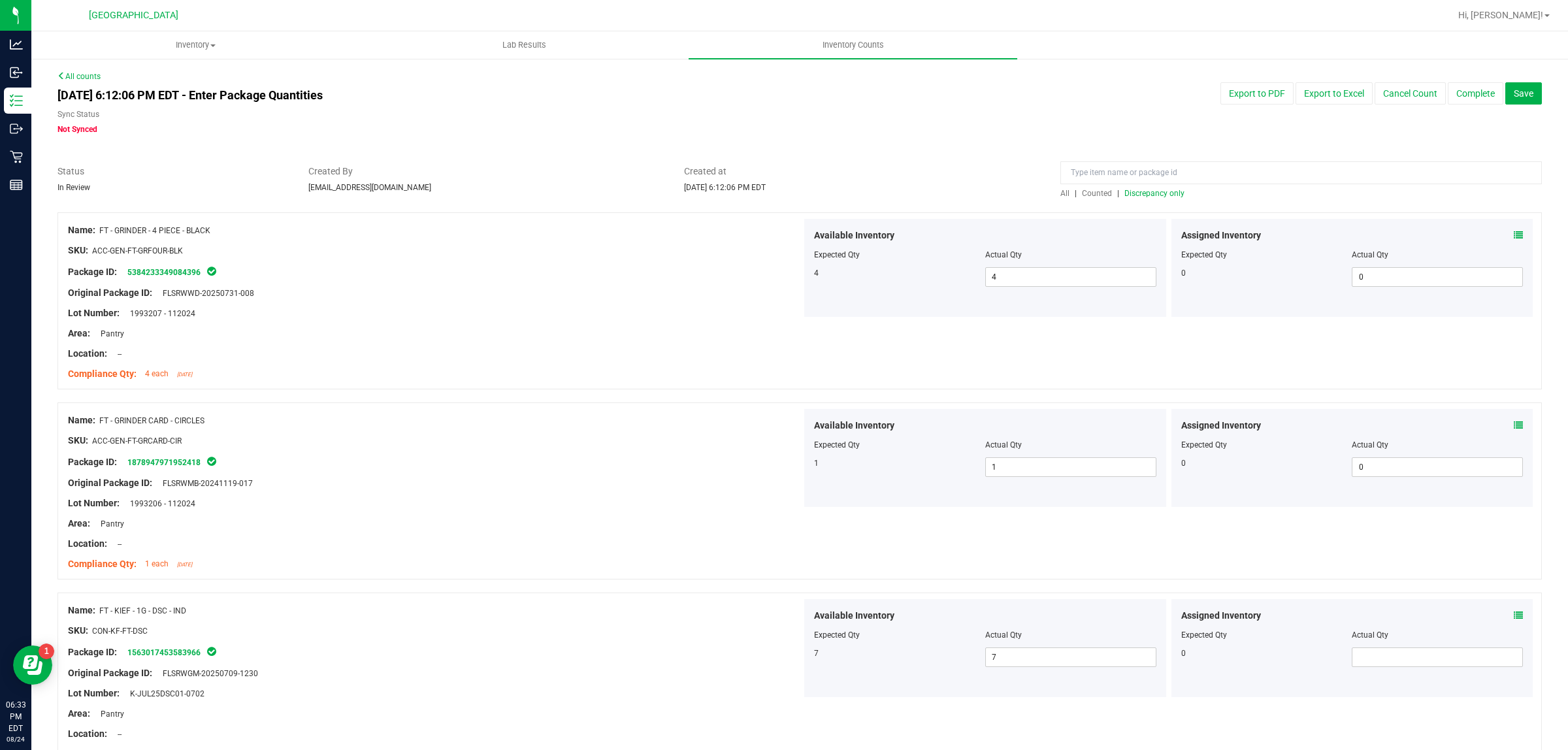
click at [1158, 190] on span "Discrepancy only" at bounding box center [1154, 194] width 60 height 9
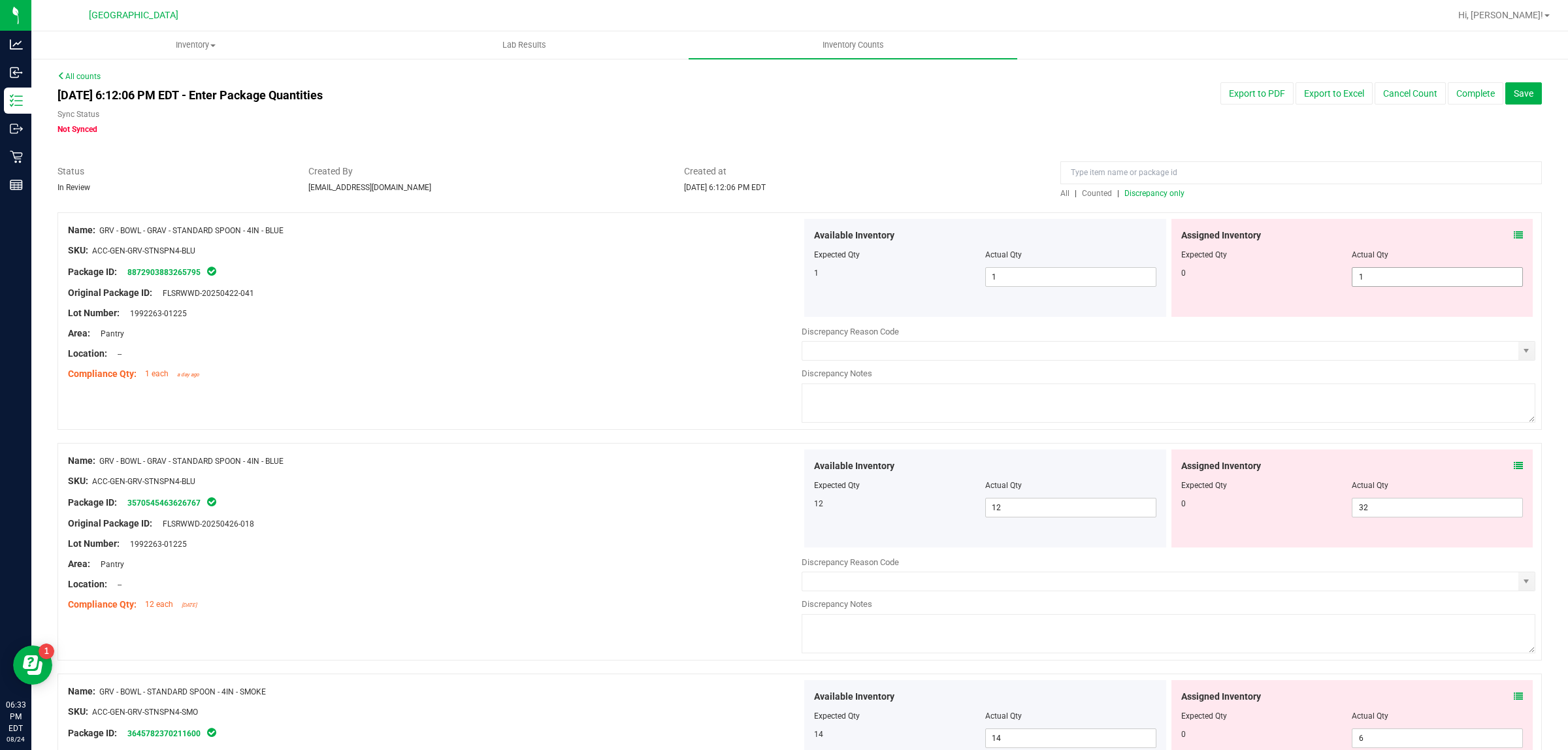
click at [1444, 283] on span "1 1" at bounding box center [1437, 277] width 171 height 19
type input "0"
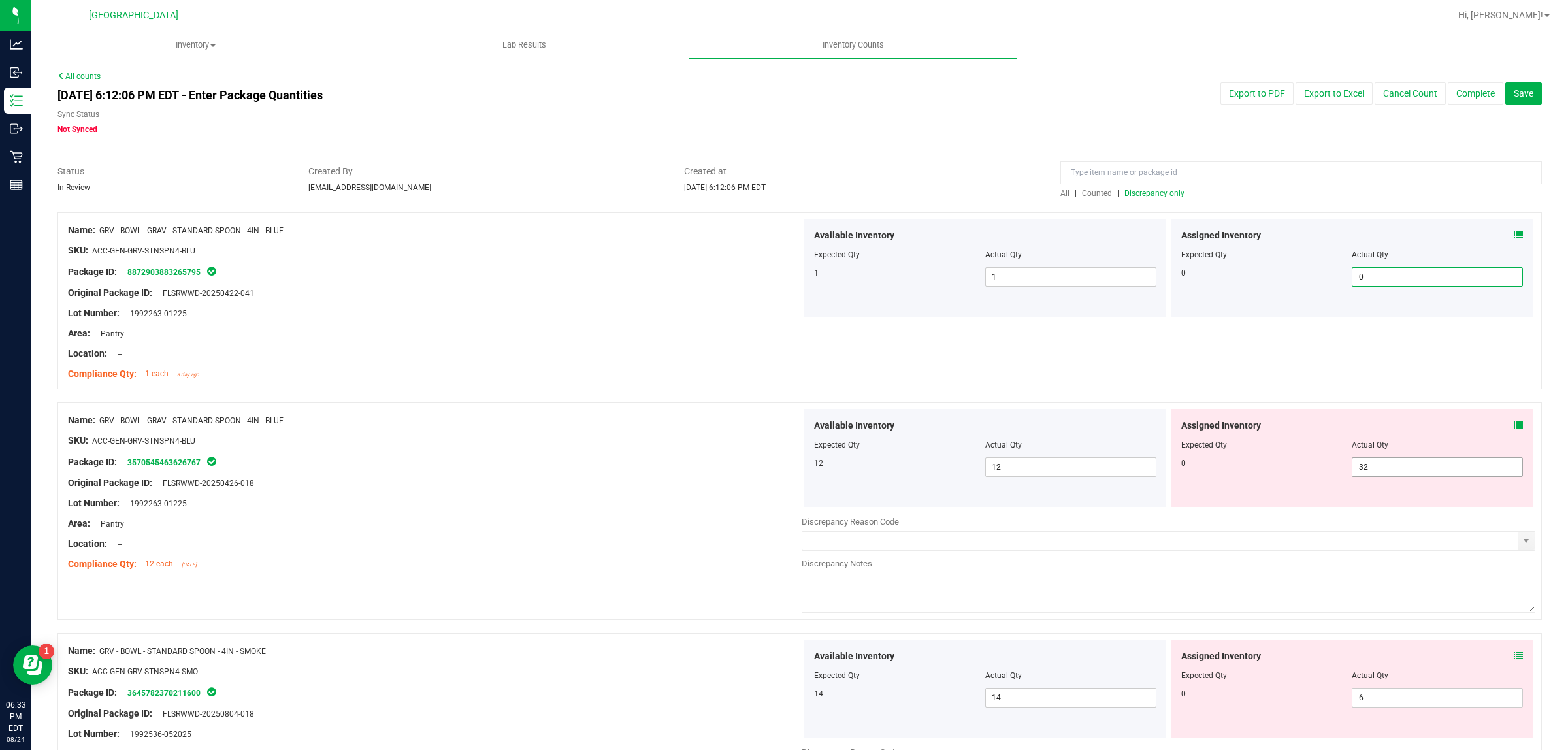
click at [1433, 473] on span "32 32" at bounding box center [1437, 466] width 171 height 19
type input "3"
type input "0"
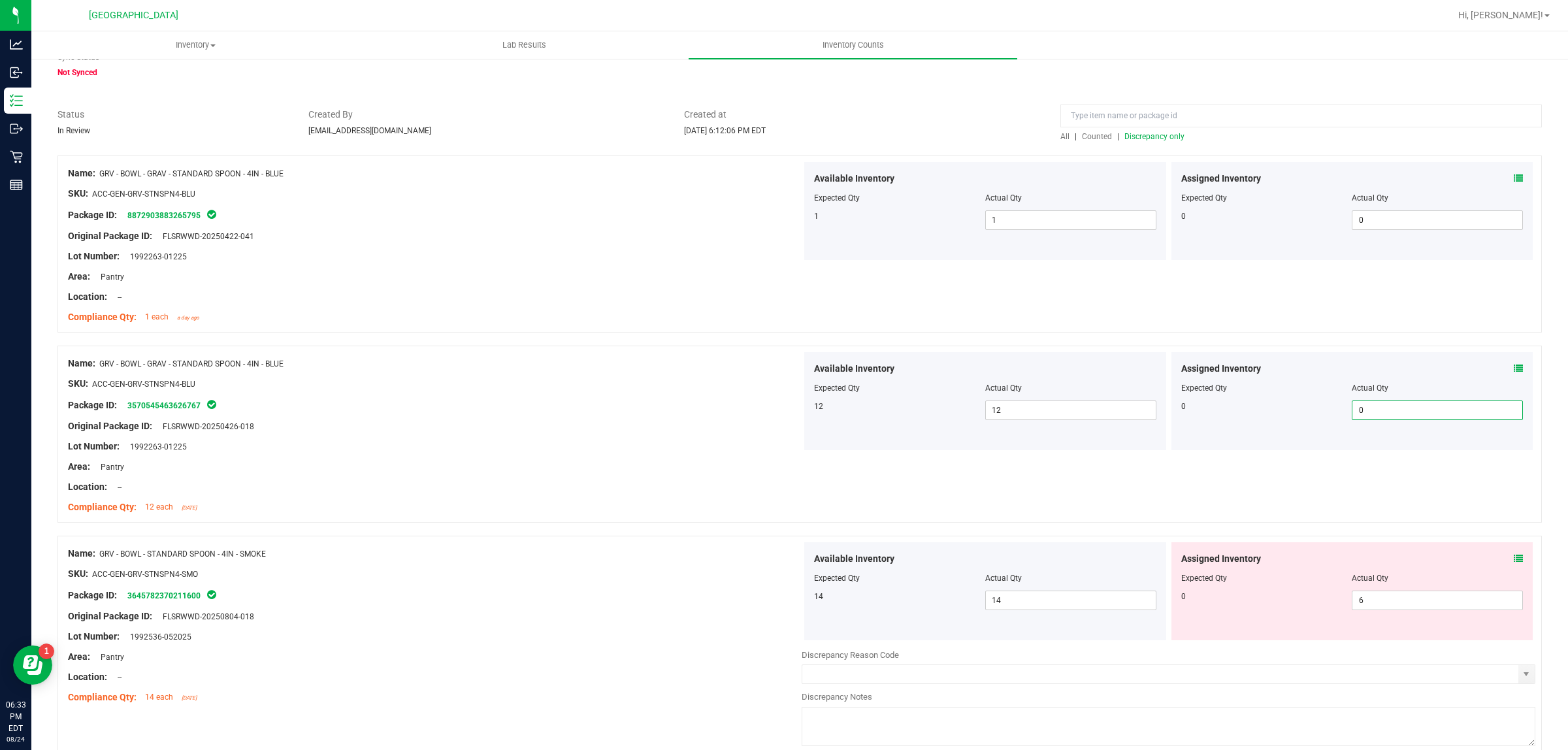
scroll to position [326, 0]
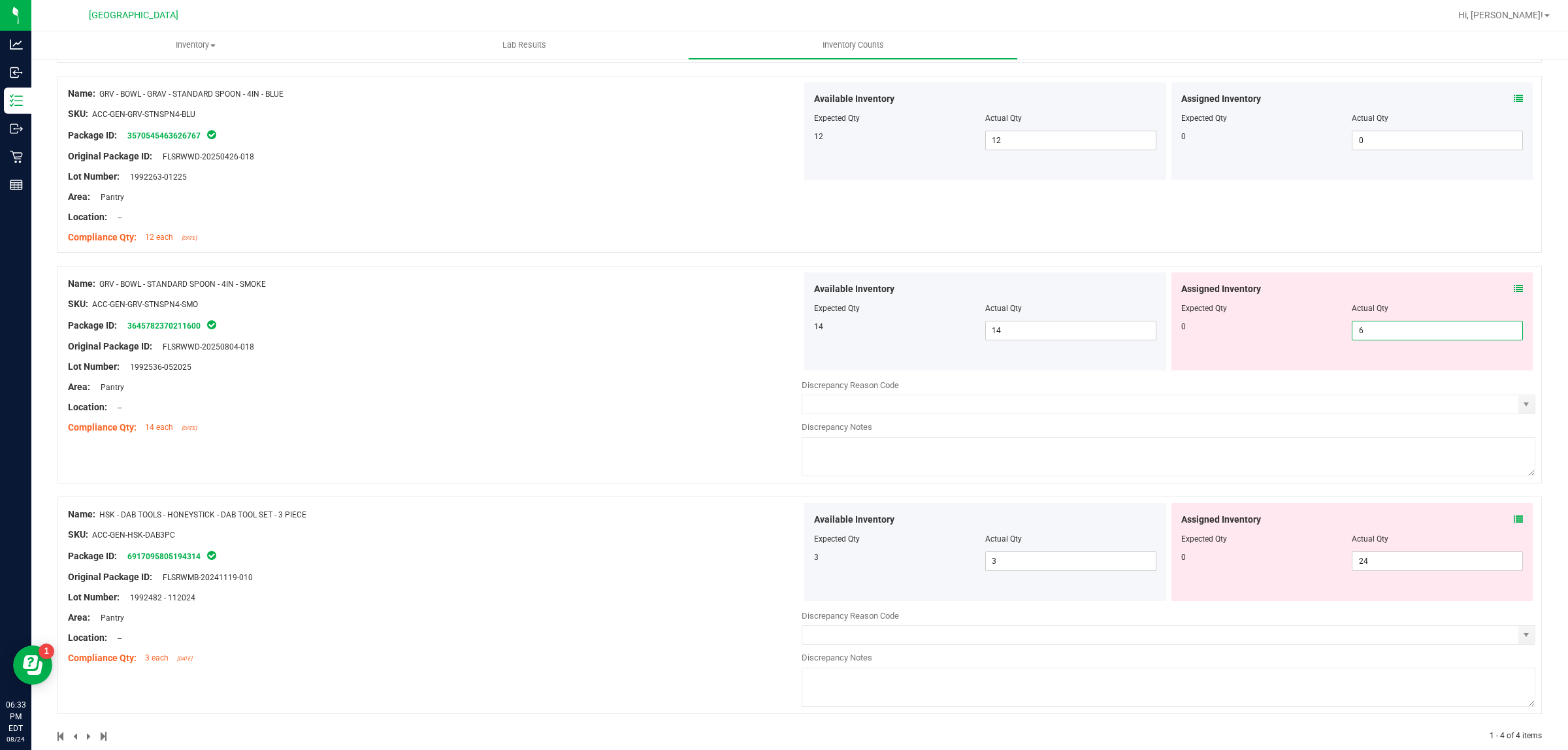
click at [1399, 330] on span "6 6" at bounding box center [1437, 330] width 171 height 19
type input "0"
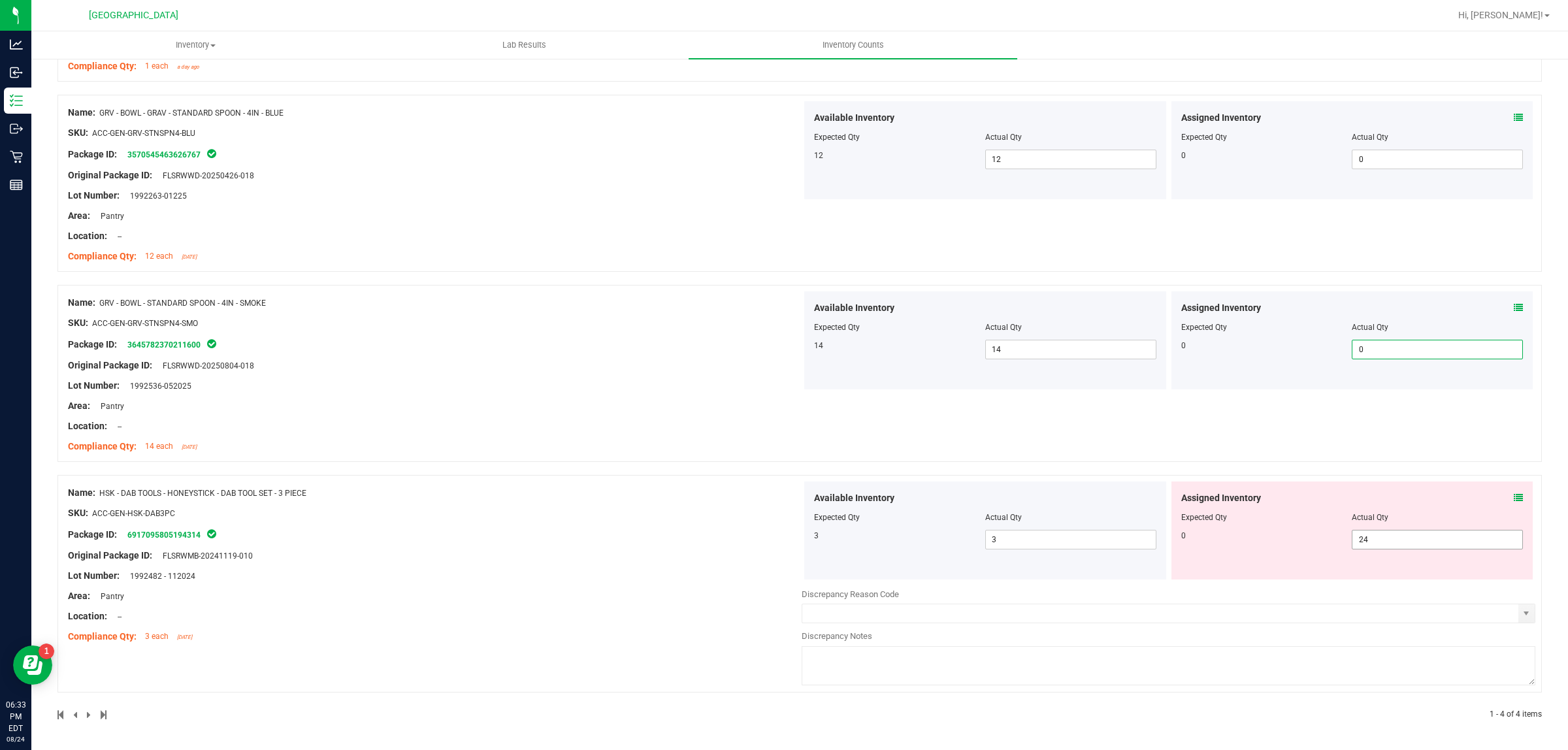
drag, startPoint x: 1404, startPoint y: 527, endPoint x: 1406, endPoint y: 537, distance: 10.2
click at [1405, 532] on div "Assigned Inventory Expected Qty Actual Qty 0 24 24" at bounding box center [1353, 531] width 362 height 98
click at [1406, 539] on span "24 24" at bounding box center [1437, 539] width 171 height 19
type input "2"
type input "0"
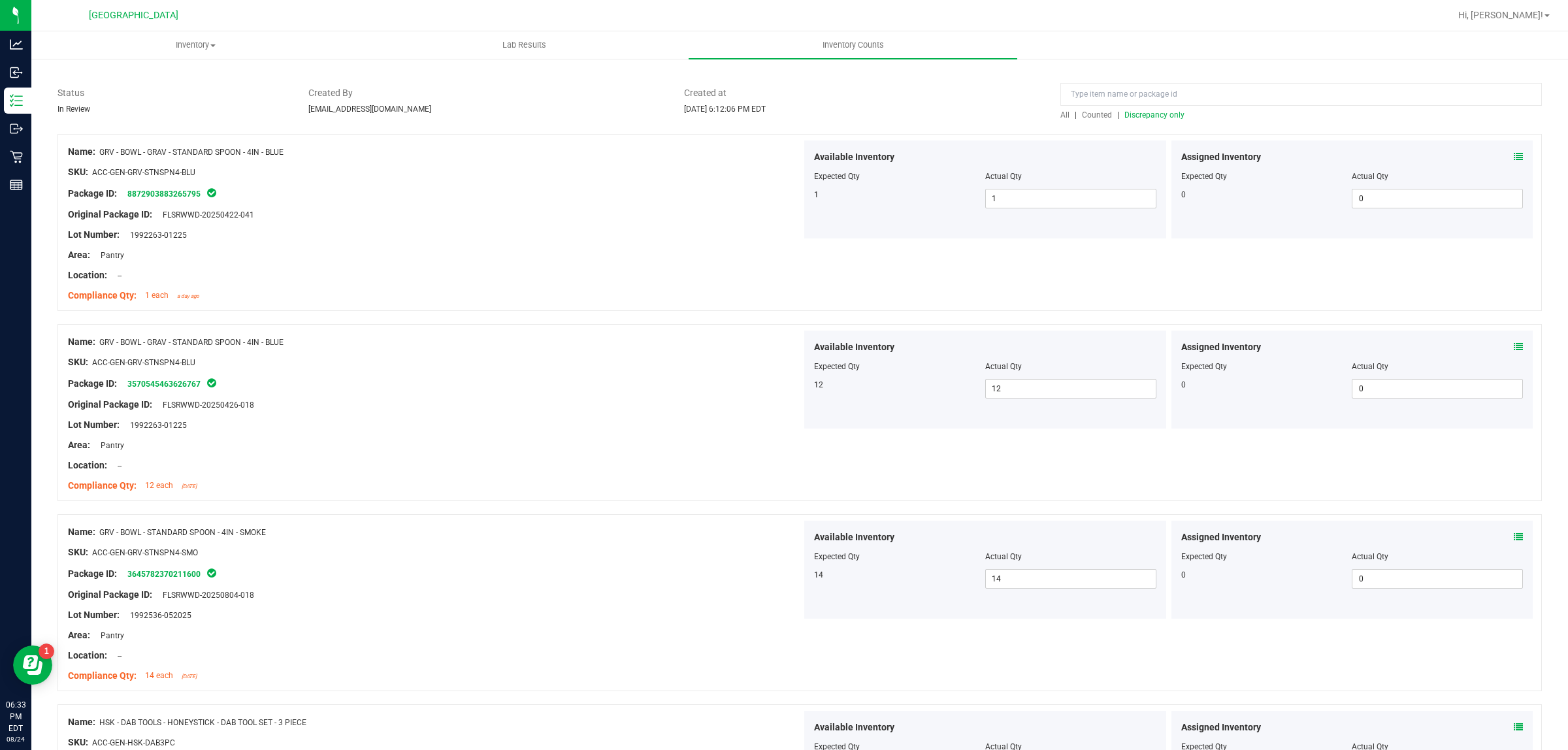
scroll to position [0, 0]
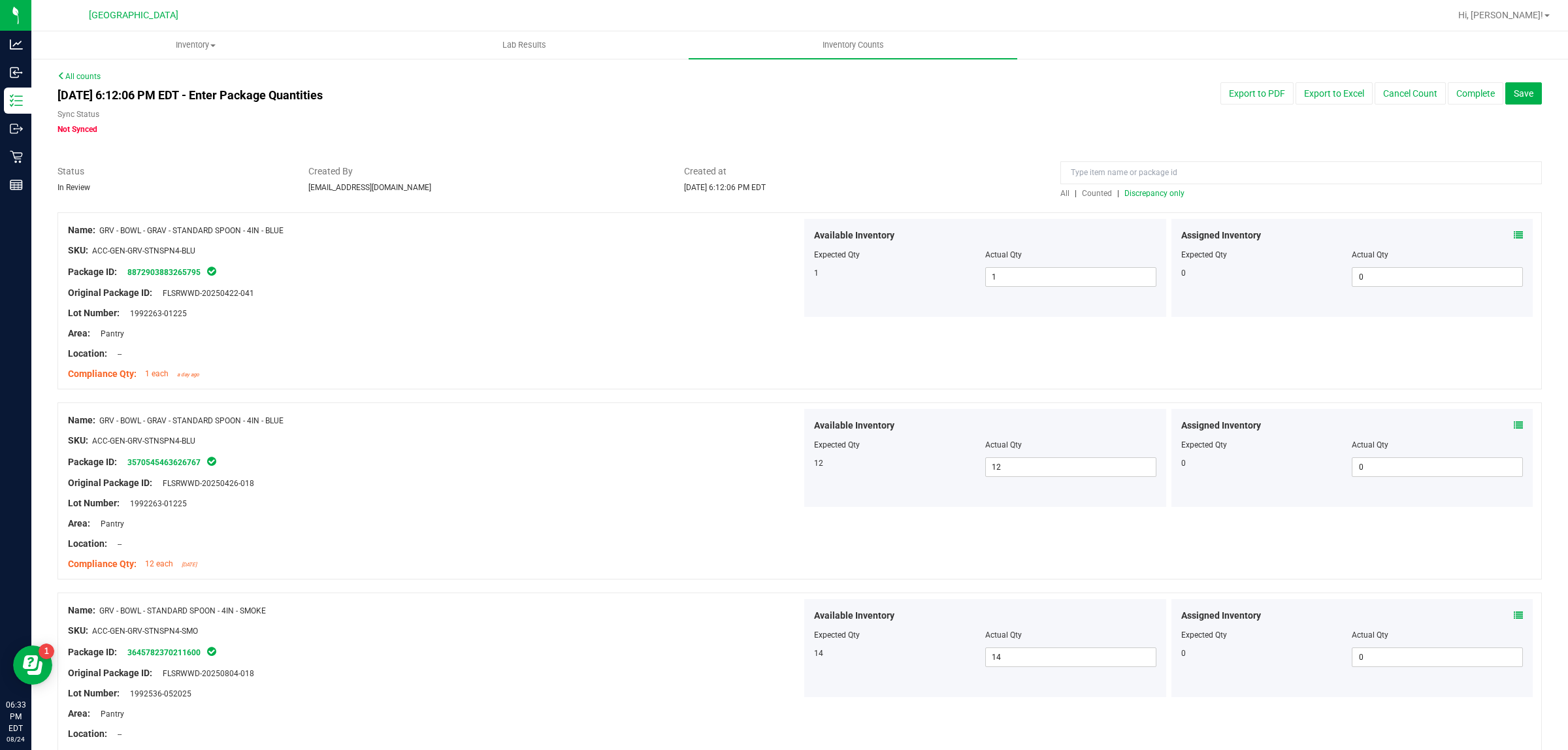
click at [1152, 190] on span "Discrepancy only" at bounding box center [1154, 194] width 60 height 9
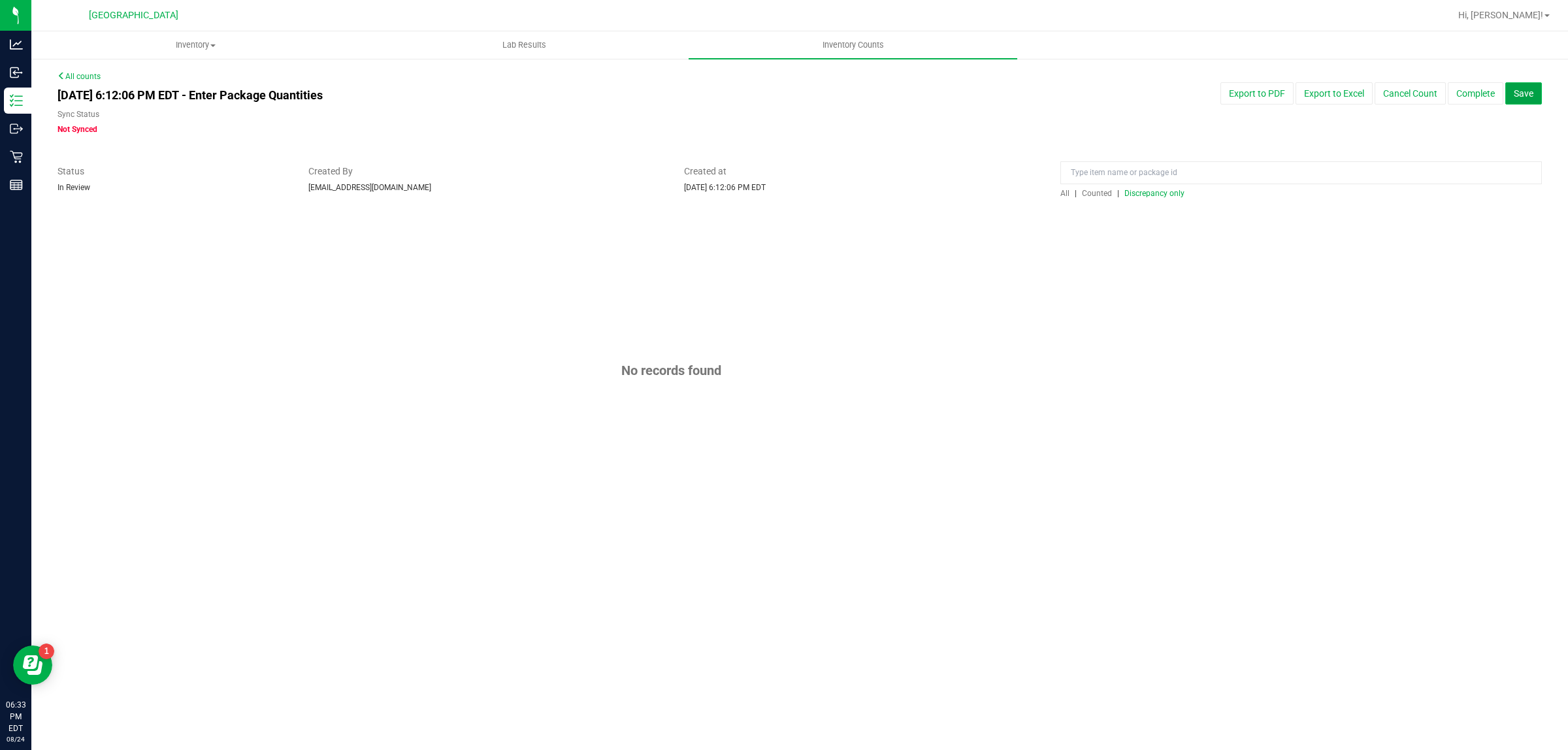
click at [1530, 93] on span "Save" at bounding box center [1524, 92] width 19 height 10
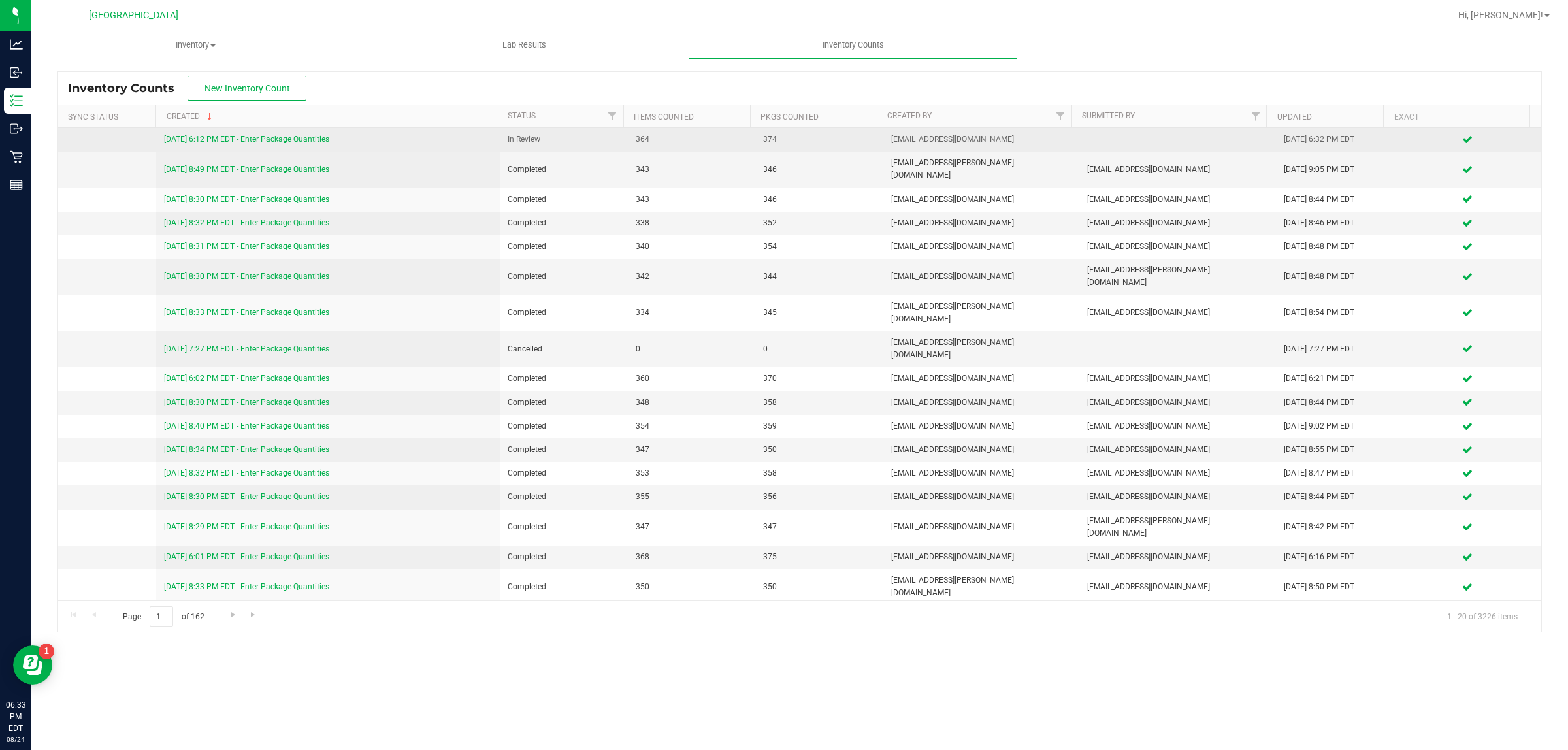
click at [264, 138] on link "[DATE] 6:12 PM EDT - Enter Package Quantities" at bounding box center [246, 139] width 166 height 9
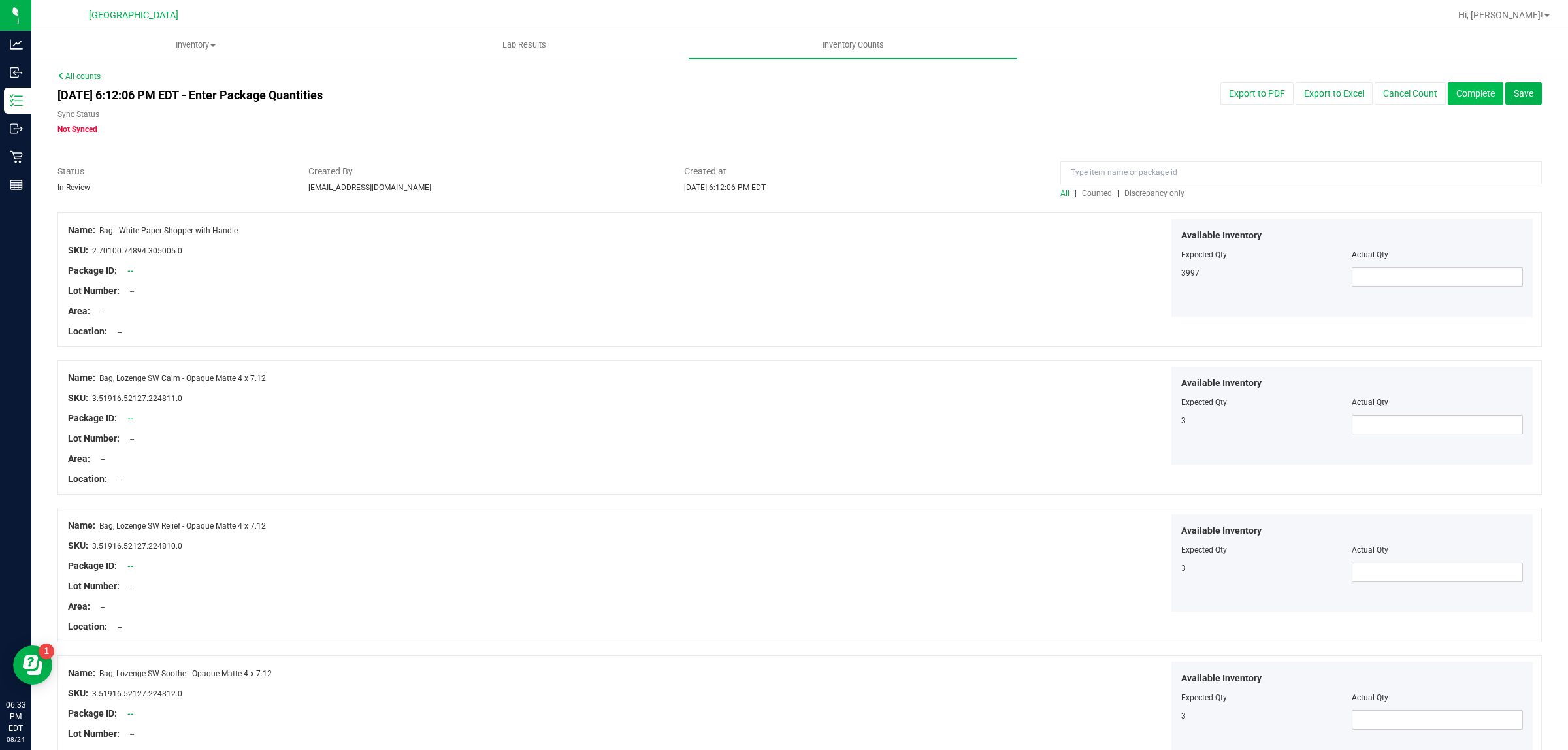
click at [1477, 96] on button "Complete" at bounding box center [1475, 93] width 55 height 23
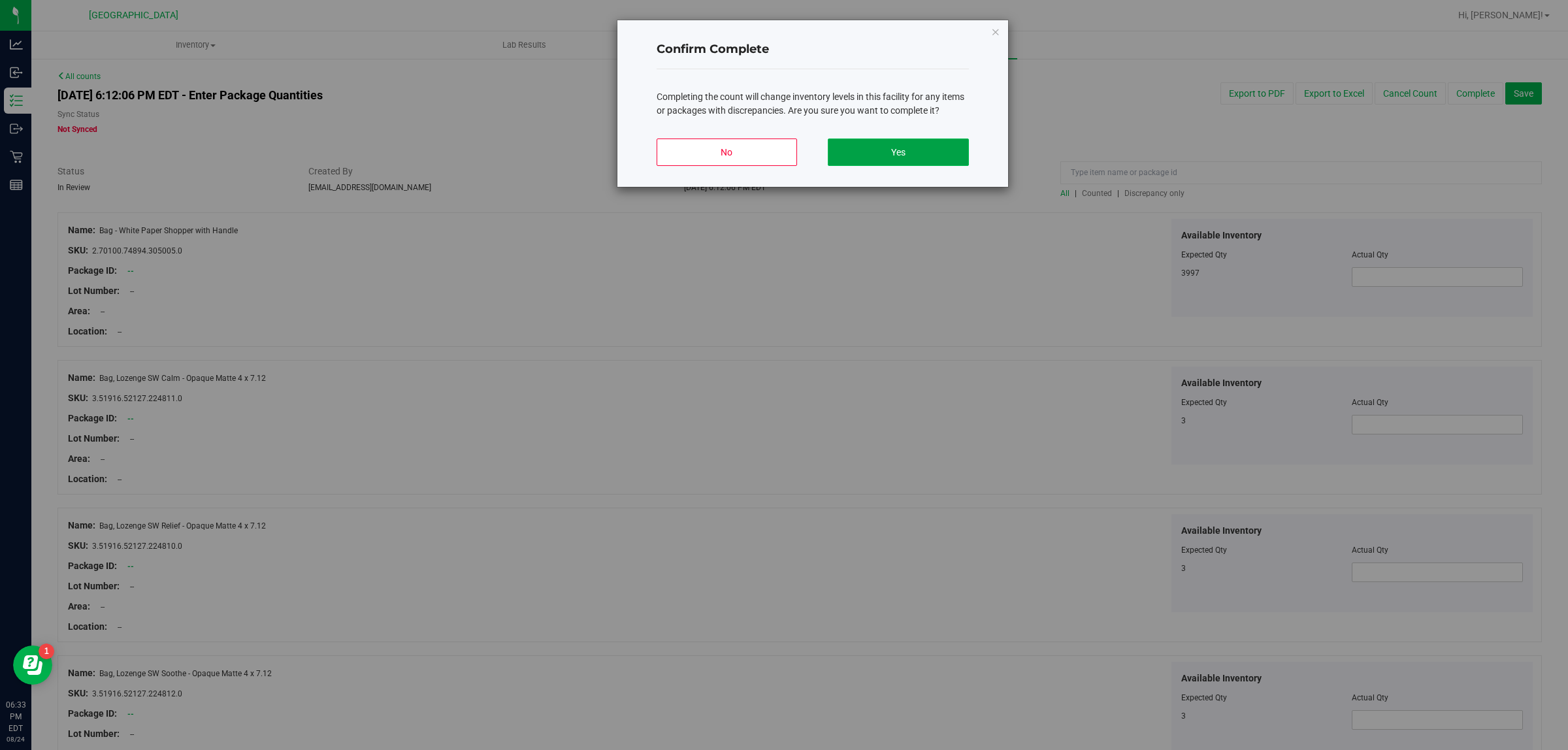
click at [900, 160] on button "Yes" at bounding box center [898, 152] width 141 height 27
